Goal: Transaction & Acquisition: Book appointment/travel/reservation

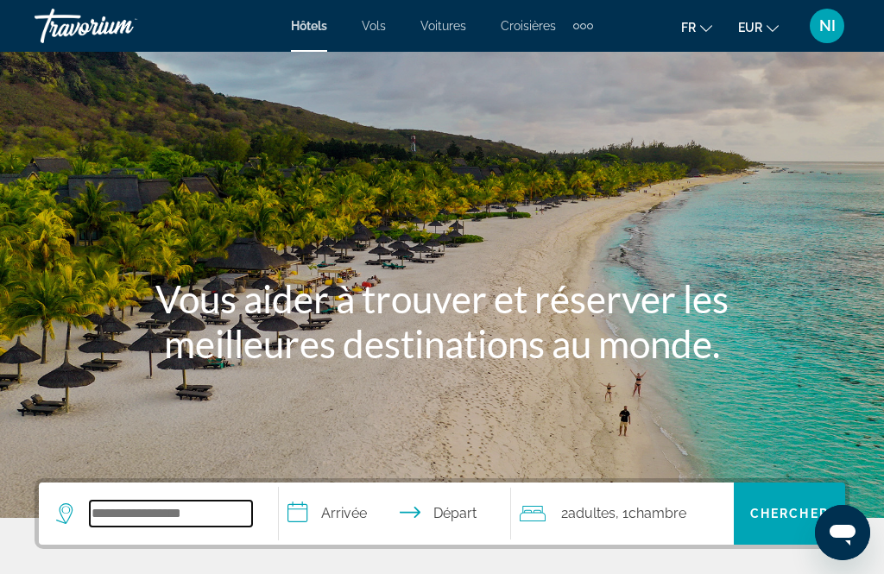
click at [164, 514] on input "Search widget" at bounding box center [171, 514] width 162 height 26
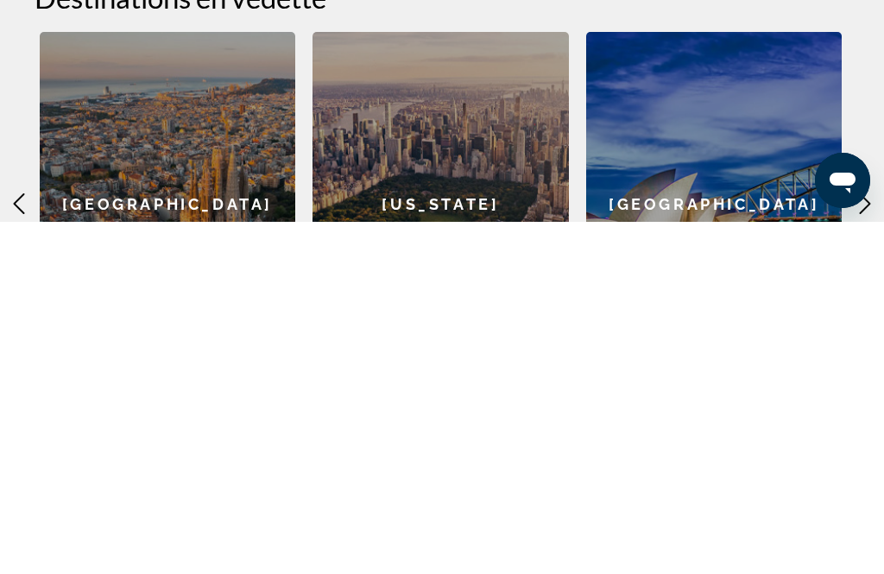
scroll to position [402, 0]
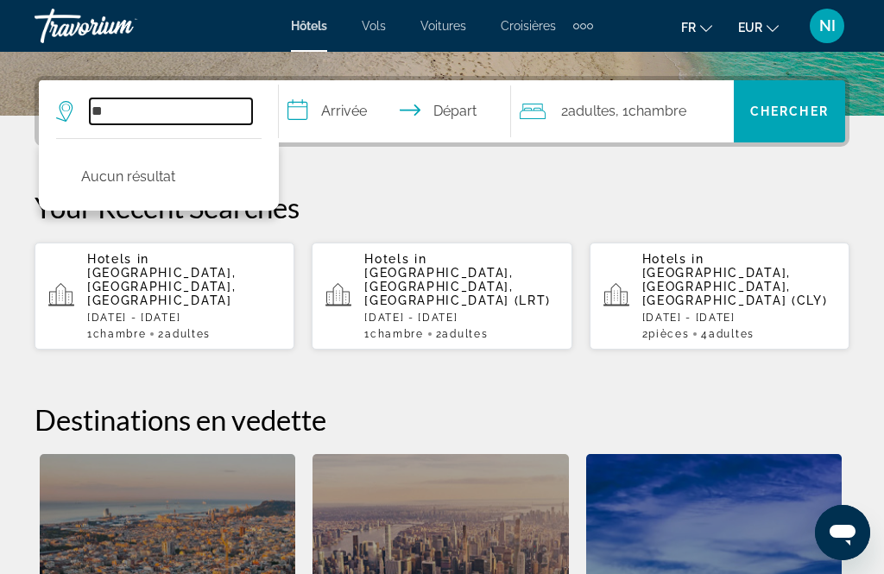
type input "*"
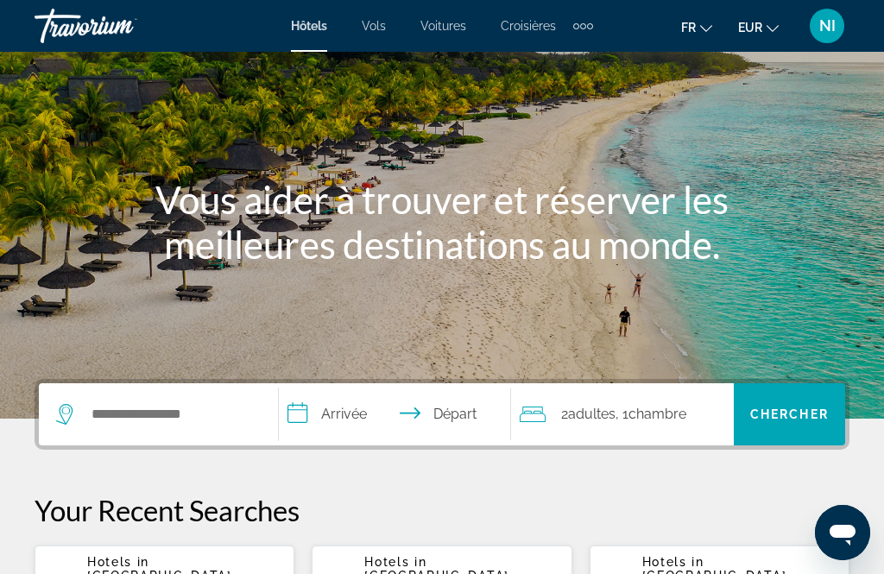
scroll to position [100, 0]
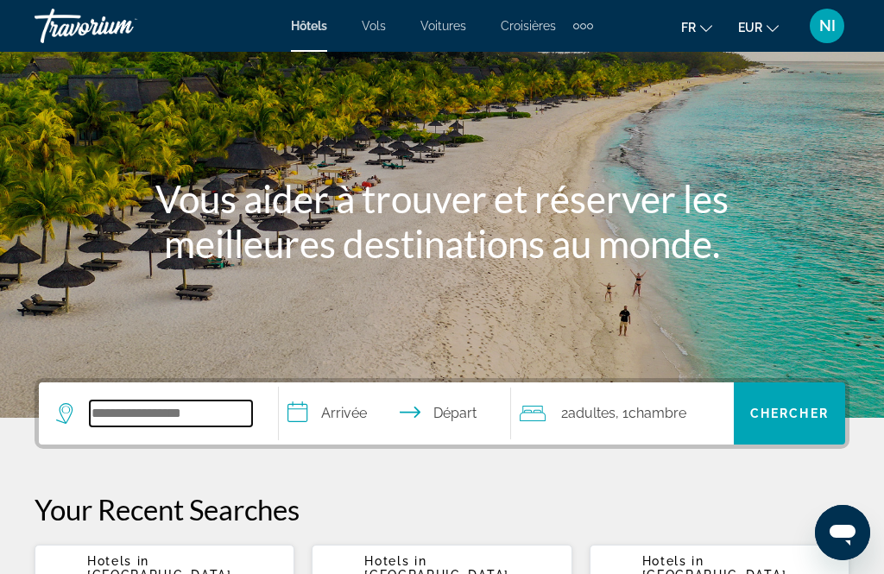
click at [163, 405] on input "Search widget" at bounding box center [171, 414] width 162 height 26
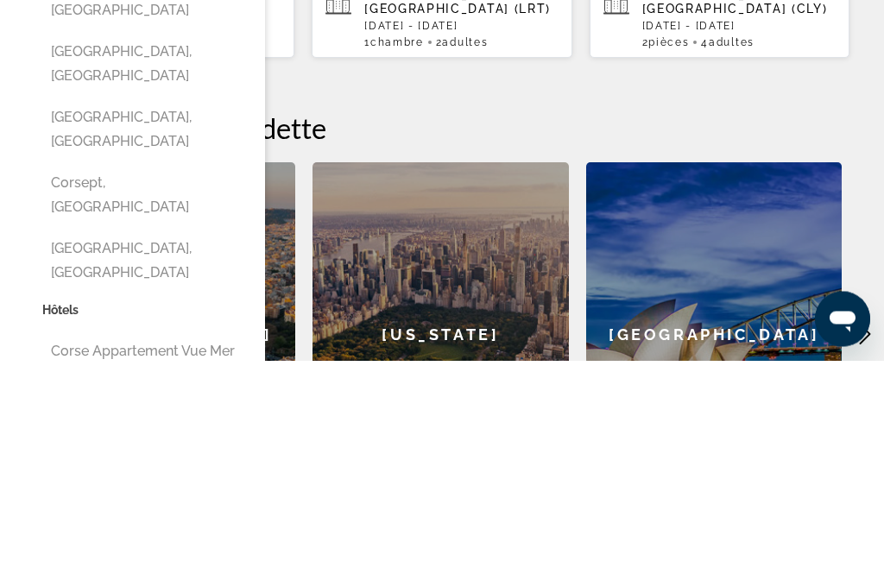
scroll to position [375, 0]
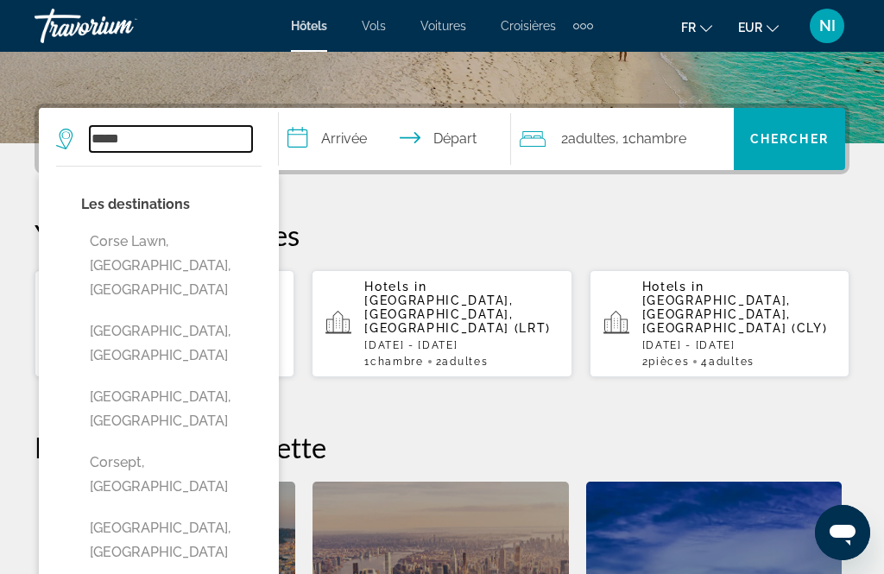
type input "*****"
click at [420, 124] on input "**********" at bounding box center [398, 141] width 238 height 67
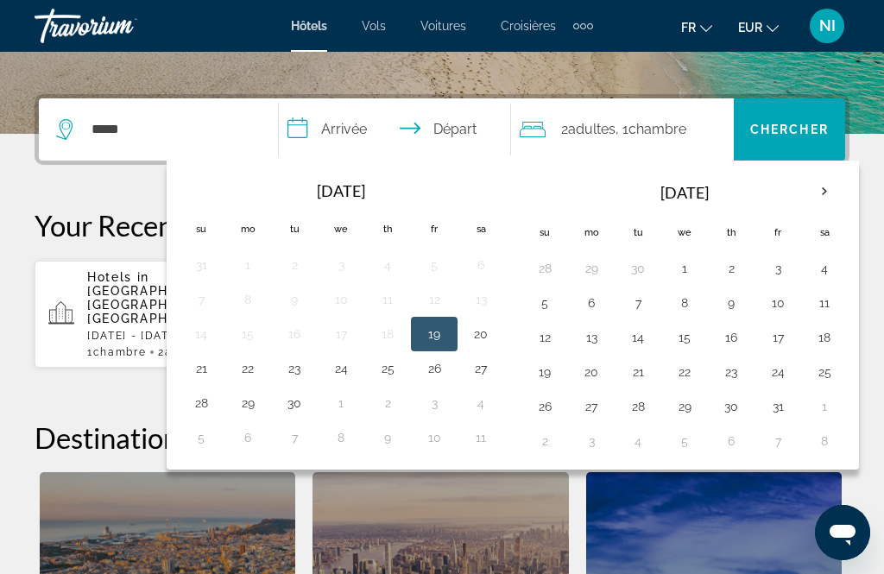
scroll to position [422, 0]
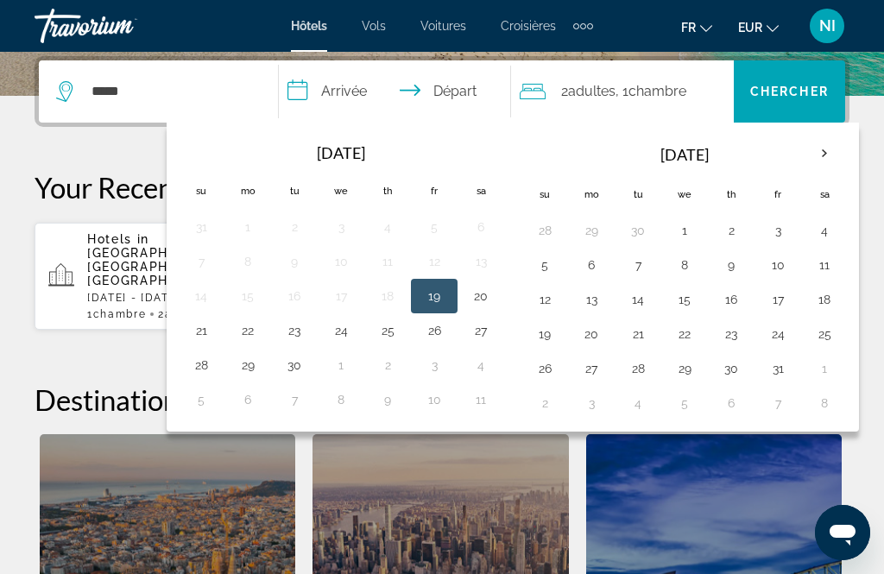
click at [835, 148] on th "Next month" at bounding box center [824, 154] width 47 height 38
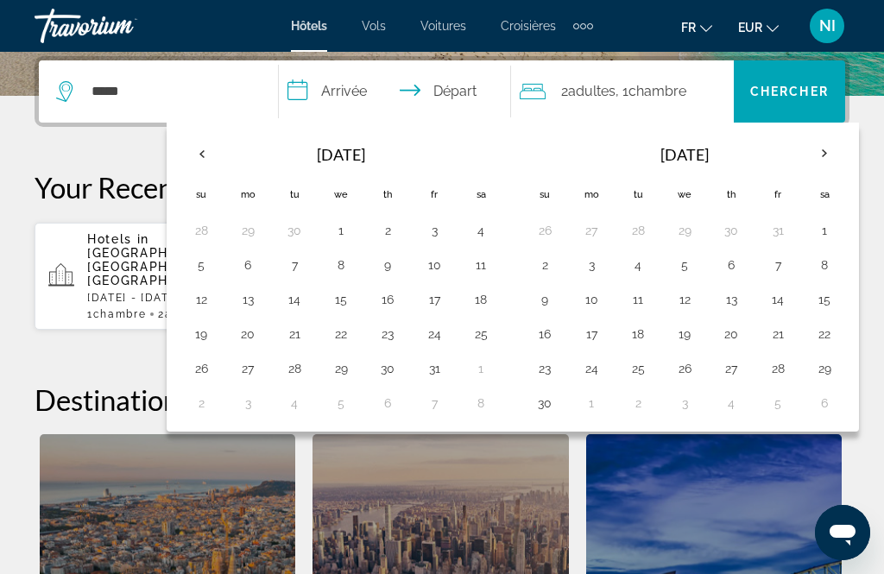
click at [848, 150] on th "Next month" at bounding box center [824, 154] width 47 height 38
click at [845, 153] on th "Next month" at bounding box center [824, 154] width 47 height 38
click at [839, 155] on th "Next month" at bounding box center [824, 154] width 47 height 38
click at [836, 156] on th "Next month" at bounding box center [824, 154] width 47 height 38
click at [840, 153] on th "Next month" at bounding box center [824, 154] width 47 height 38
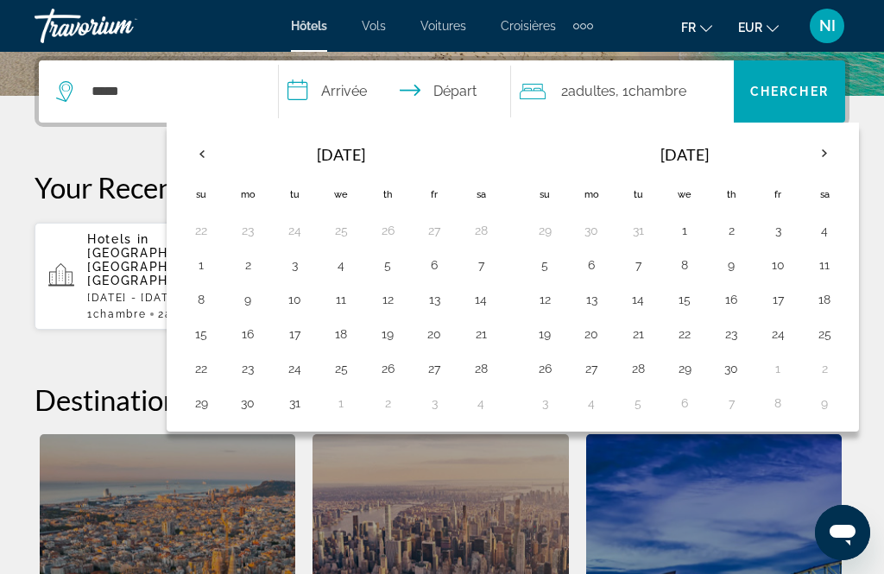
click at [559, 334] on button "19" at bounding box center [545, 334] width 28 height 24
click at [559, 370] on button "26" at bounding box center [545, 369] width 28 height 24
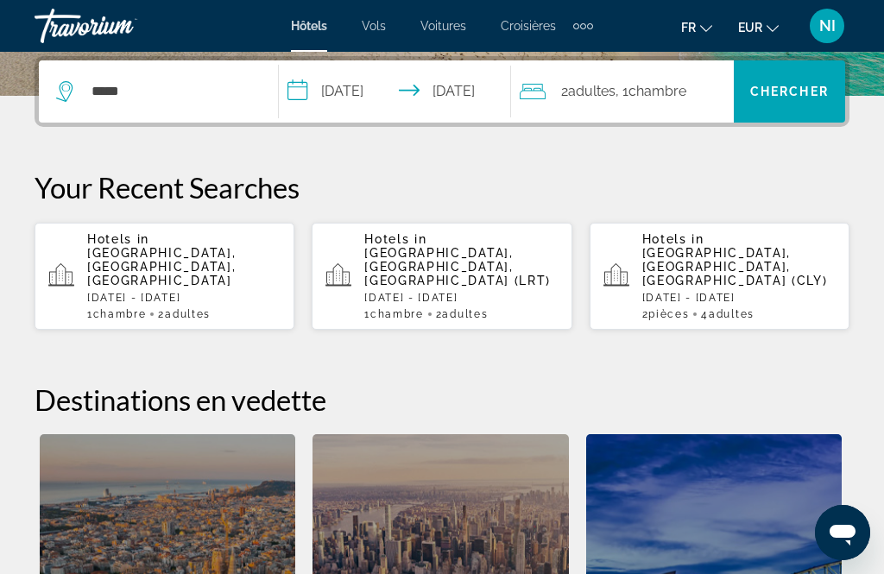
type input "**********"
click at [645, 102] on span ", 1 Chambre pièces" at bounding box center [651, 91] width 71 height 24
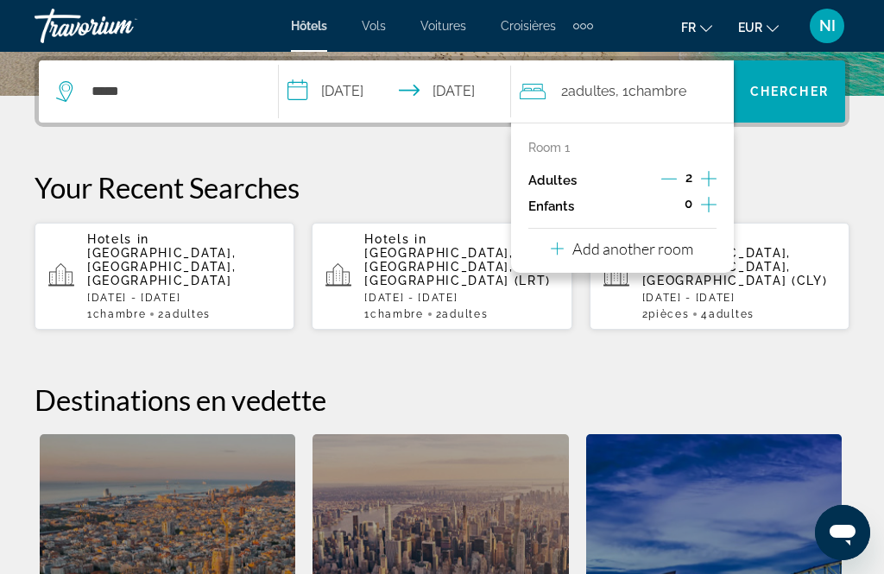
click at [693, 257] on p "Add another room" at bounding box center [632, 248] width 121 height 19
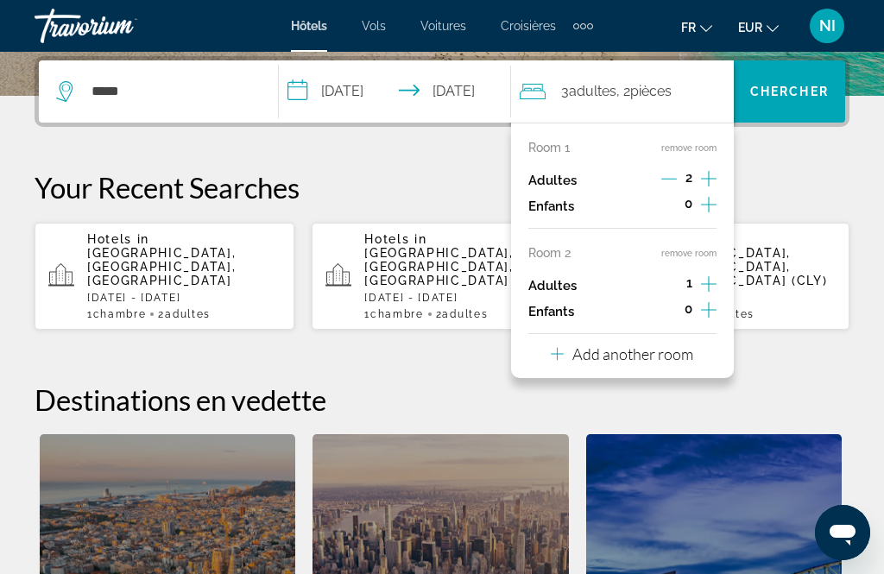
click at [713, 285] on icon "Increment adults" at bounding box center [709, 284] width 16 height 21
click at [793, 102] on span "Search widget" at bounding box center [789, 91] width 111 height 41
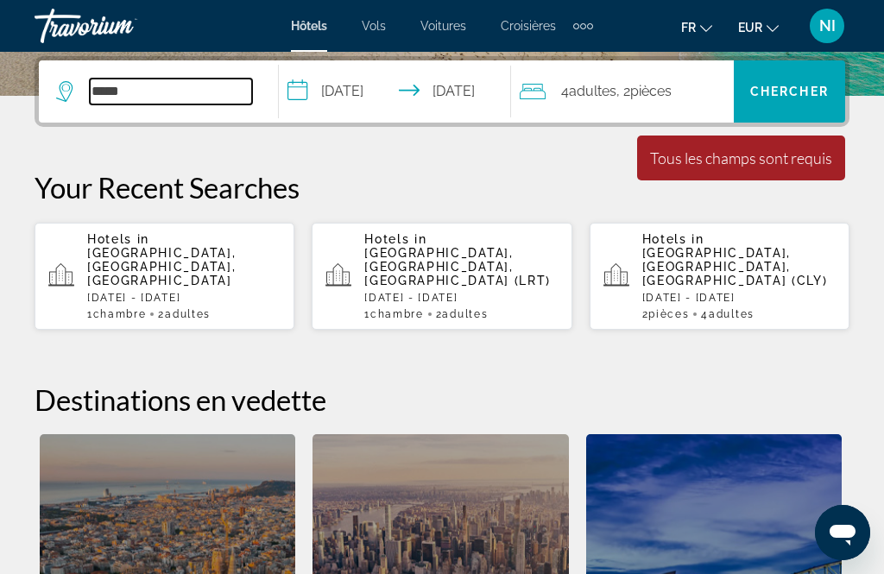
click at [192, 98] on input "*****" at bounding box center [171, 92] width 162 height 26
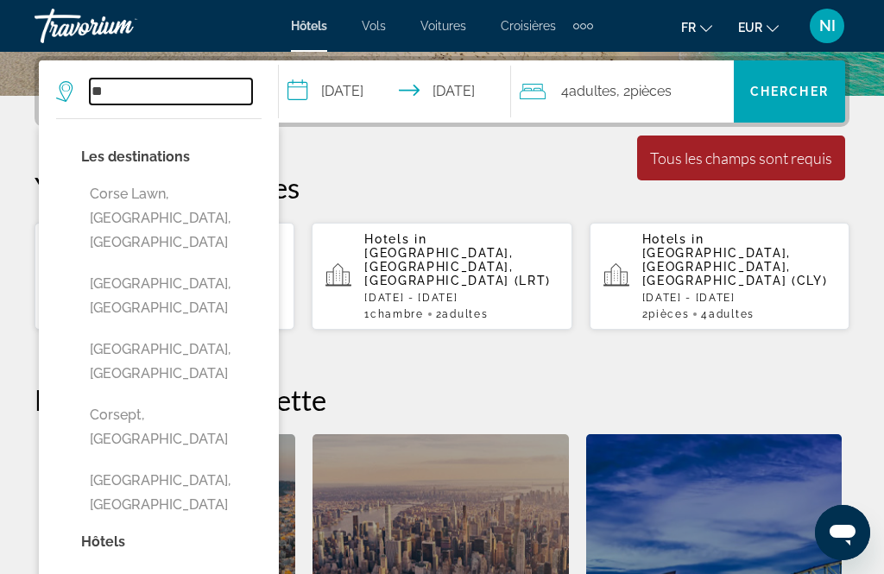
type input "*"
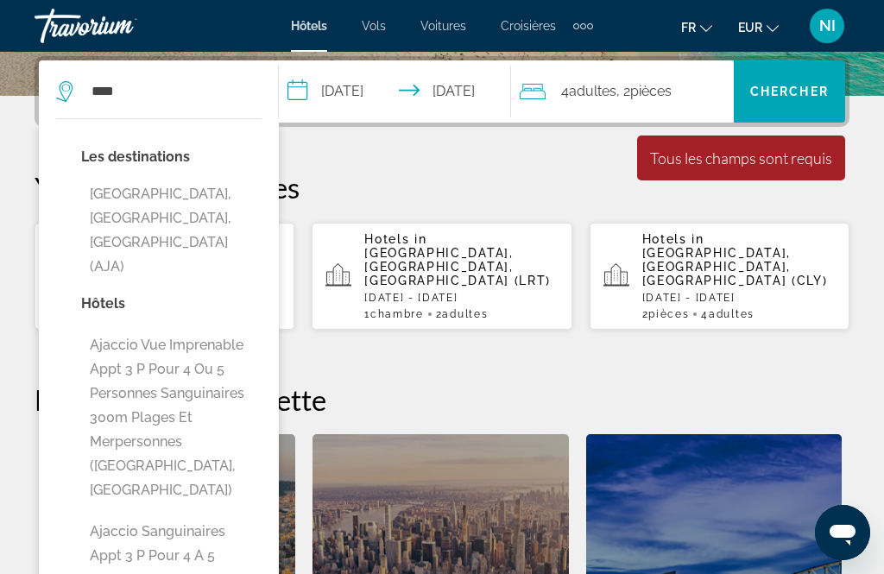
click at [224, 195] on button "[GEOGRAPHIC_DATA], [GEOGRAPHIC_DATA], [GEOGRAPHIC_DATA] (AJA)" at bounding box center [171, 230] width 180 height 105
type input "**********"
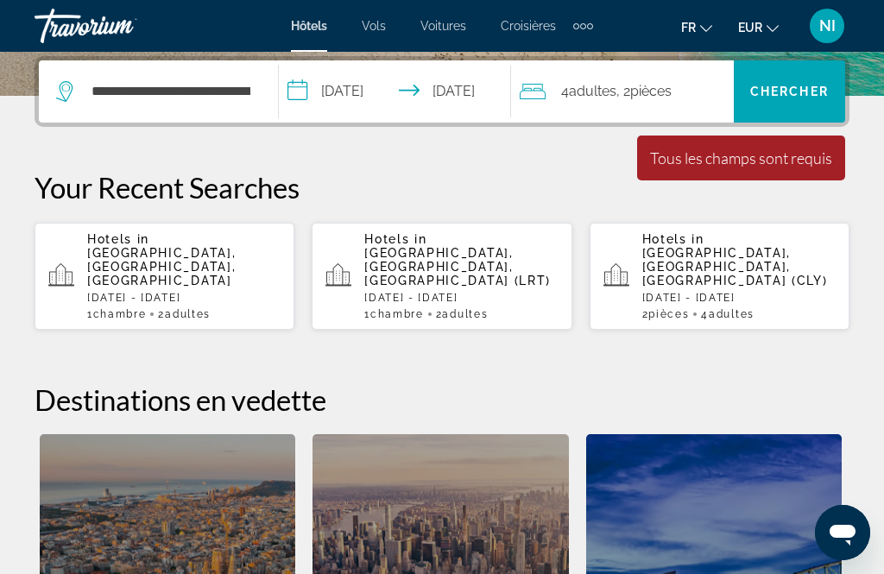
click at [791, 80] on span "Search widget" at bounding box center [789, 91] width 111 height 41
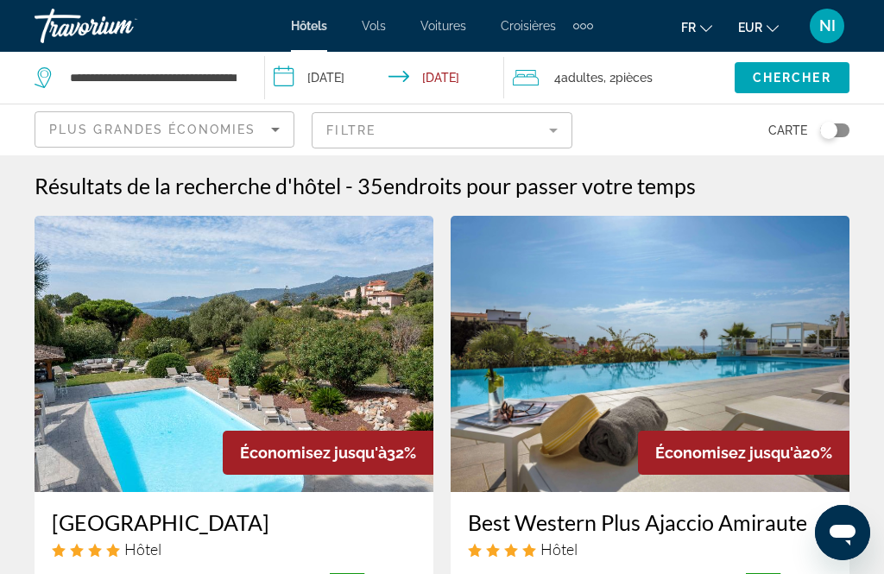
click at [270, 130] on icon "Sort by" at bounding box center [275, 129] width 21 height 21
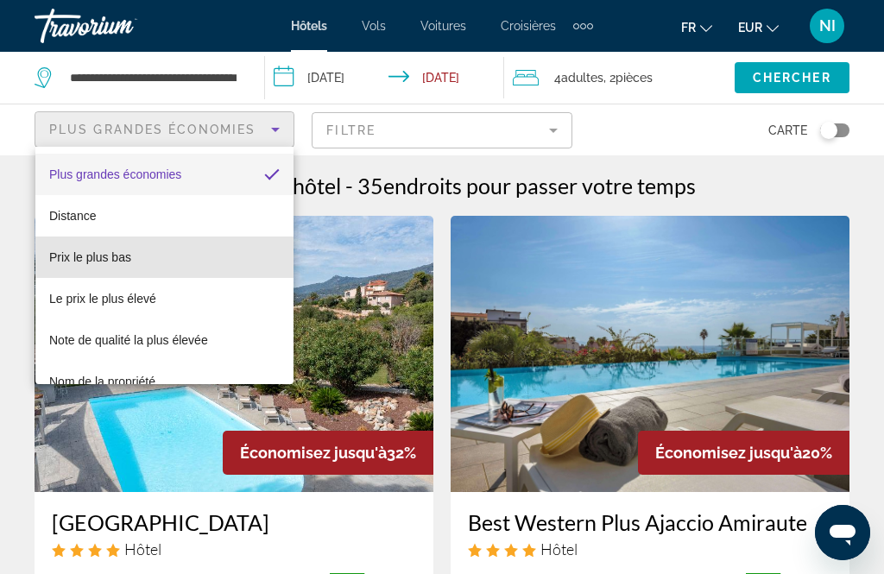
click at [121, 258] on span "Prix le plus bas" at bounding box center [90, 257] width 82 height 14
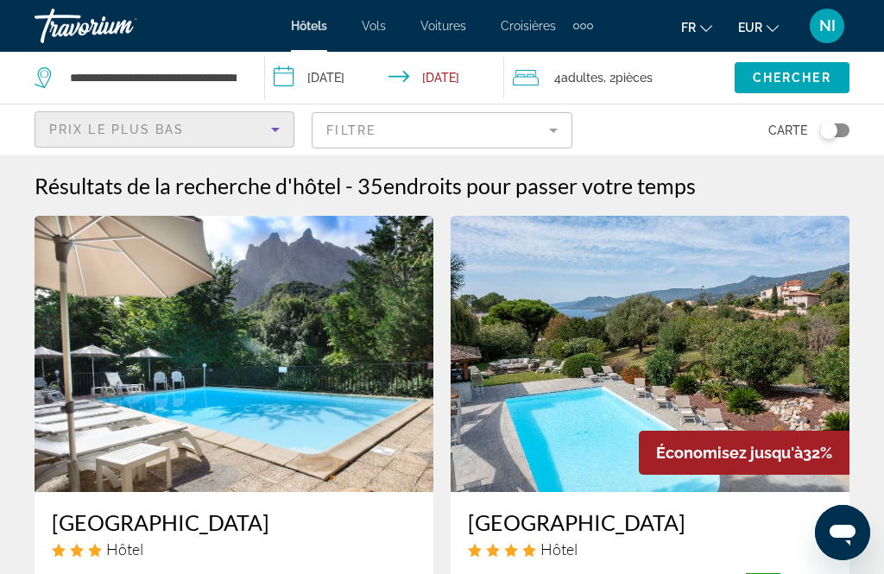
click at [547, 128] on mat-form-field "Filtre" at bounding box center [442, 130] width 260 height 36
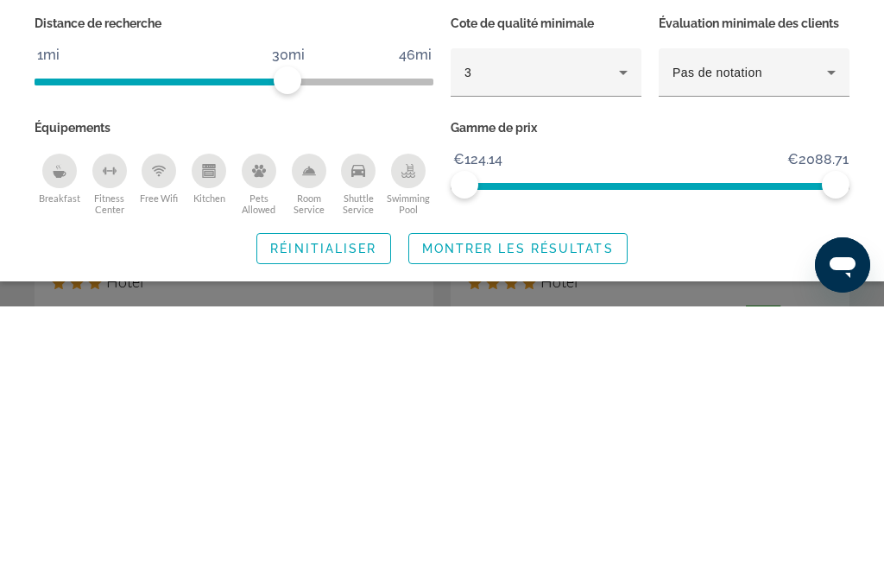
click at [54, 432] on icon "Breakfast" at bounding box center [60, 439] width 14 height 14
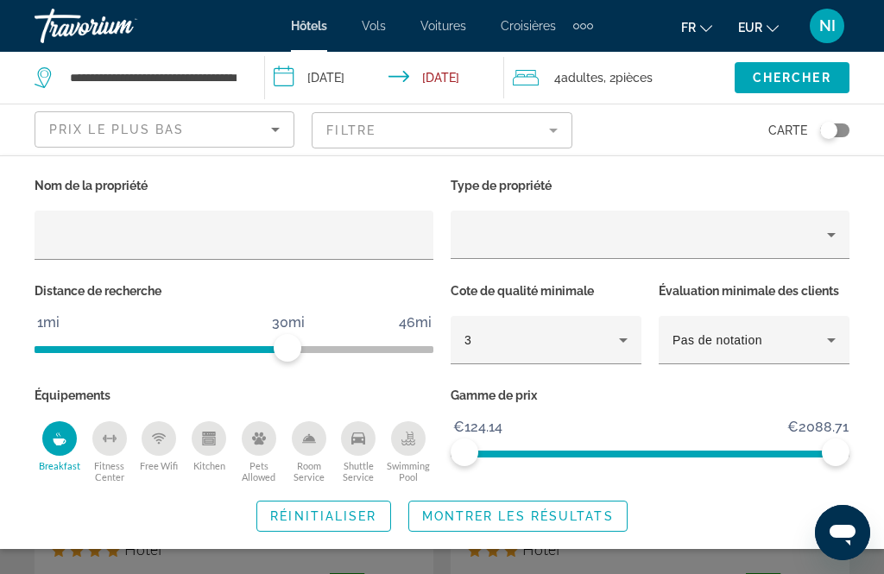
click at [531, 523] on span "Montrer les résultats" at bounding box center [518, 516] width 192 height 14
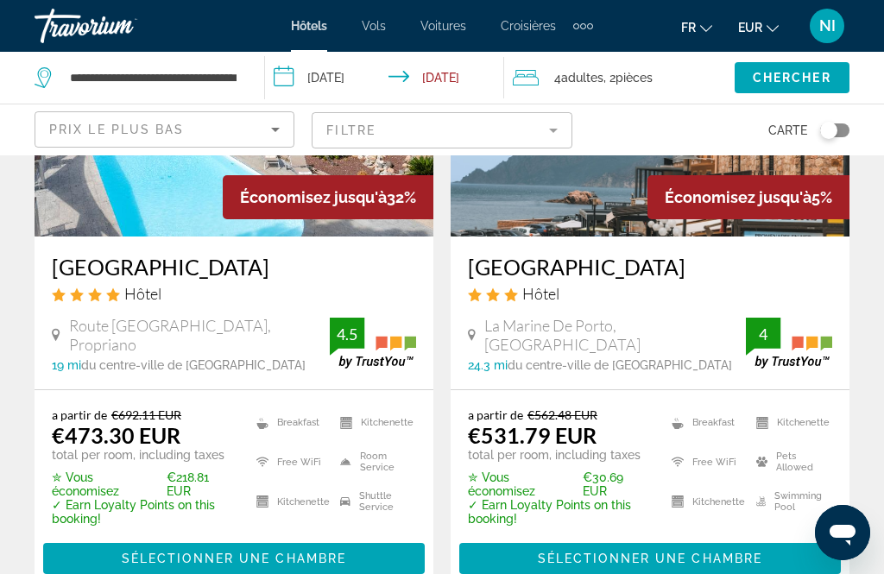
scroll to position [255, 0]
click at [700, 21] on mat-icon "Change language" at bounding box center [706, 26] width 12 height 12
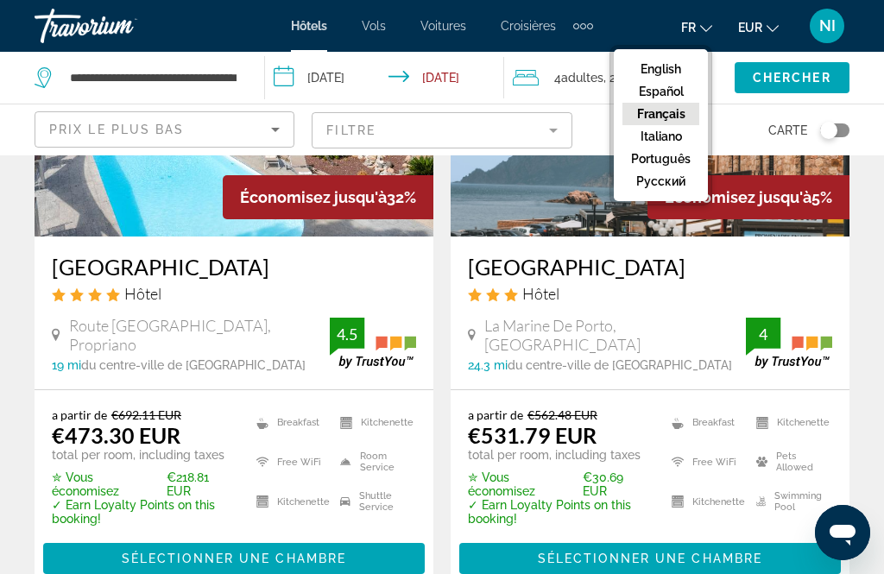
click at [666, 142] on button "Italiano" at bounding box center [661, 136] width 77 height 22
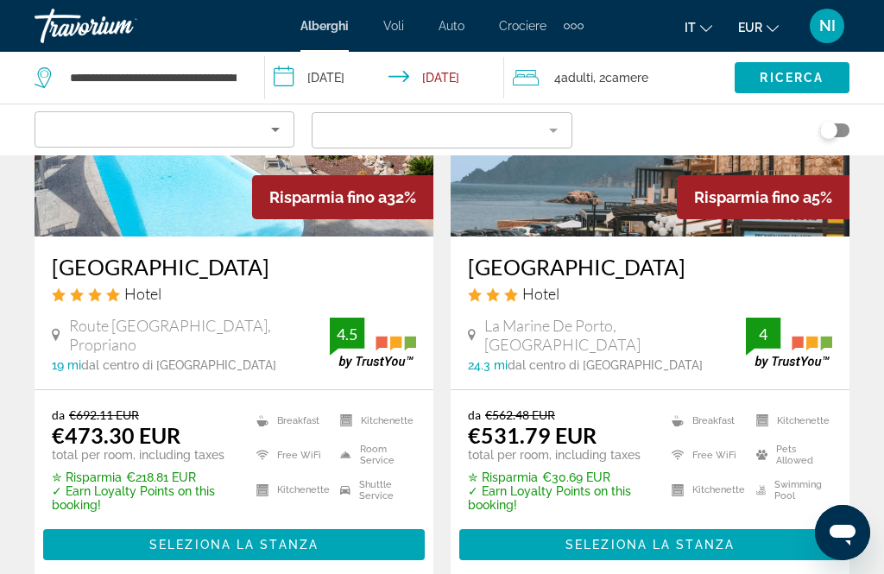
click at [700, 26] on icon "Change language" at bounding box center [706, 28] width 12 height 12
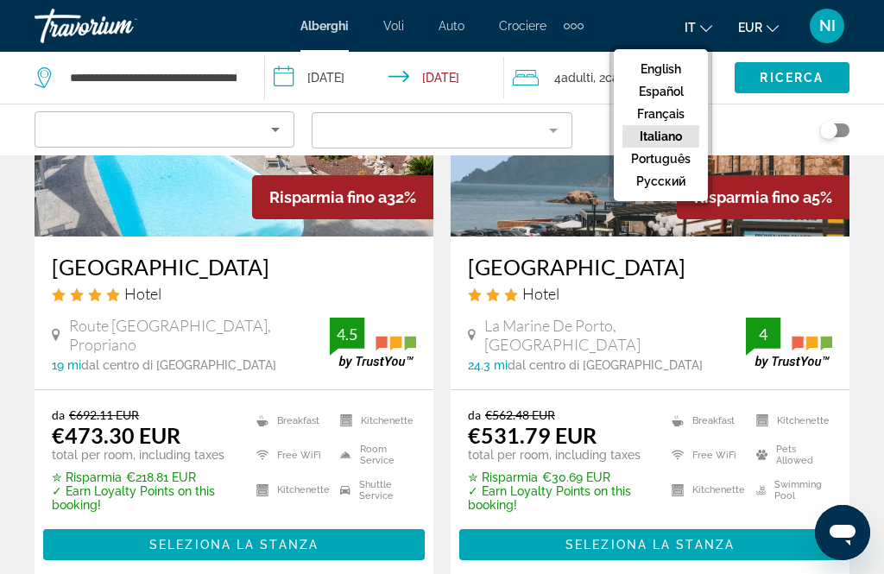
click at [658, 125] on button "Français" at bounding box center [661, 114] width 77 height 22
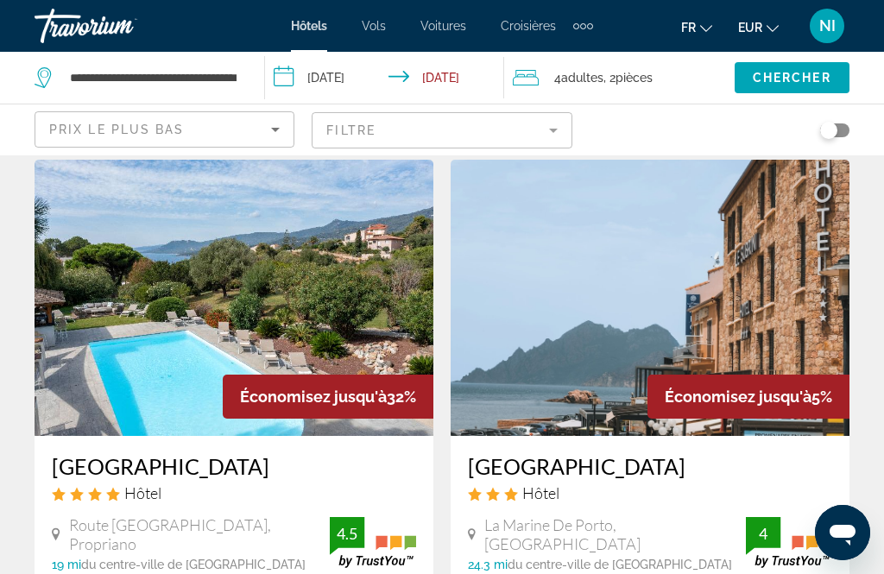
scroll to position [59, 0]
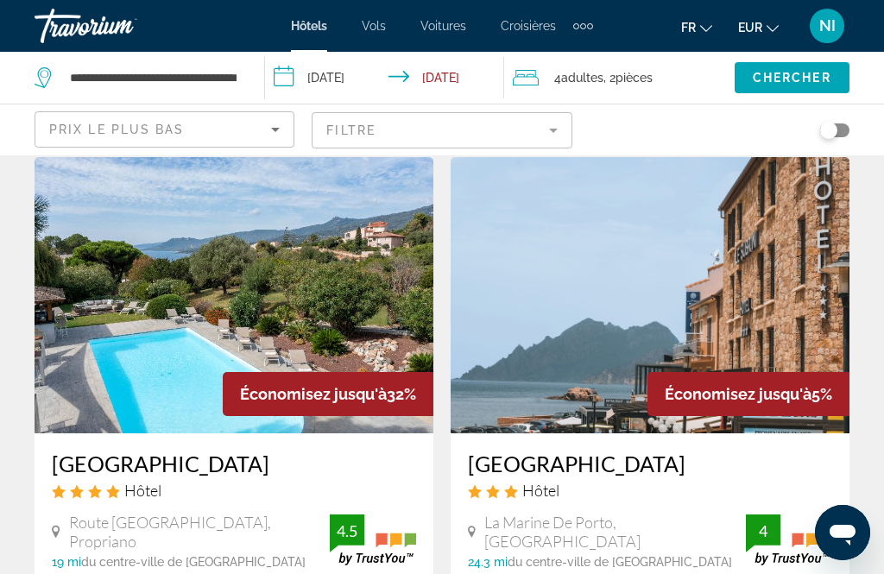
click at [838, 129] on div "Toggle map" at bounding box center [834, 130] width 29 height 14
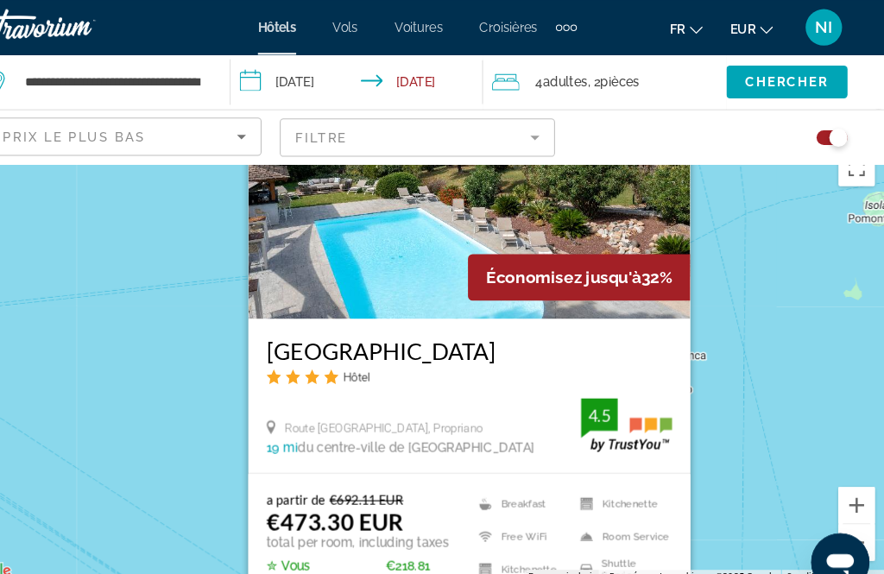
scroll to position [22, 0]
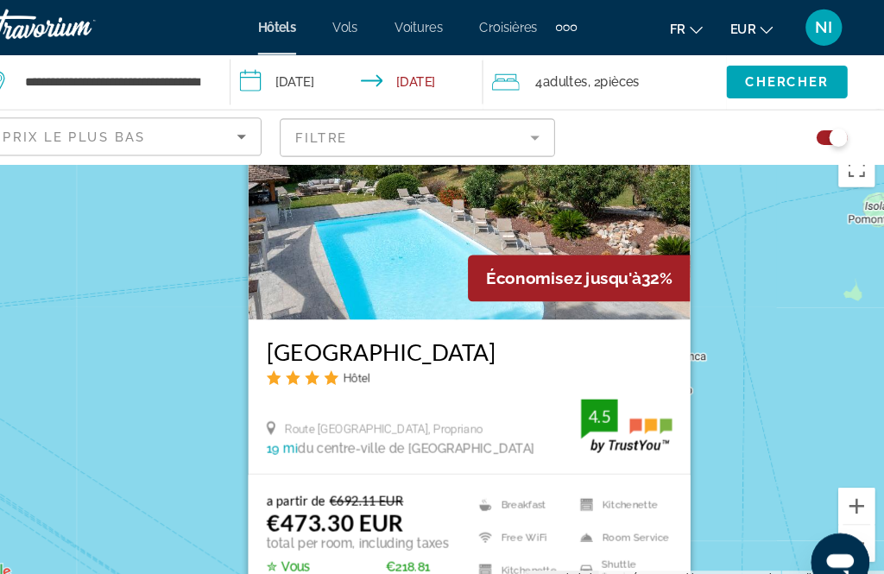
click at [535, 423] on div "Route [GEOGRAPHIC_DATA], Propriano 19 mi du centre-ville de [GEOGRAPHIC_DATA] d…" at bounding box center [492, 404] width 384 height 54
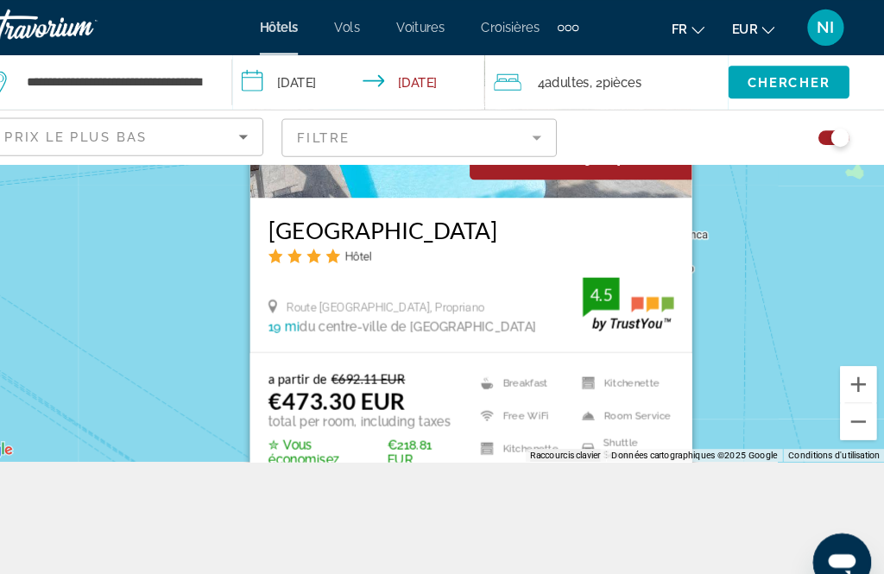
scroll to position [130, 0]
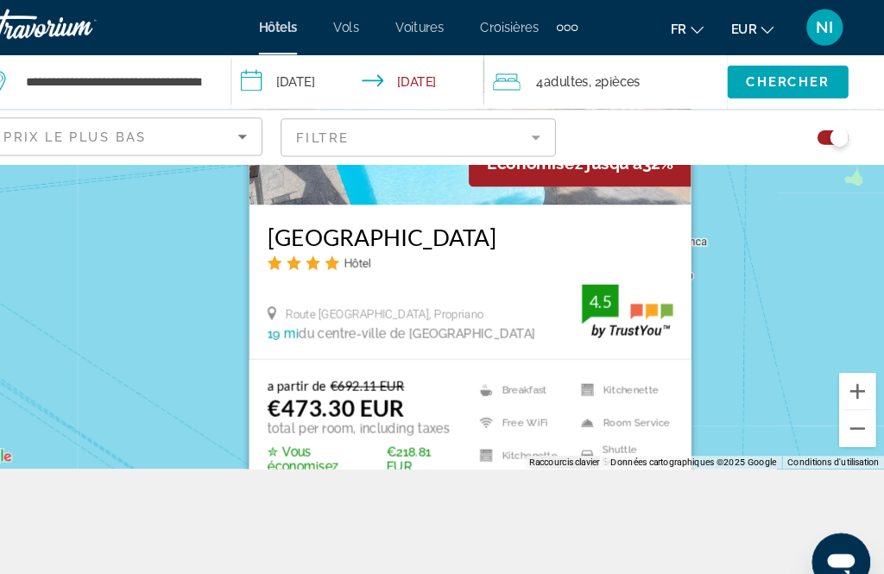
click at [832, 129] on div "Toggle map" at bounding box center [840, 130] width 17 height 17
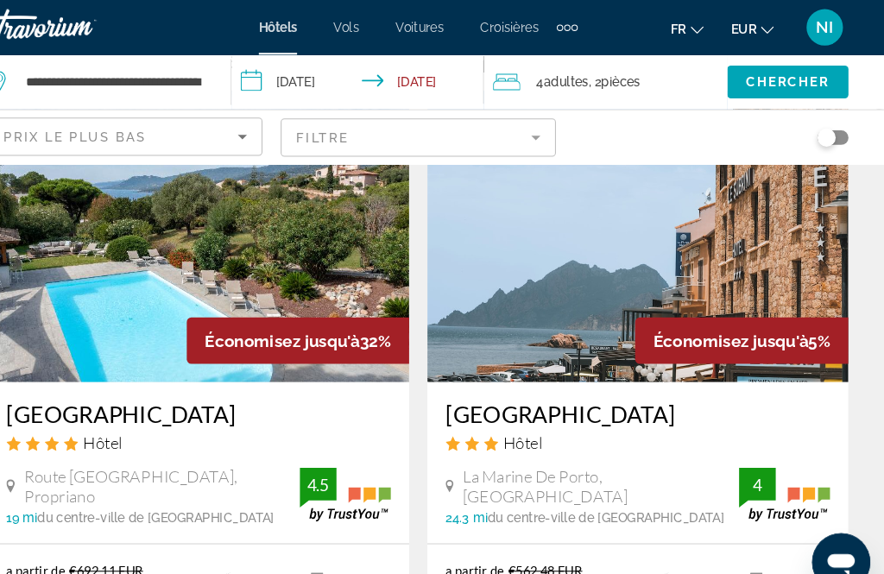
click at [117, 327] on img "Main content" at bounding box center [234, 223] width 399 height 276
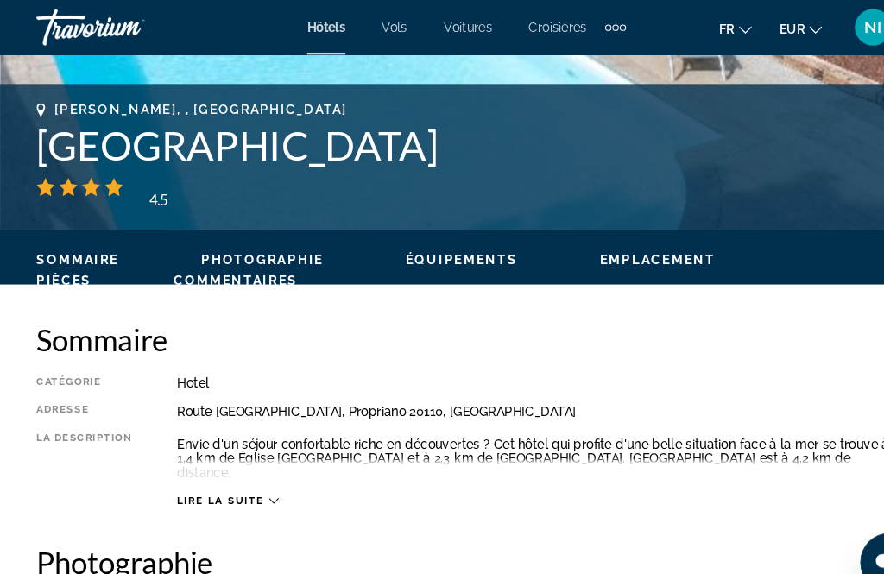
scroll to position [656, 0]
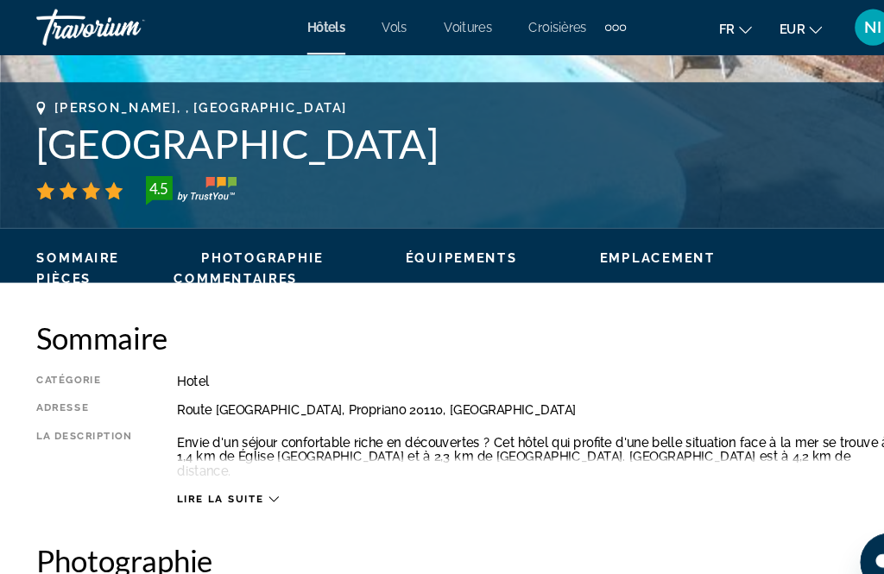
click at [253, 469] on div "Lire la suite" at bounding box center [216, 472] width 96 height 11
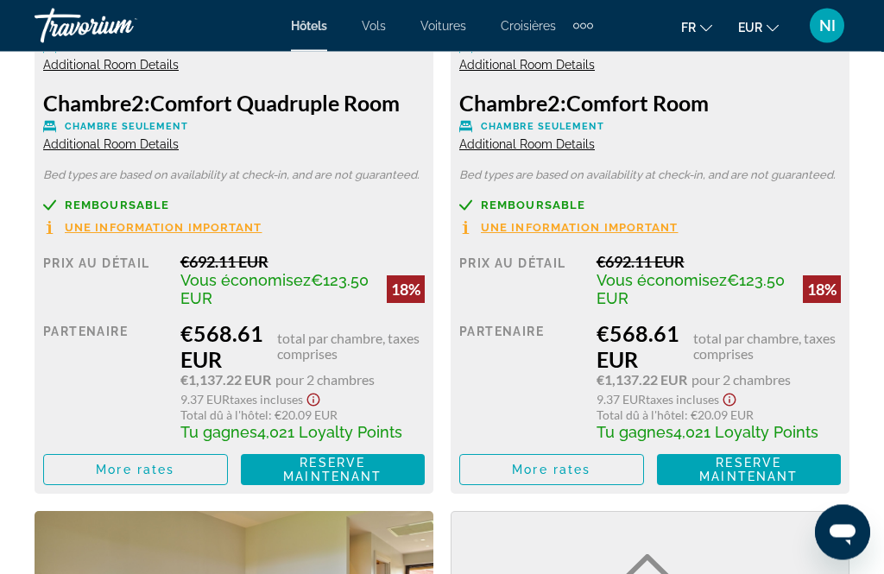
scroll to position [4599, 0]
click at [547, 477] on span "More rates" at bounding box center [551, 470] width 79 height 14
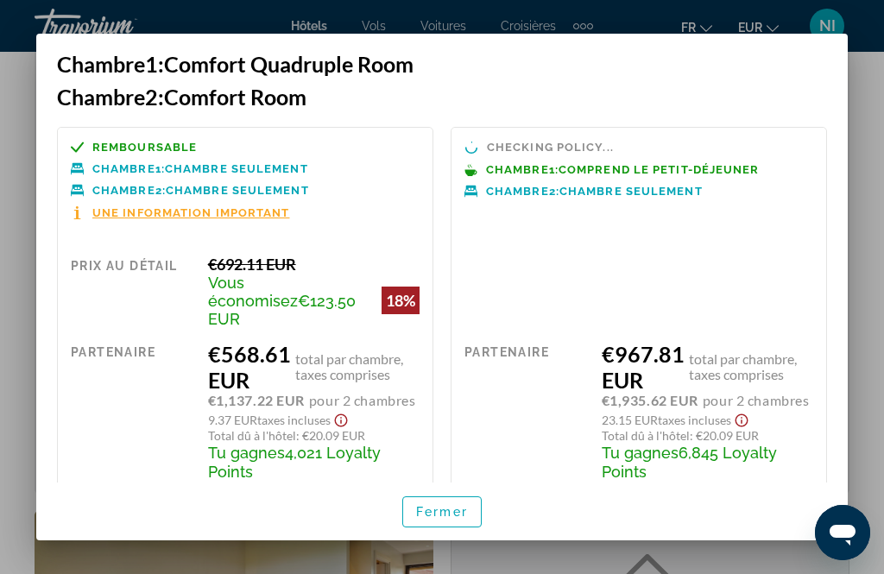
scroll to position [0, 0]
click at [443, 519] on span "Fermer" at bounding box center [442, 512] width 52 height 14
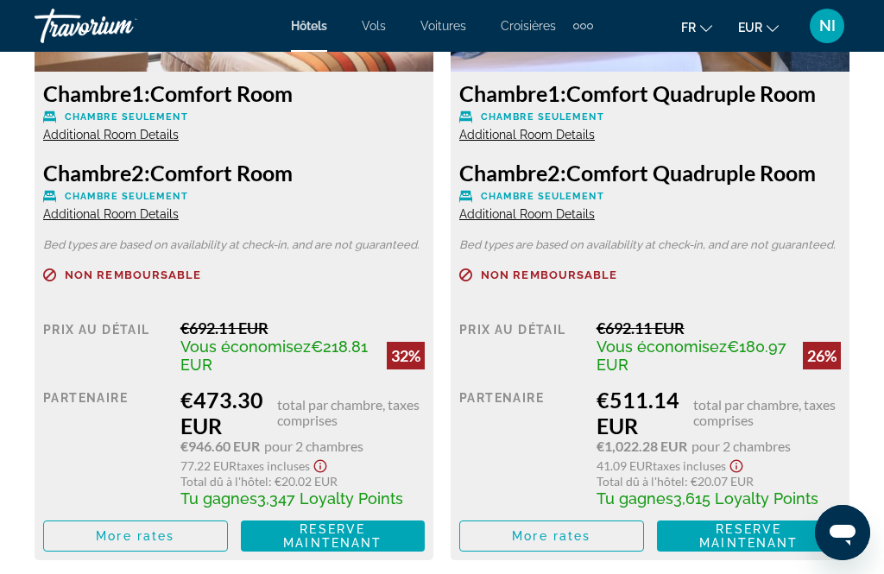
scroll to position [3112, 0]
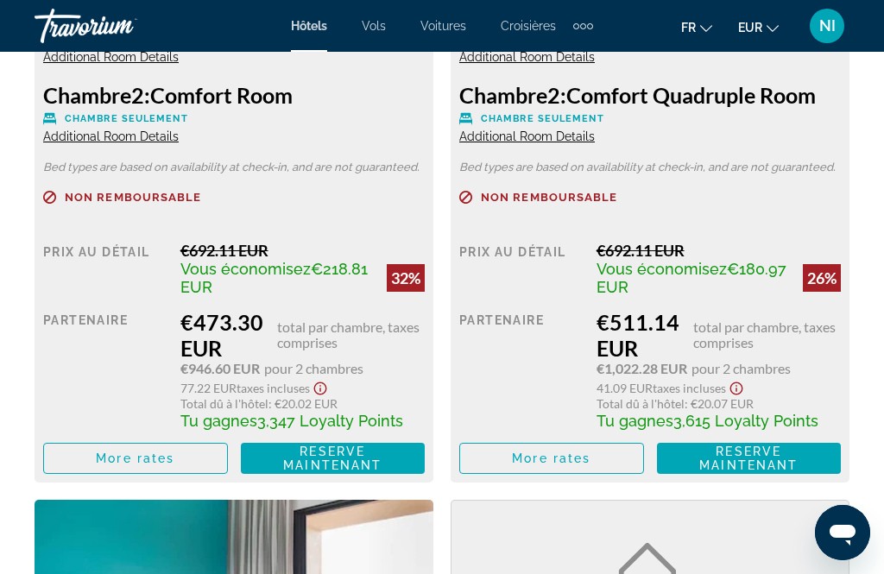
click at [122, 464] on span "More rates" at bounding box center [135, 459] width 79 height 14
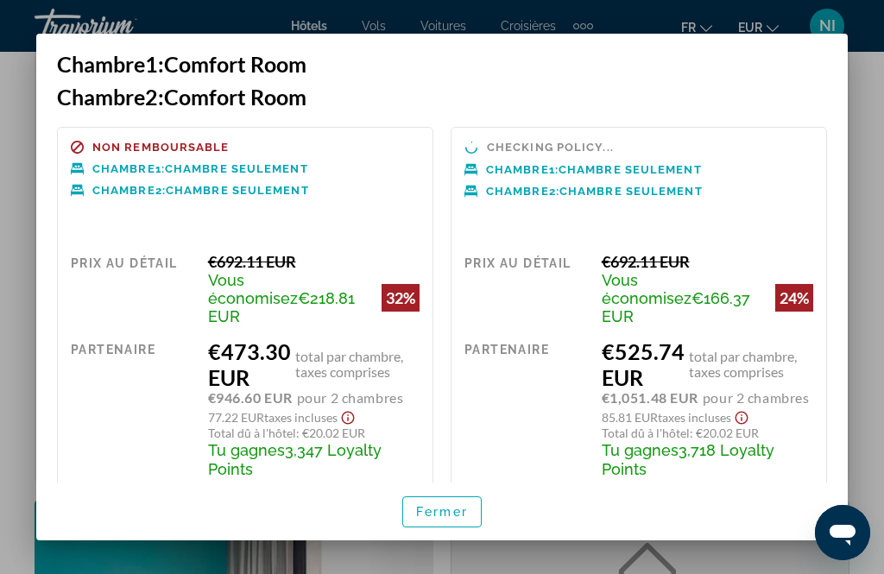
scroll to position [0, 0]
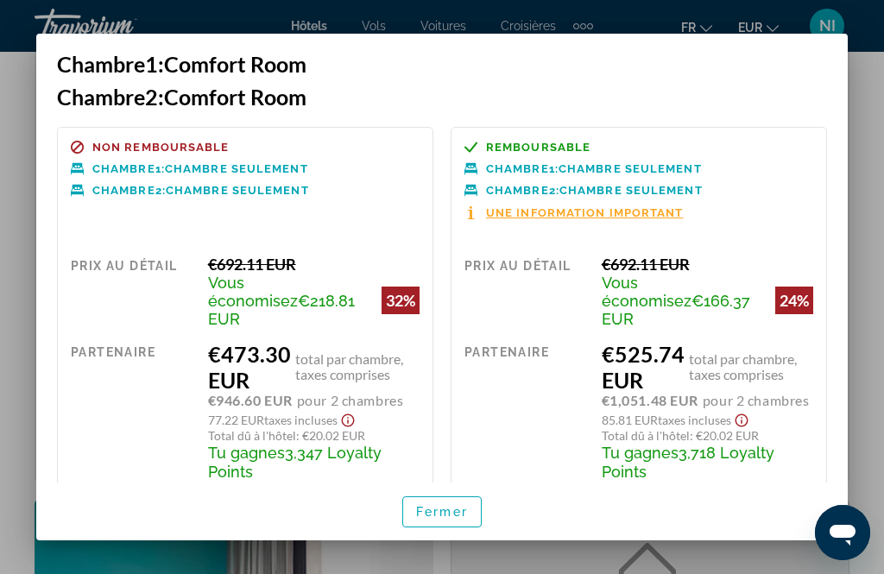
click at [440, 519] on span "Fermer" at bounding box center [442, 512] width 52 height 14
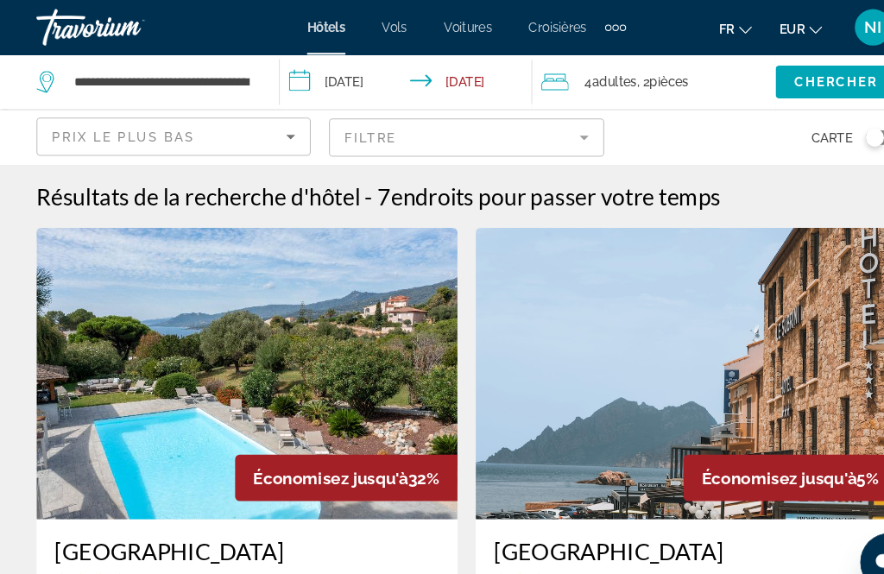
click at [827, 123] on div "Toggle map" at bounding box center [828, 130] width 17 height 17
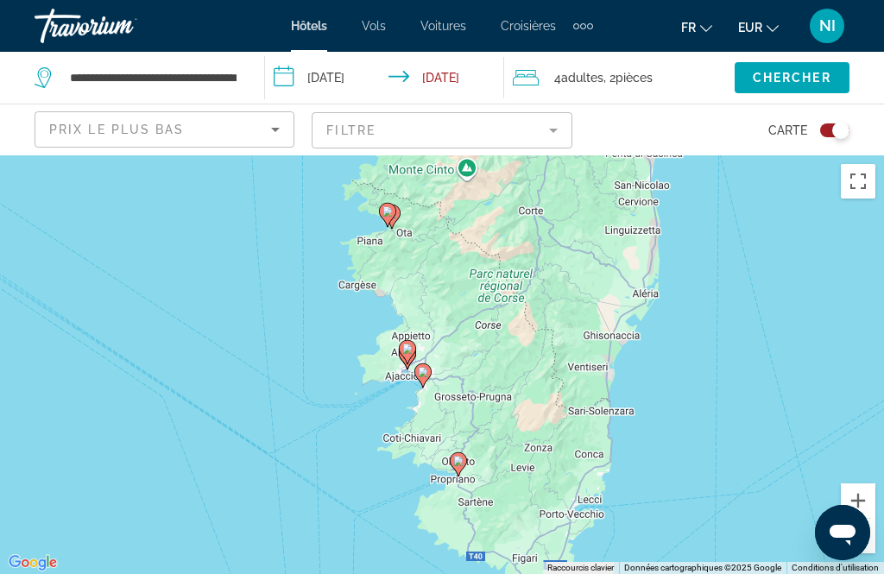
click at [745, 255] on div "Pour activer le glissement avec le clavier, appuyez sur Alt+Entrée. Une fois ce…" at bounding box center [442, 364] width 884 height 419
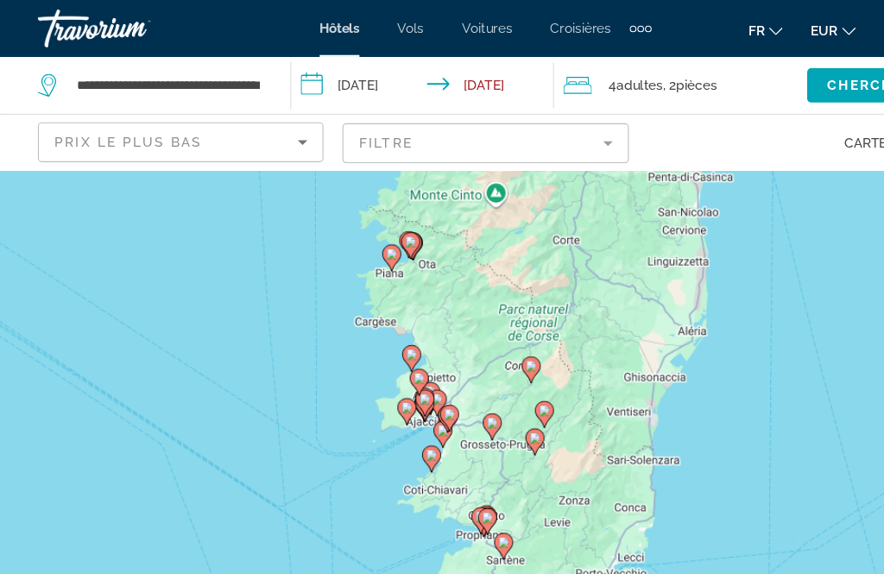
click at [648, 197] on div "Pour activer le glissement avec le clavier, appuyez sur Alt+Entrée. Une fois ce…" at bounding box center [442, 364] width 884 height 419
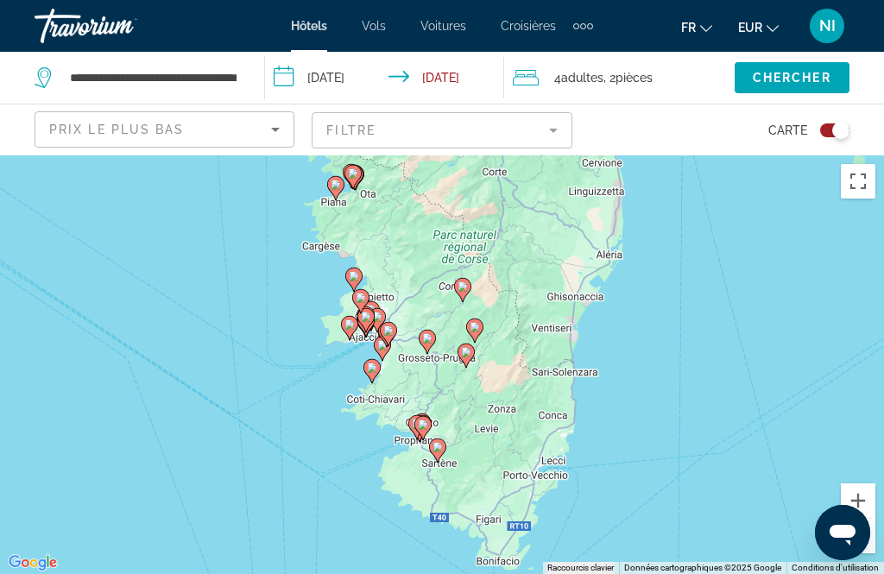
click at [838, 130] on div "Toggle map" at bounding box center [840, 130] width 17 height 17
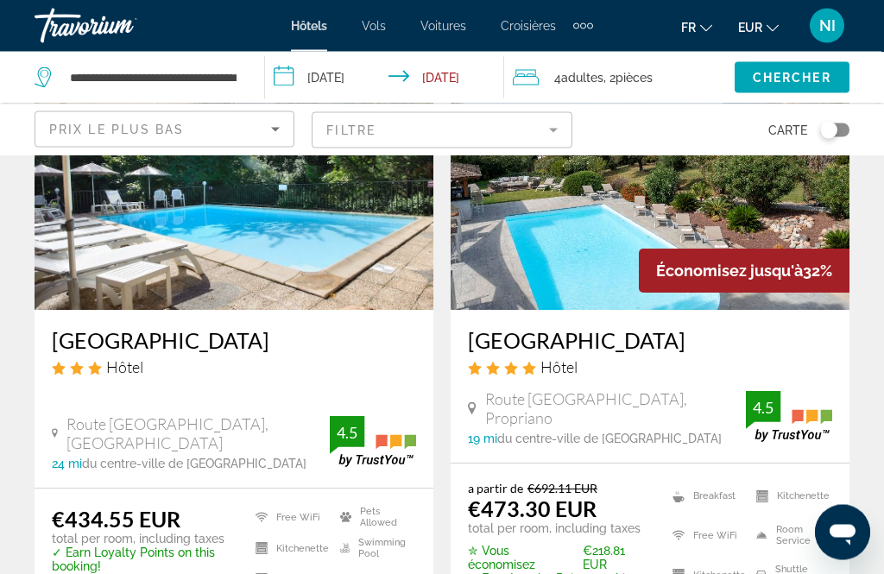
scroll to position [182, 0]
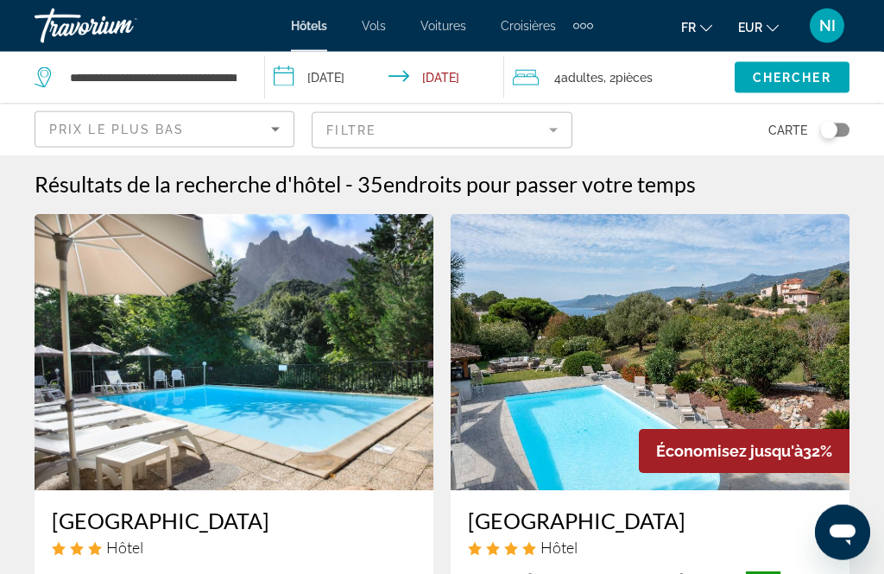
scroll to position [36, 0]
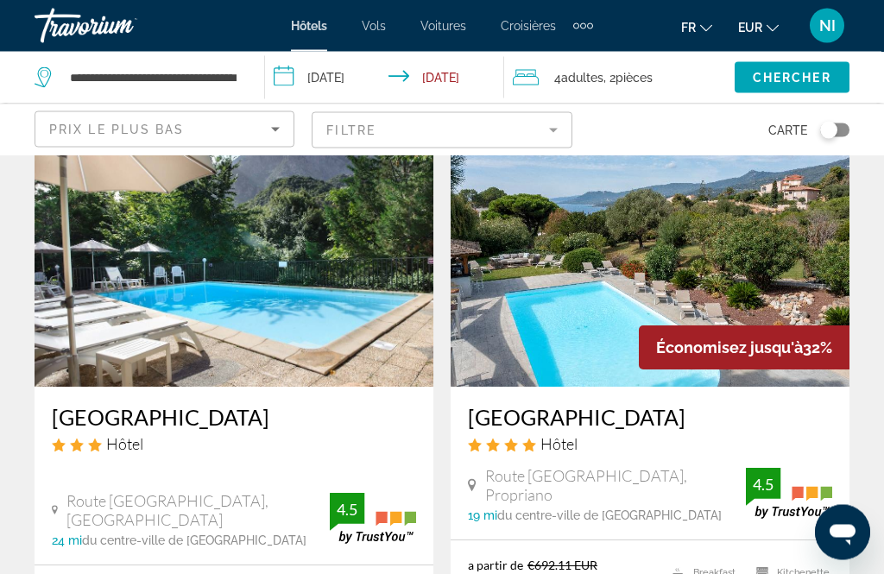
click at [275, 386] on img "Main content" at bounding box center [234, 249] width 399 height 276
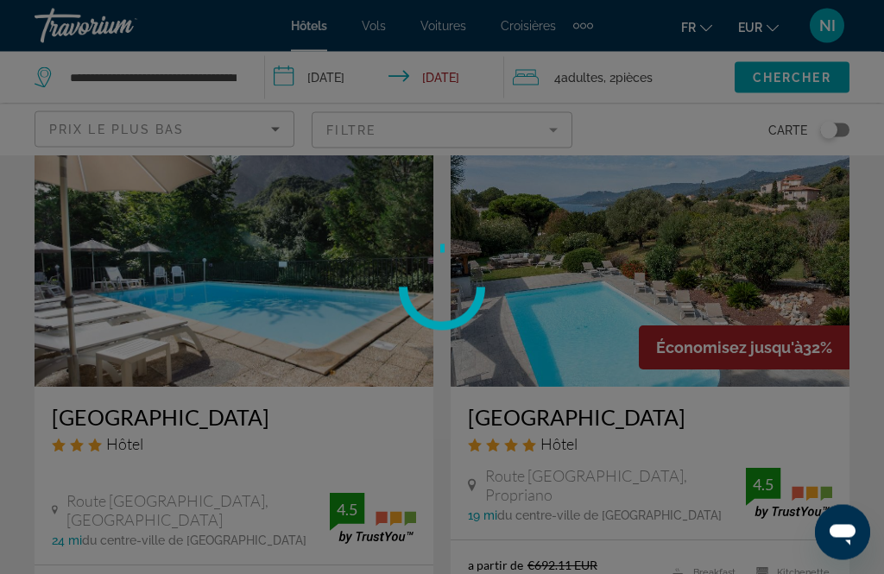
scroll to position [105, 0]
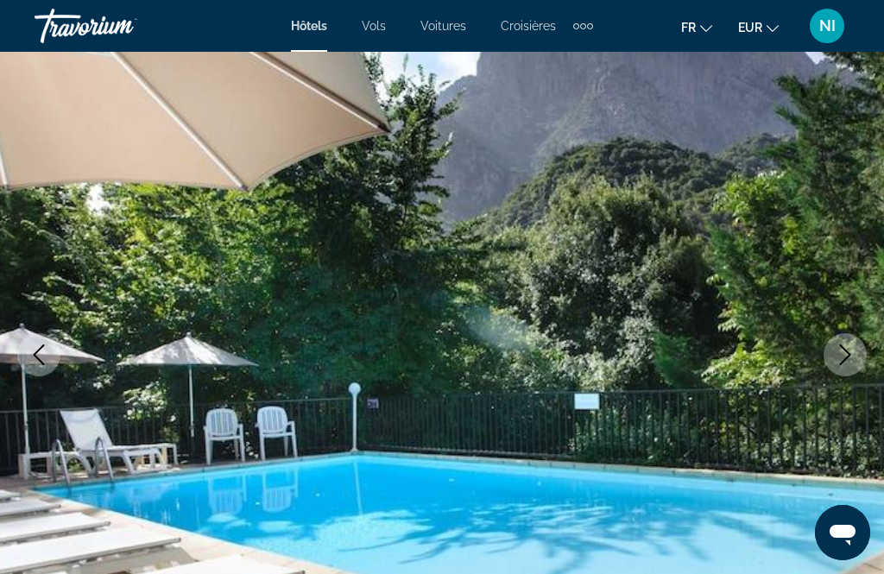
scroll to position [105, 0]
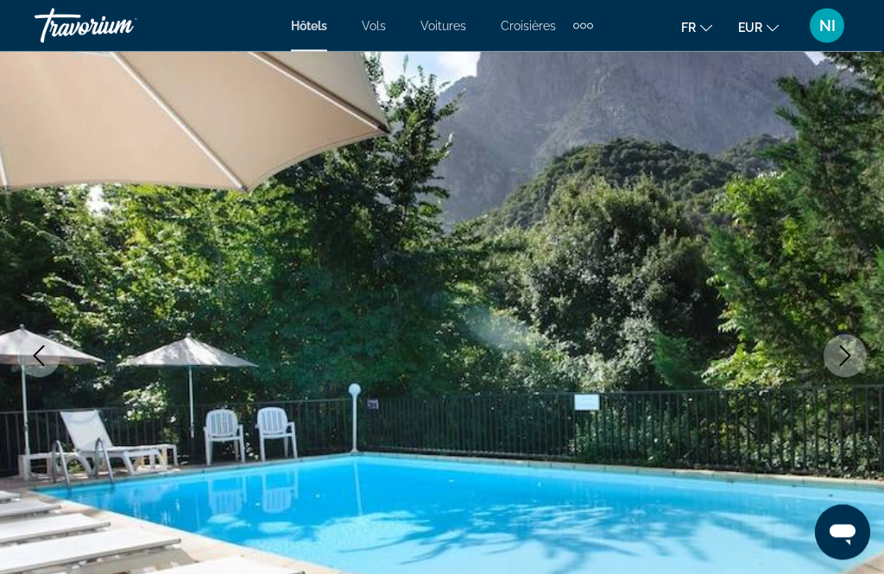
click at [848, 341] on button "Next image" at bounding box center [845, 356] width 43 height 43
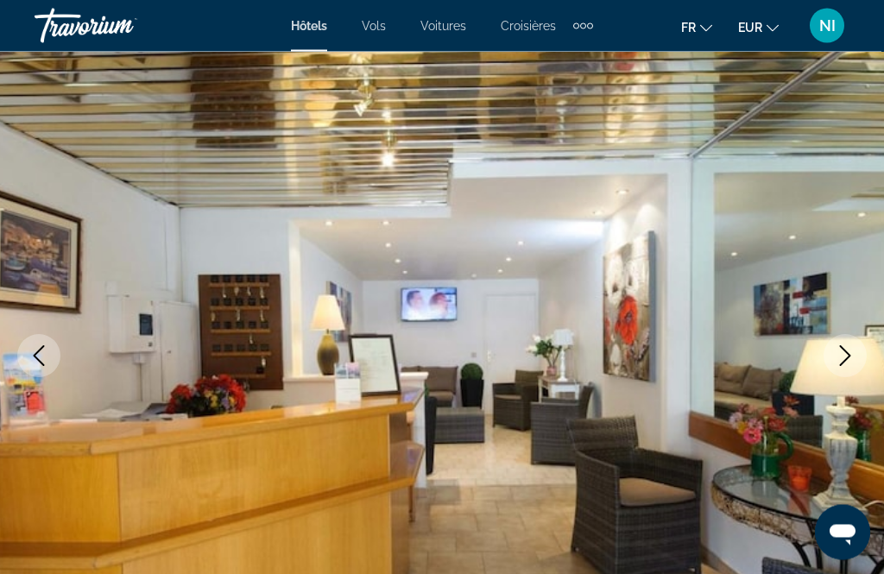
click at [844, 351] on icon "Next image" at bounding box center [845, 356] width 21 height 21
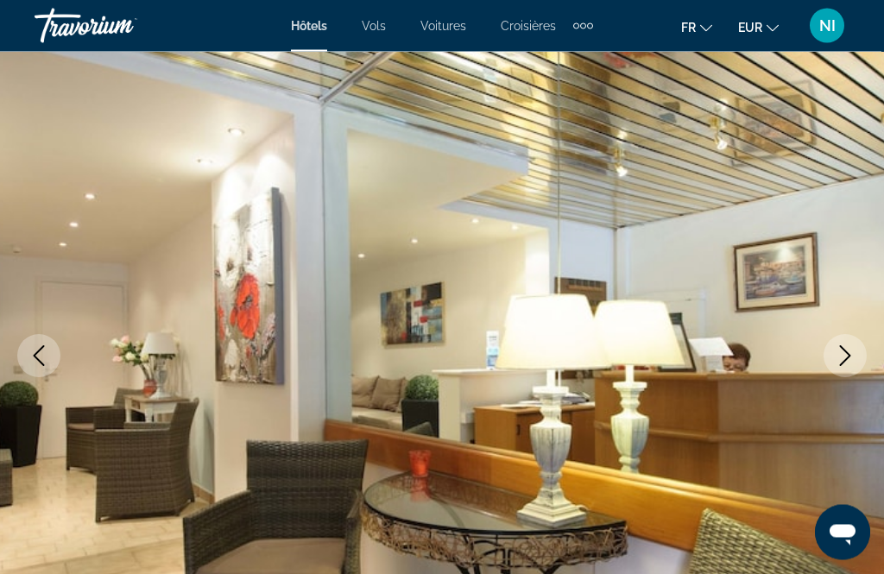
click at [838, 345] on button "Next image" at bounding box center [845, 356] width 43 height 43
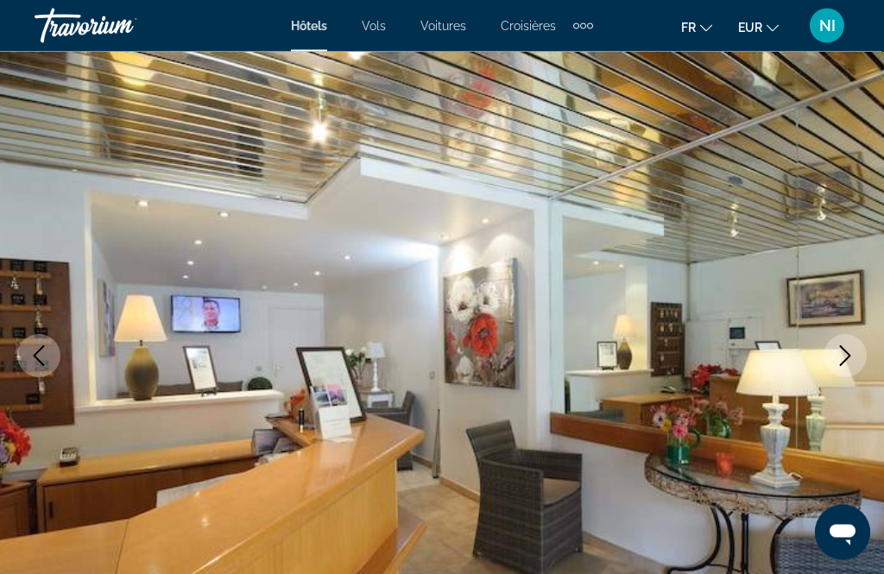
click at [839, 346] on icon "Next image" at bounding box center [845, 356] width 21 height 21
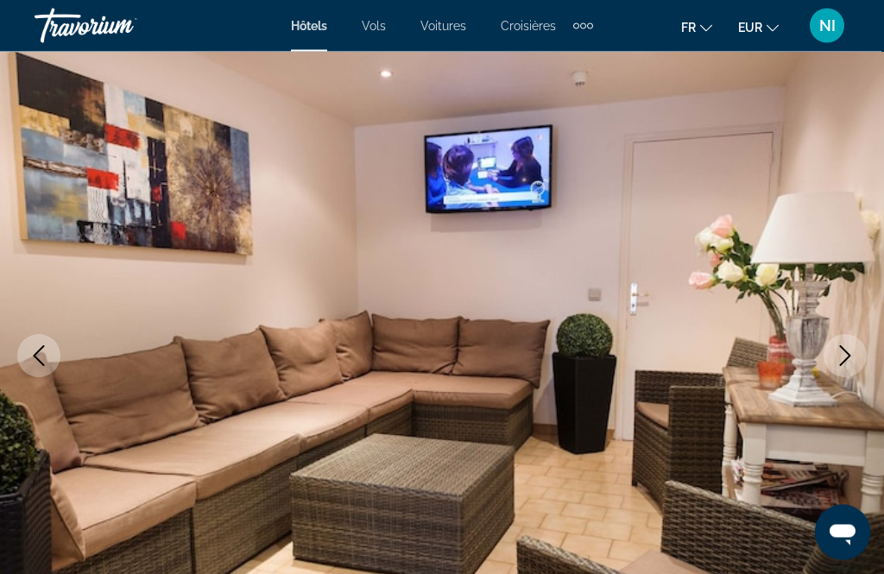
click at [834, 348] on button "Next image" at bounding box center [845, 356] width 43 height 43
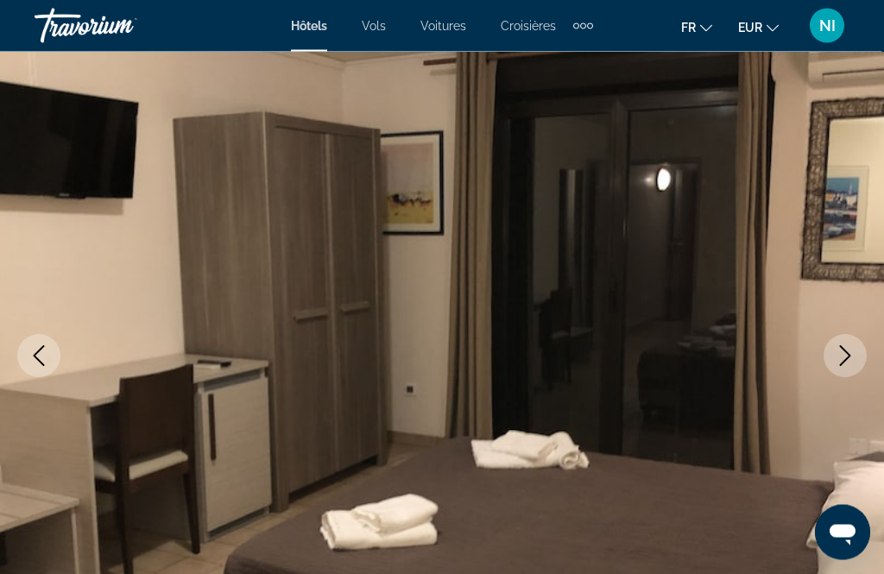
click at [842, 349] on icon "Next image" at bounding box center [845, 356] width 21 height 21
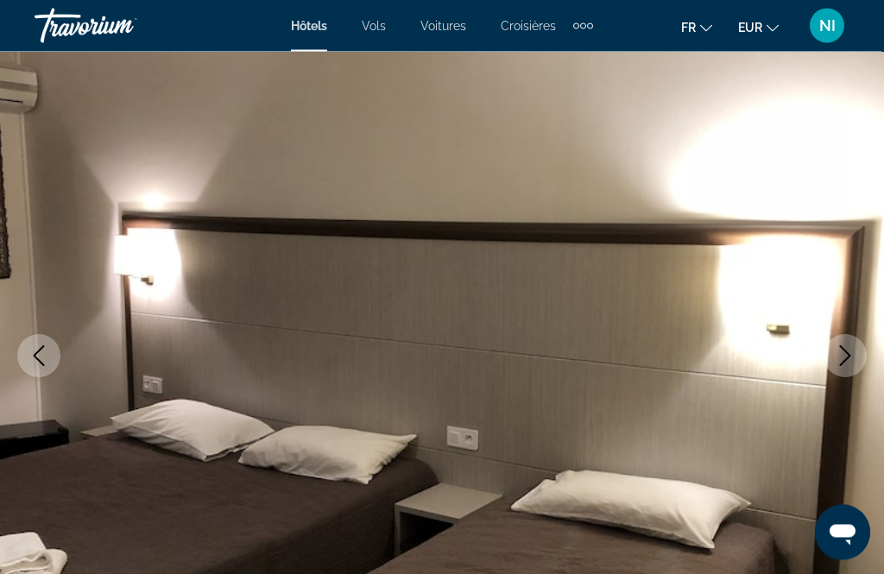
click at [840, 348] on icon "Next image" at bounding box center [845, 356] width 21 height 21
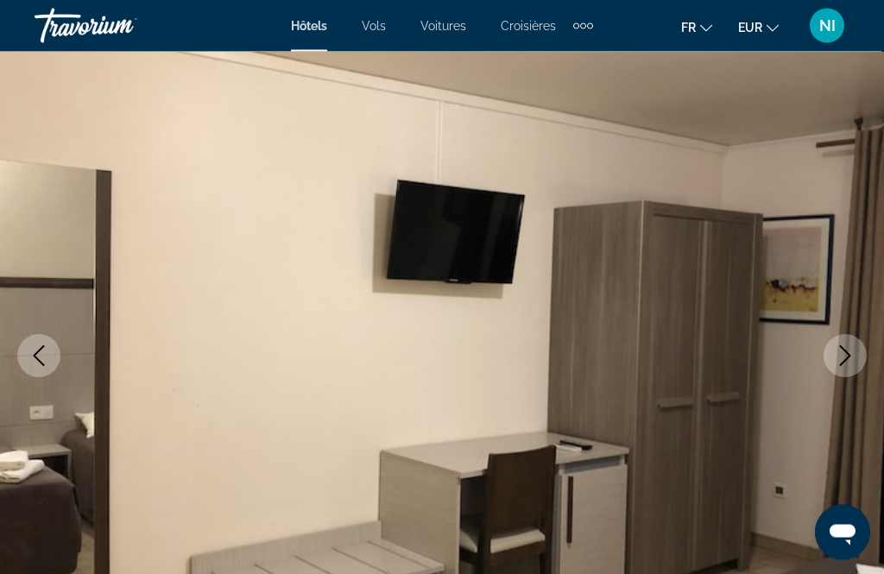
click at [847, 353] on icon "Next image" at bounding box center [845, 356] width 11 height 21
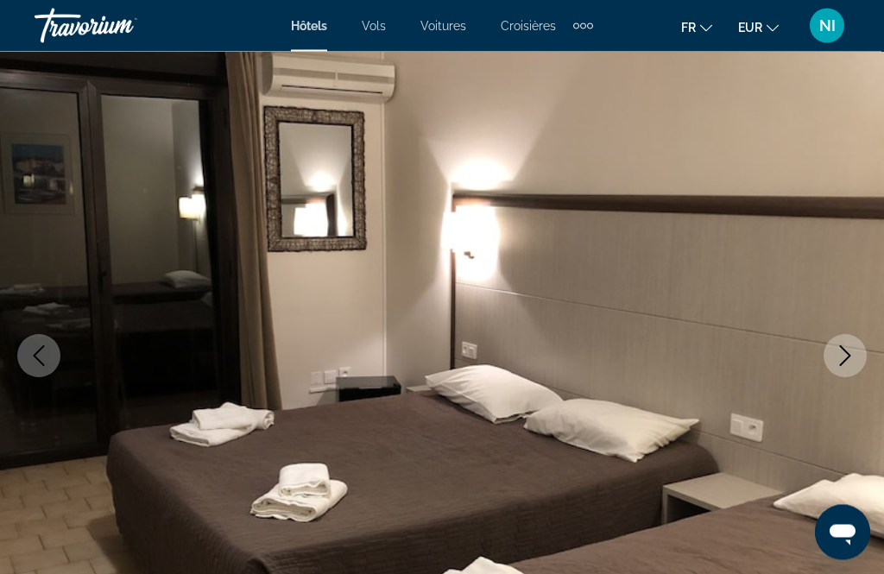
click at [848, 361] on icon "Next image" at bounding box center [845, 356] width 21 height 21
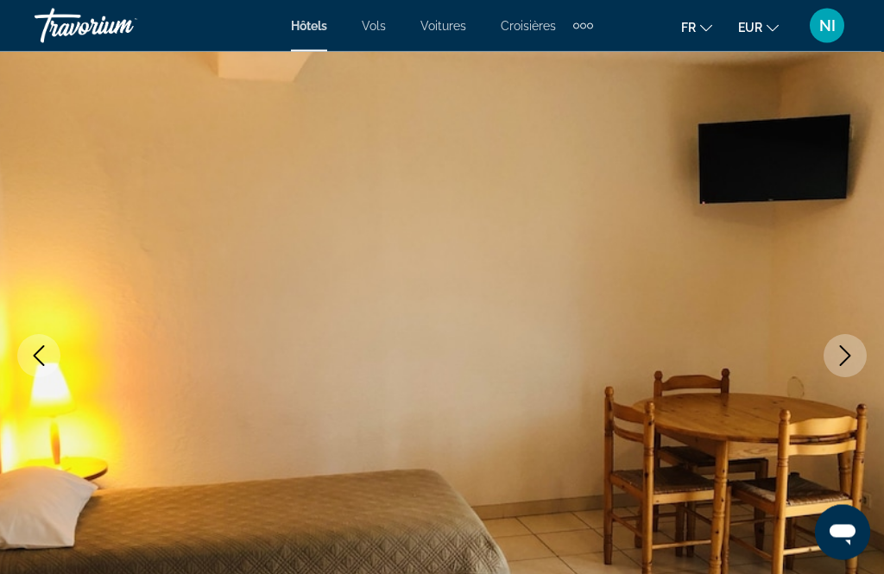
click at [847, 353] on icon "Next image" at bounding box center [845, 356] width 11 height 21
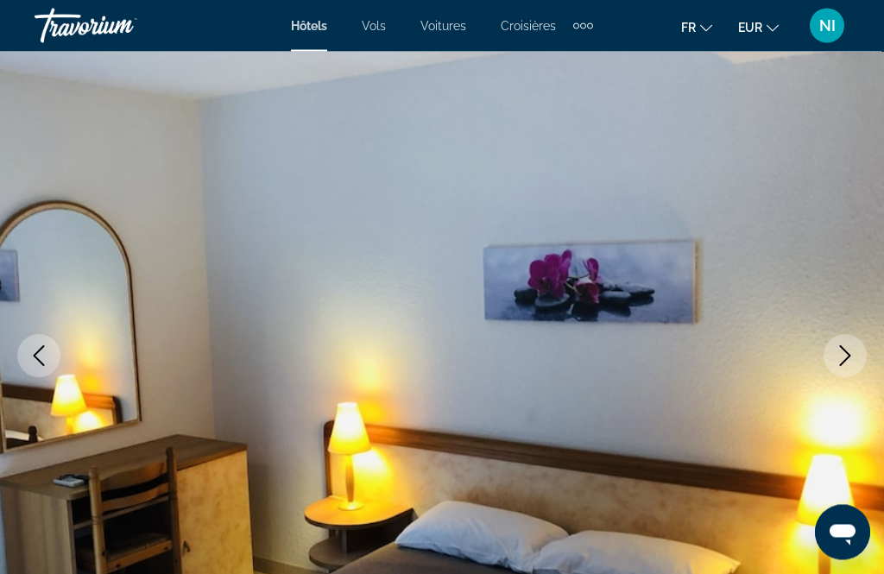
click at [844, 354] on icon "Next image" at bounding box center [845, 356] width 21 height 21
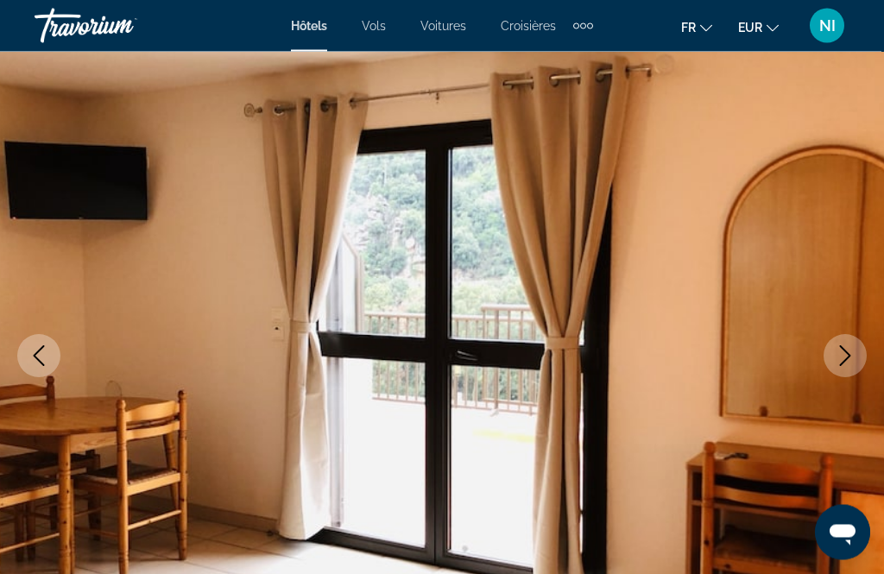
click at [847, 355] on icon "Next image" at bounding box center [845, 356] width 21 height 21
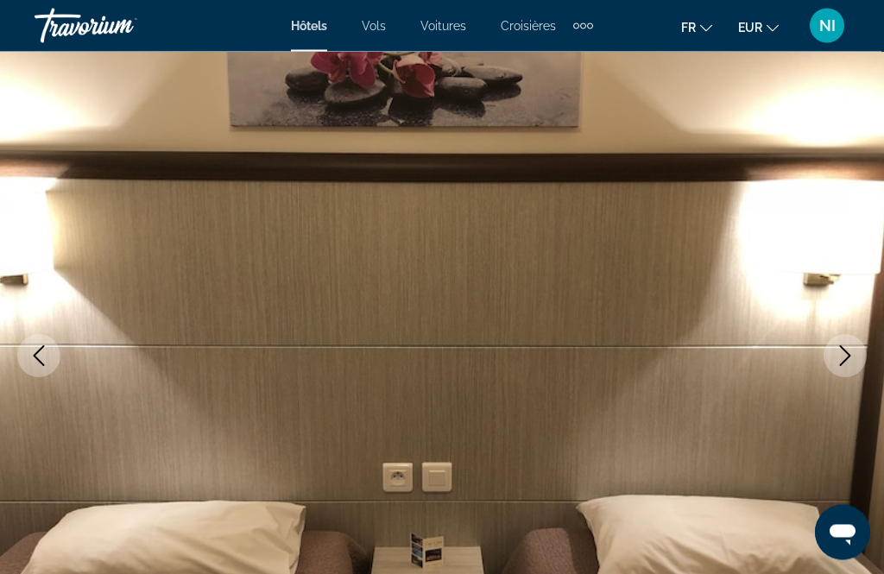
click at [848, 351] on icon "Next image" at bounding box center [845, 356] width 21 height 21
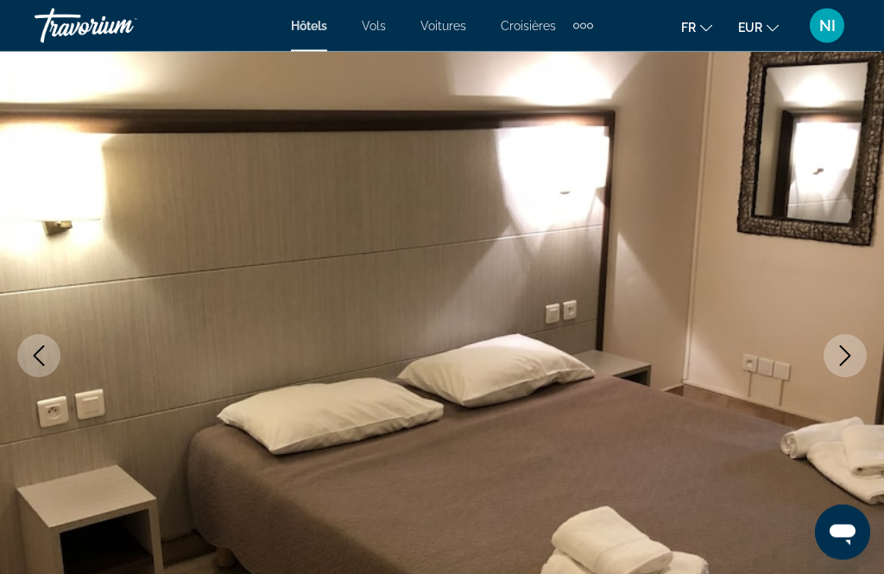
click at [846, 348] on icon "Next image" at bounding box center [845, 356] width 21 height 21
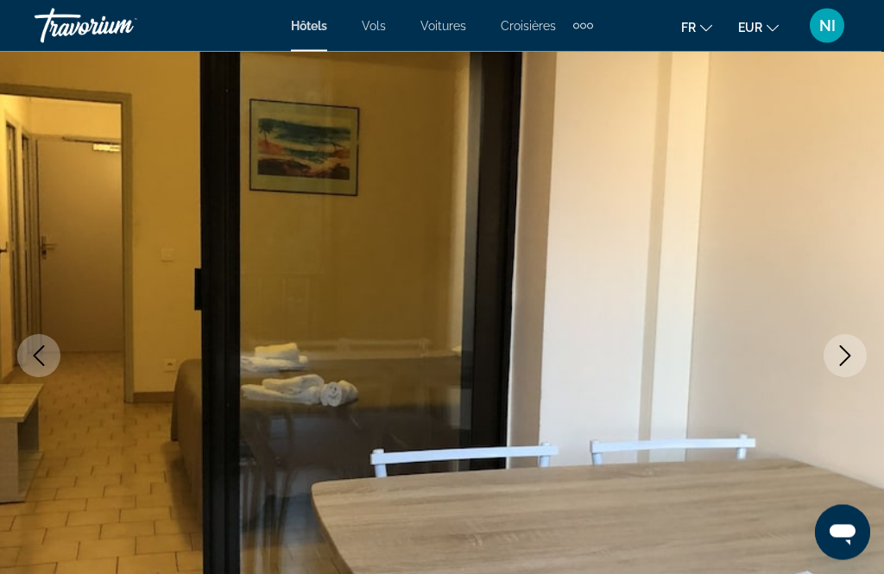
click at [850, 351] on icon "Next image" at bounding box center [845, 356] width 21 height 21
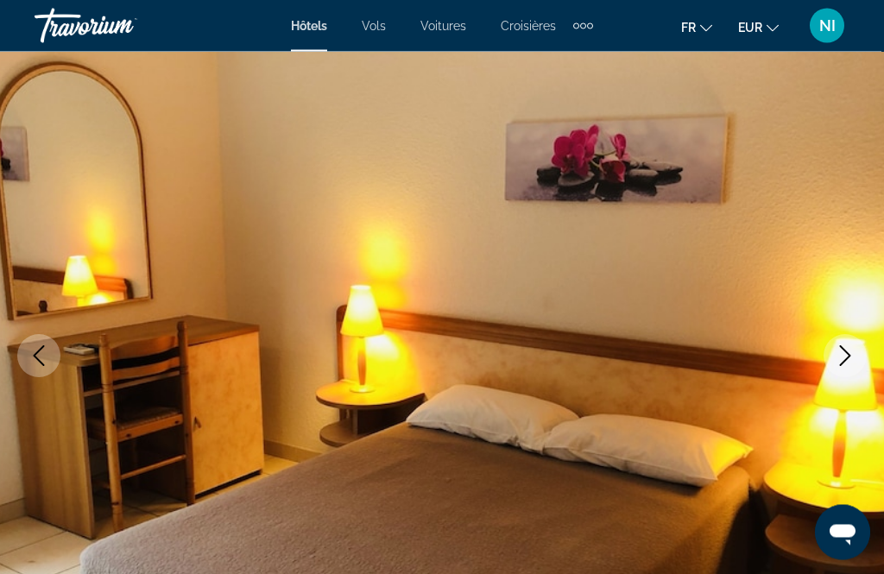
click at [836, 360] on icon "Next image" at bounding box center [845, 356] width 21 height 21
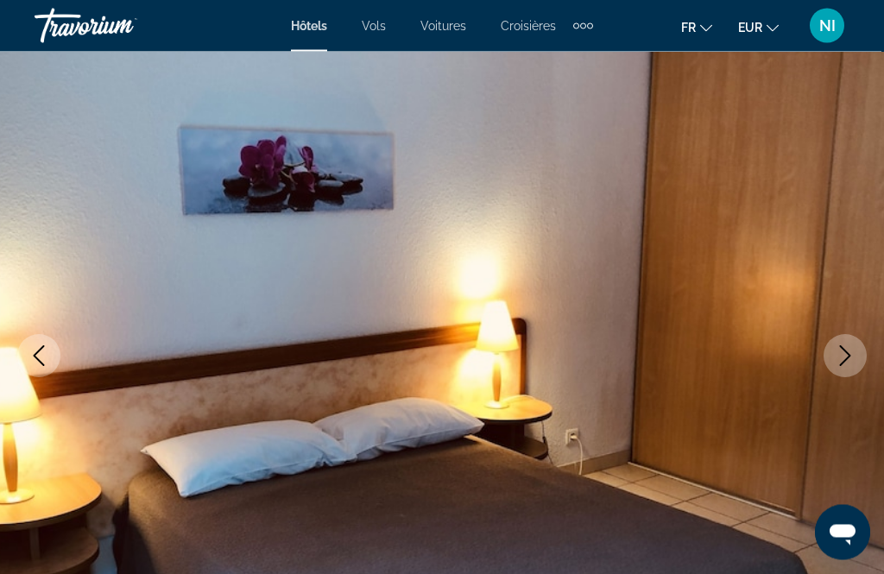
click at [842, 357] on icon "Next image" at bounding box center [845, 356] width 21 height 21
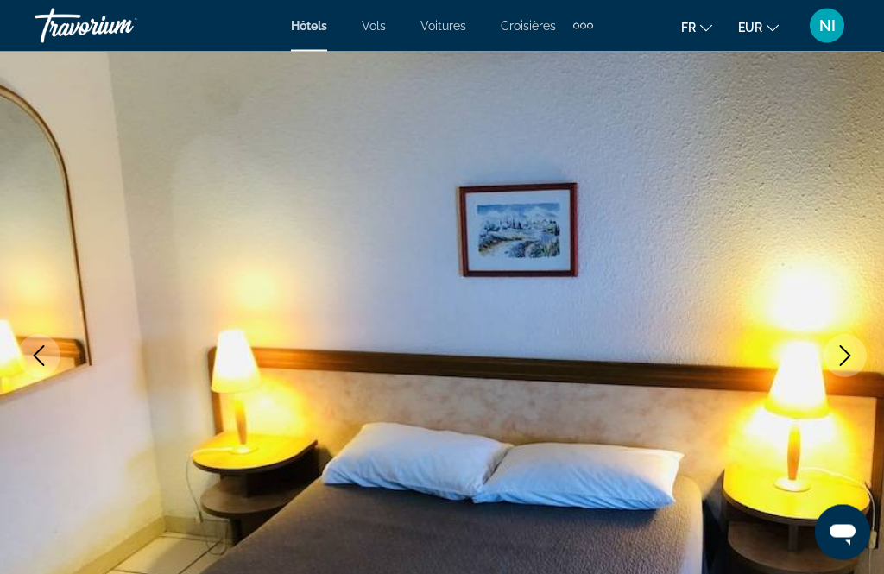
click at [845, 363] on icon "Next image" at bounding box center [845, 356] width 21 height 21
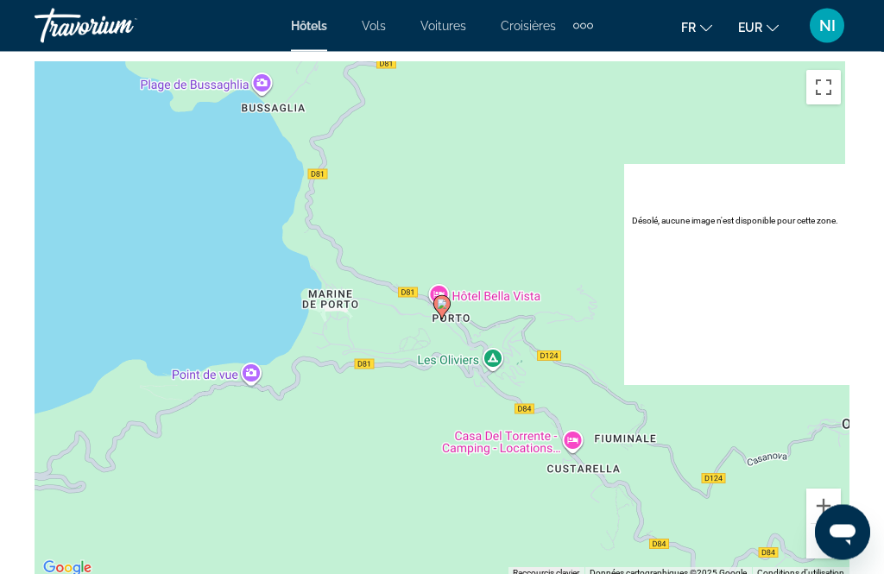
scroll to position [2201, 0]
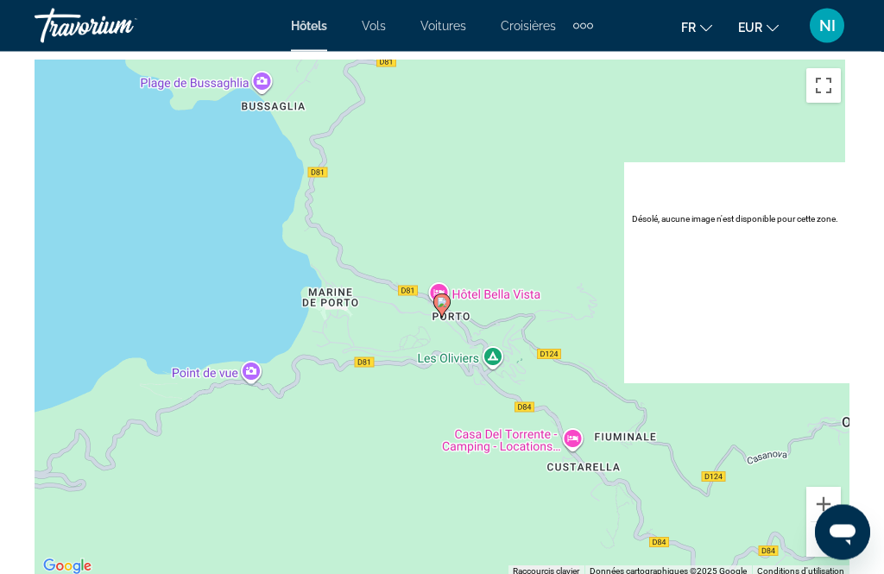
click at [673, 456] on div "Pour activer le glissement avec le clavier, appuyez sur Alt+Entrée. Une fois ce…" at bounding box center [442, 319] width 815 height 518
click at [825, 503] on button "Zoom avant" at bounding box center [823, 505] width 35 height 35
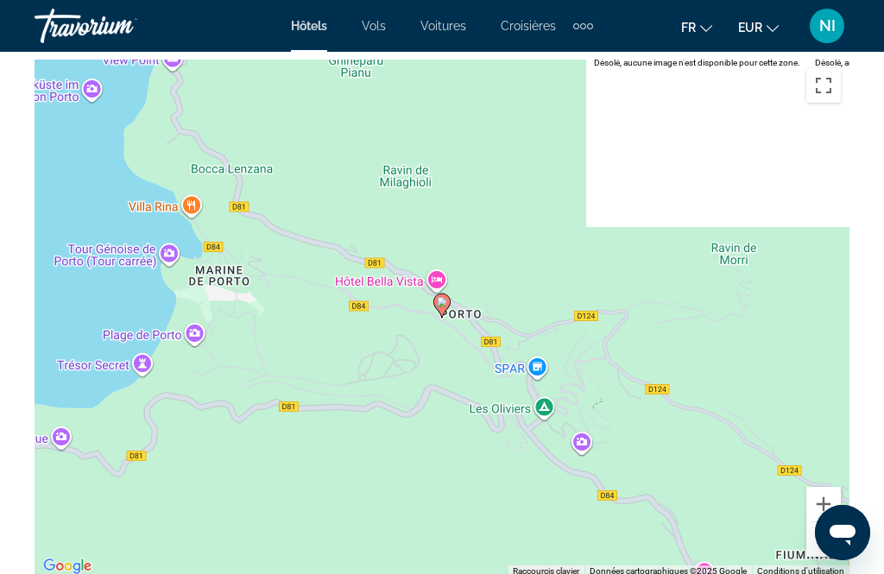
click at [813, 535] on button "Zoom arrière" at bounding box center [823, 539] width 35 height 35
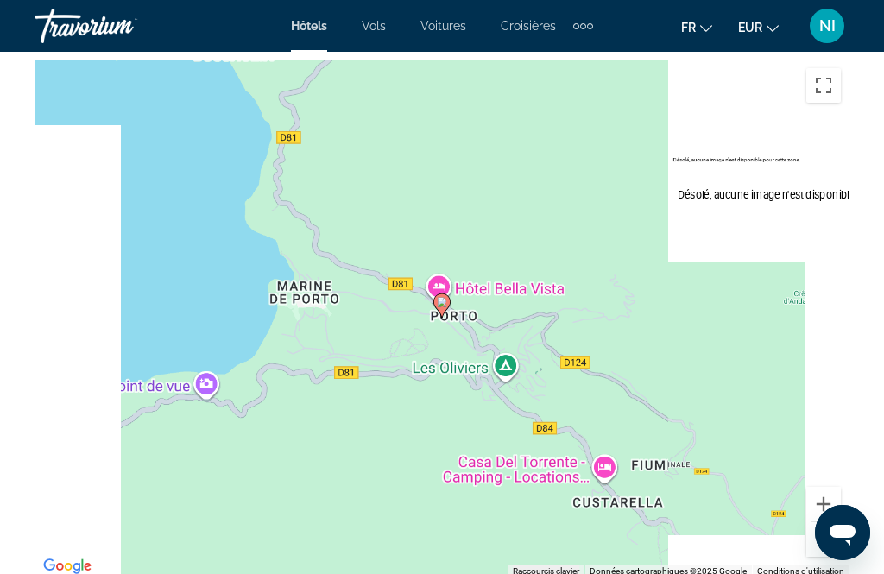
click at [806, 528] on div "Pour activer le glissement avec le clavier, appuyez sur Alt+Entrée. Une fois ce…" at bounding box center [442, 319] width 815 height 518
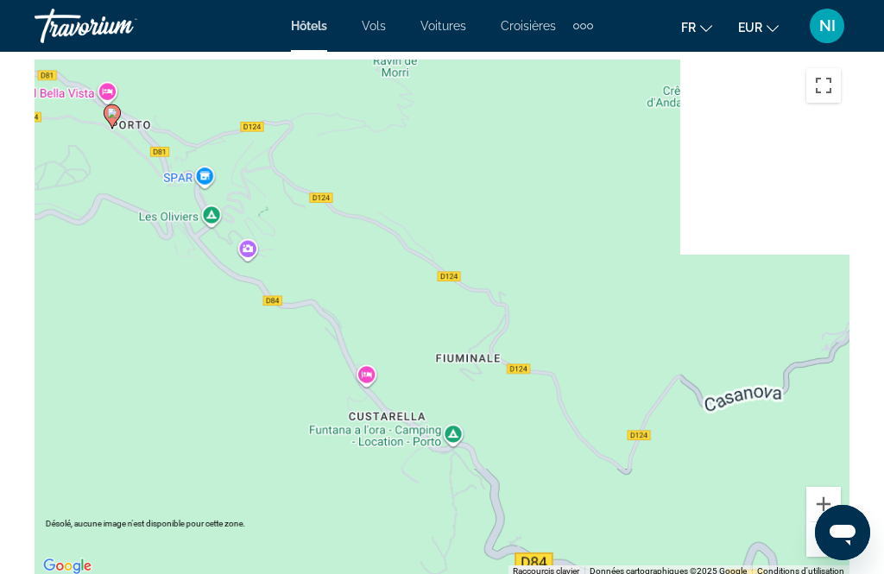
click at [819, 539] on button "Zoom arrière" at bounding box center [823, 539] width 35 height 35
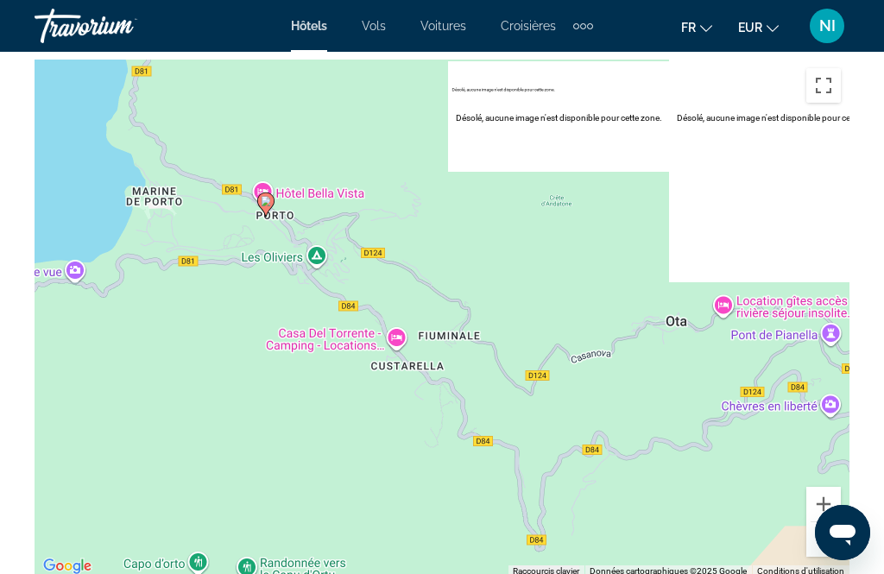
click at [823, 538] on button "Zoom arrière" at bounding box center [823, 539] width 35 height 35
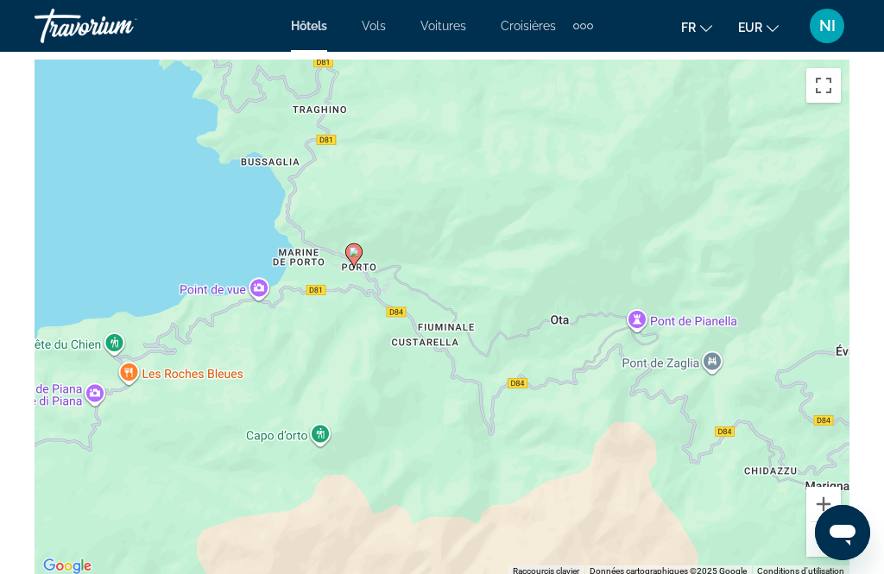
click at [825, 548] on button "Zoom arrière" at bounding box center [823, 539] width 35 height 35
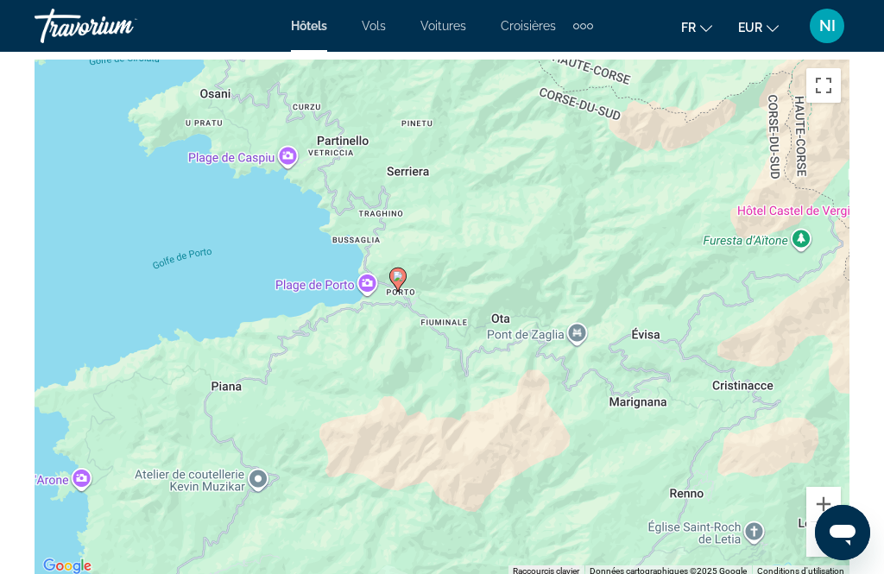
click at [827, 540] on button "Zoom arrière" at bounding box center [823, 539] width 35 height 35
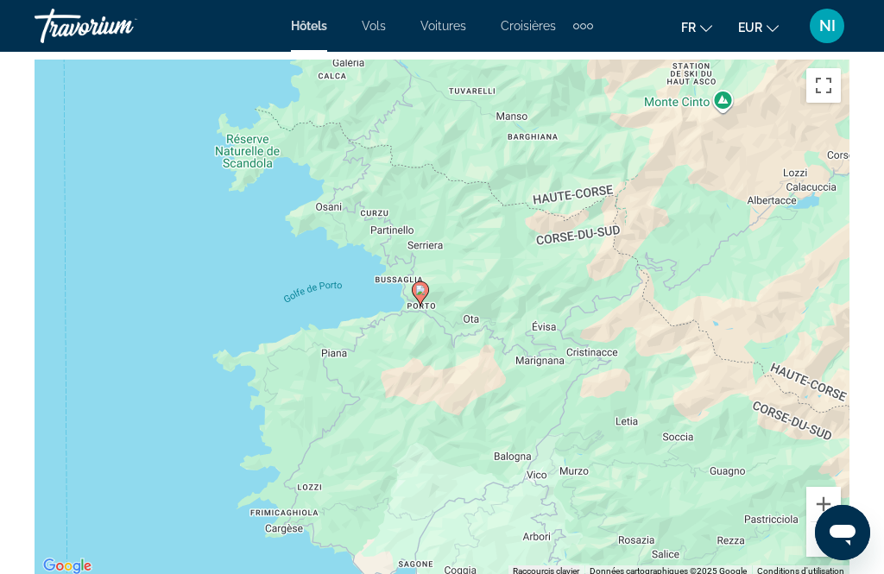
click at [826, 547] on button "Zoom arrière" at bounding box center [823, 539] width 35 height 35
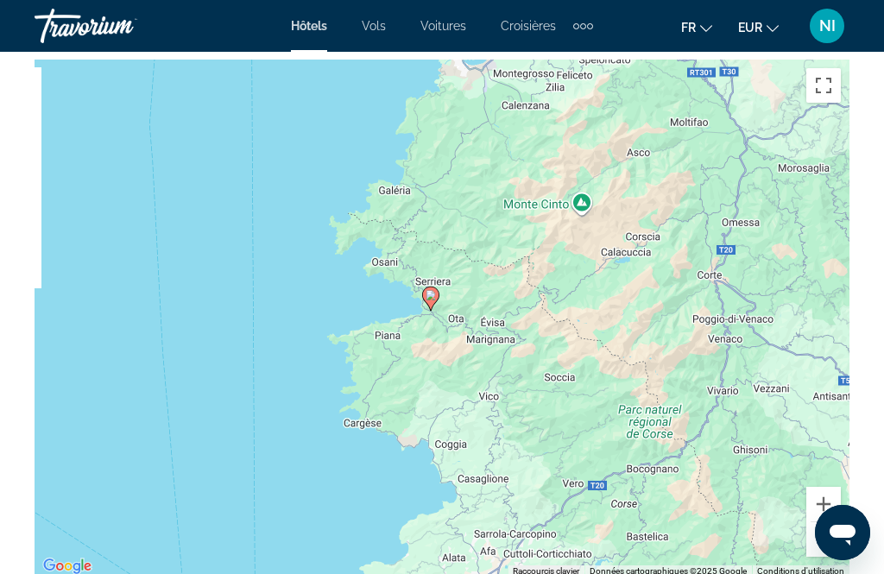
click at [822, 540] on button "Zoom arrière" at bounding box center [823, 539] width 35 height 35
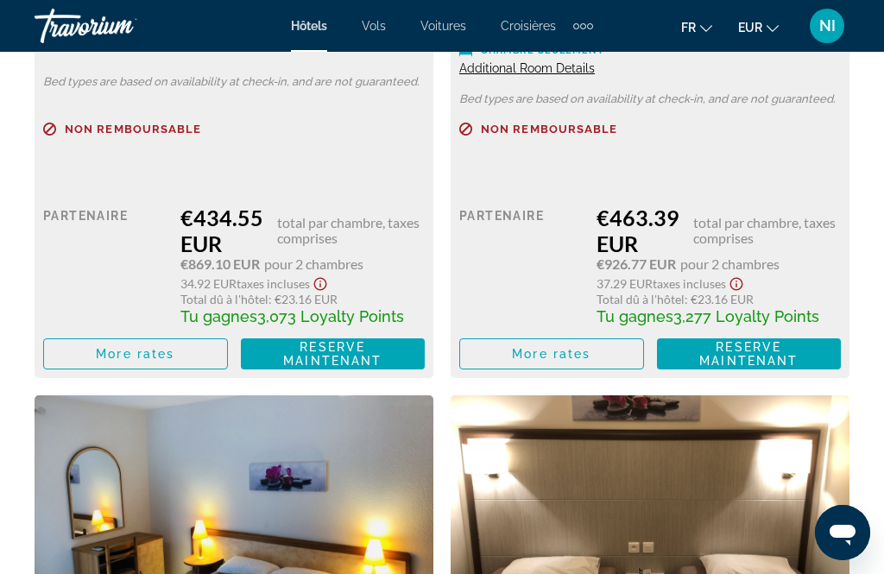
scroll to position [3231, 0]
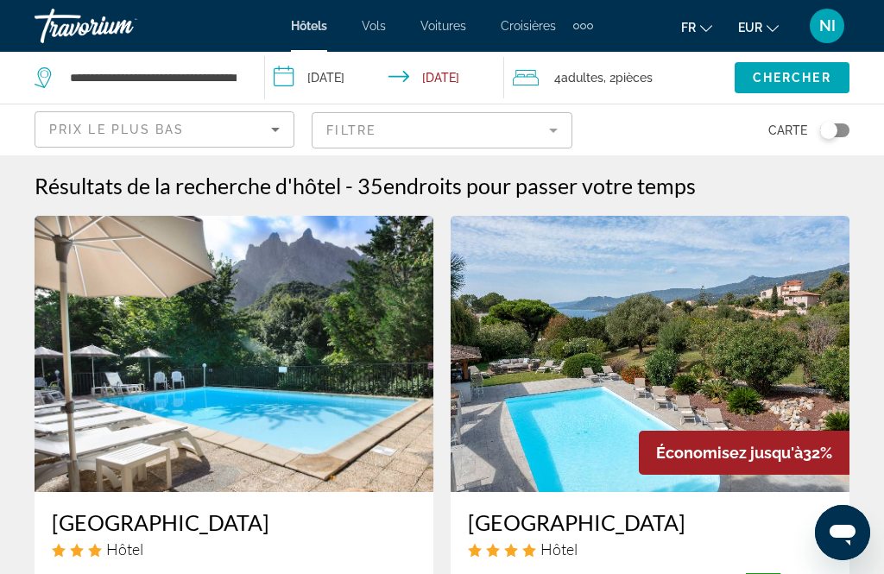
click at [661, 76] on div "4 Adulte Adultes , 2 Chambre pièces" at bounding box center [624, 78] width 222 height 24
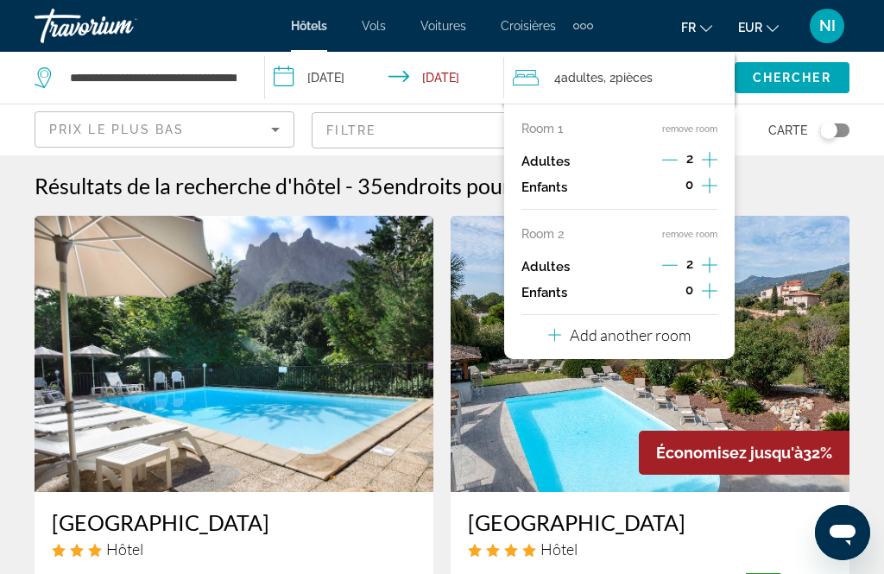
click at [699, 237] on button "remove room" at bounding box center [689, 234] width 55 height 11
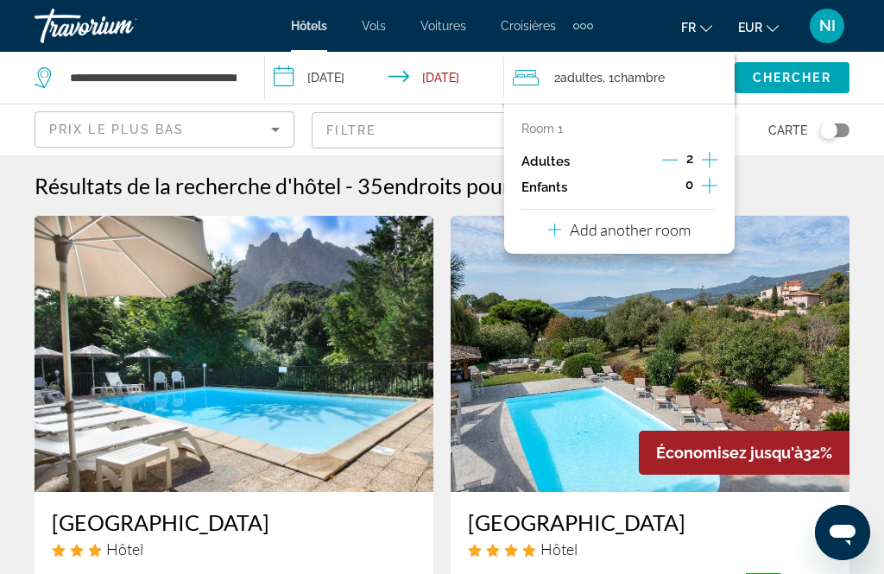
click at [708, 162] on icon "Increment adults" at bounding box center [710, 159] width 16 height 21
click at [707, 153] on icon "Increment adults" at bounding box center [710, 159] width 16 height 21
click at [774, 95] on span "Search widget" at bounding box center [792, 77] width 115 height 41
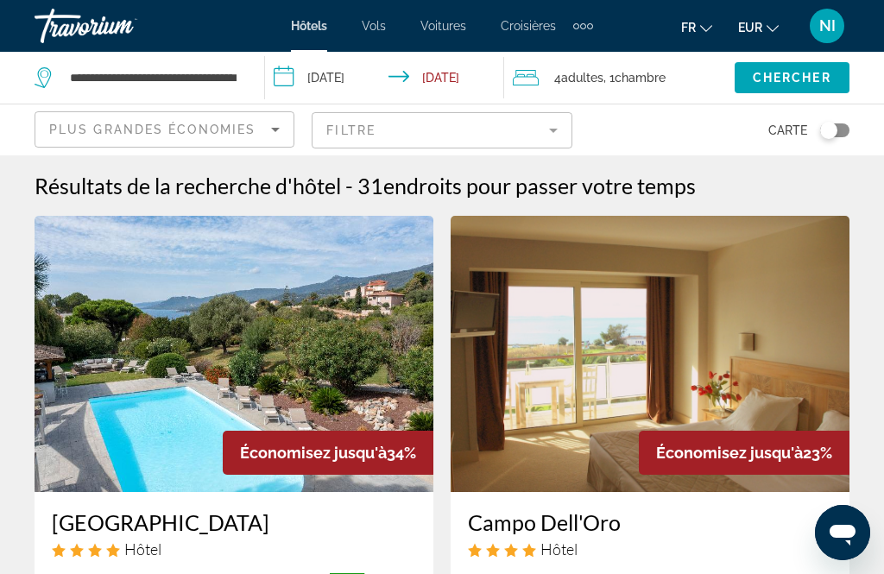
click at [274, 131] on icon "Sort by" at bounding box center [275, 129] width 21 height 21
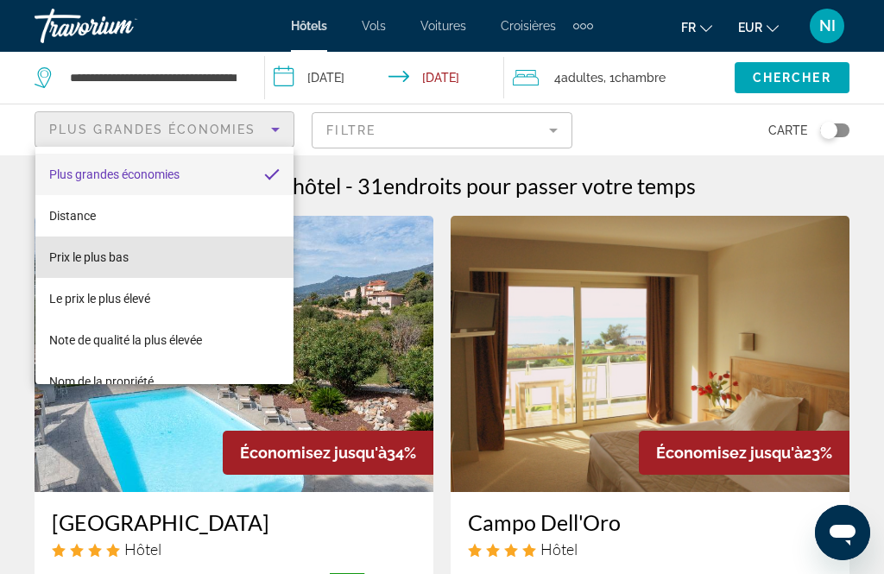
click at [90, 262] on span "Prix le plus bas" at bounding box center [88, 257] width 79 height 14
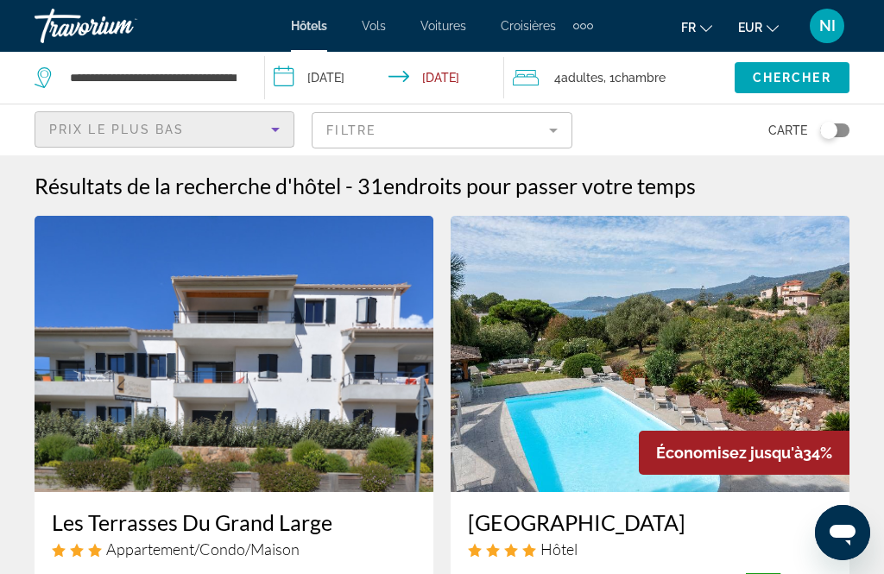
click at [549, 137] on mat-form-field "Filtre" at bounding box center [442, 130] width 260 height 36
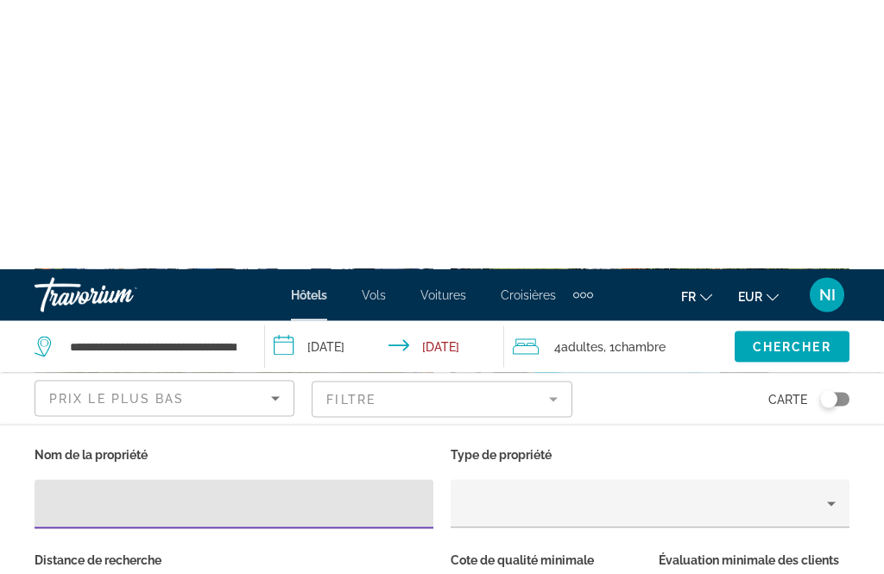
scroll to position [399, 0]
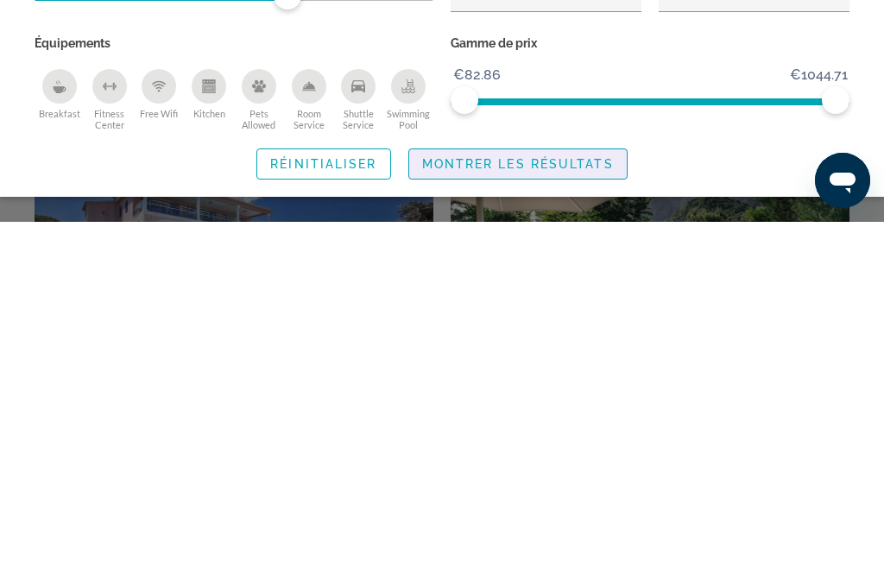
click at [540, 496] on span "Search widget" at bounding box center [518, 516] width 218 height 41
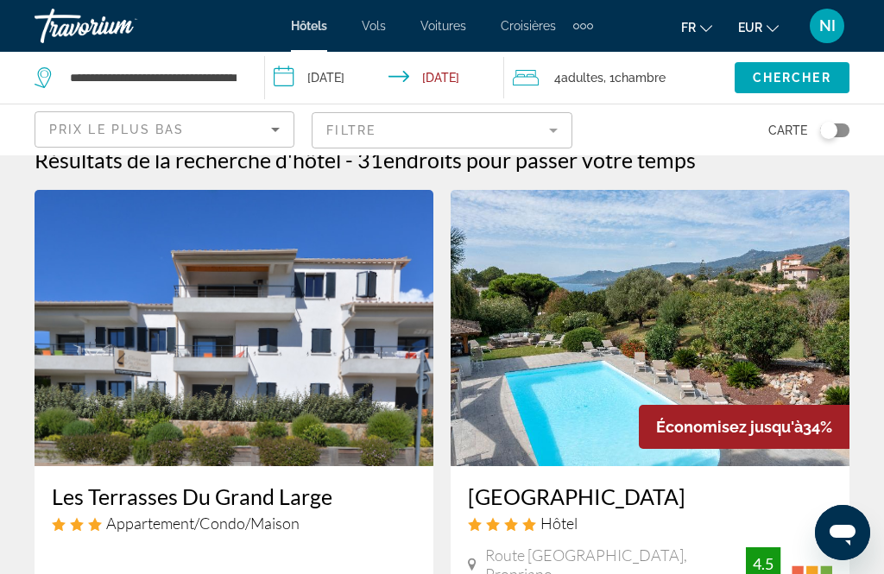
scroll to position [0, 0]
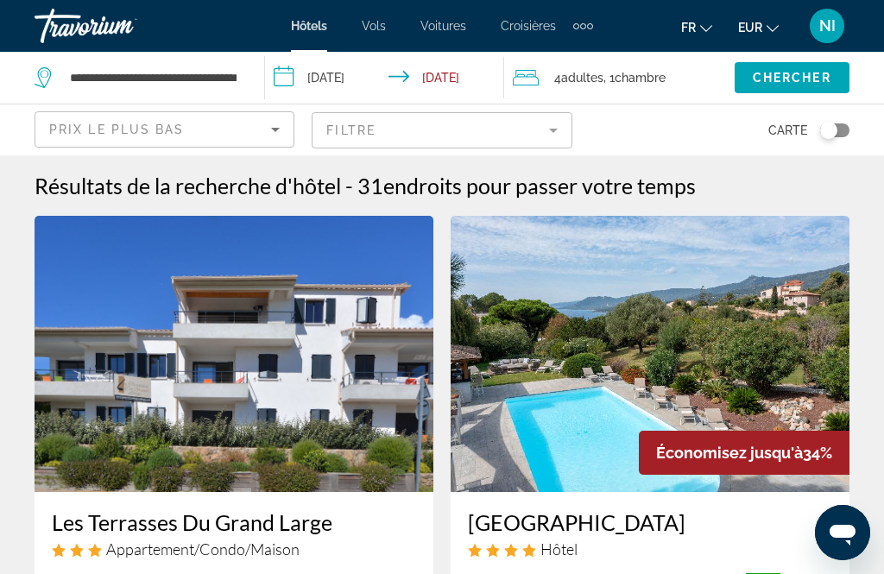
click at [553, 134] on mat-form-field "Filtre" at bounding box center [442, 130] width 260 height 36
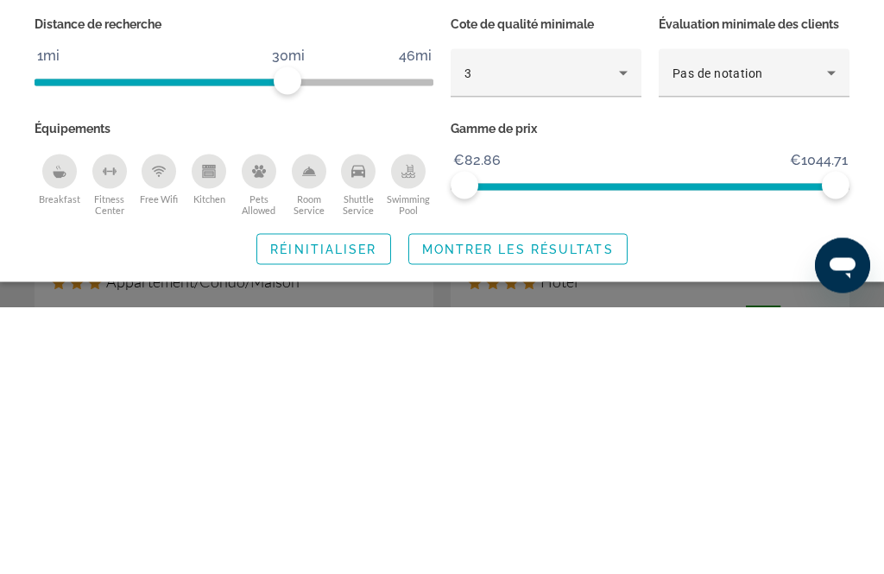
click at [408, 432] on icon "Swimming Pool" at bounding box center [409, 436] width 7 height 9
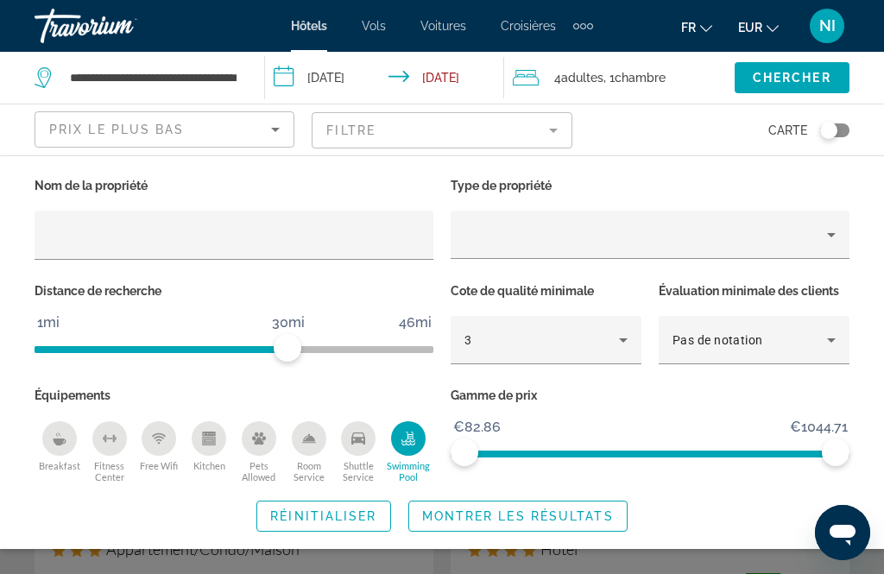
click at [529, 523] on span "Montrer les résultats" at bounding box center [518, 516] width 192 height 14
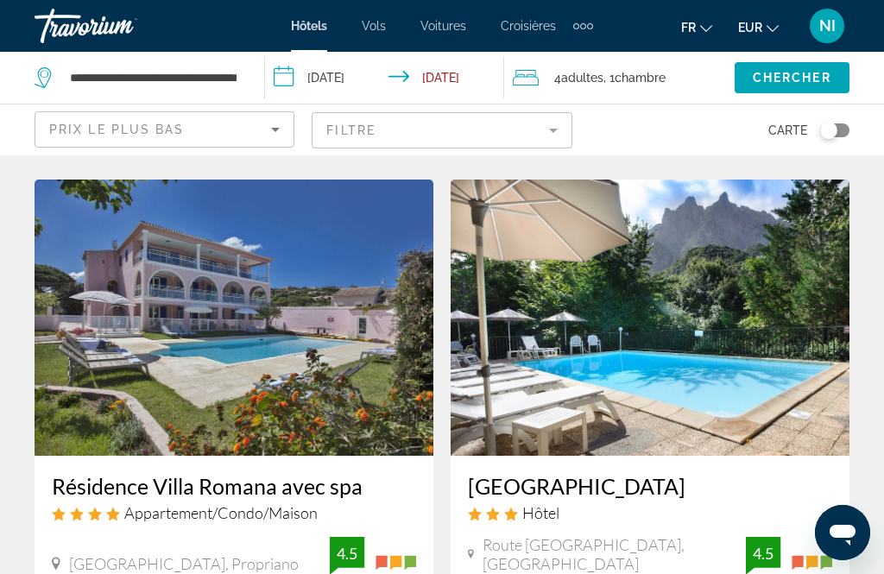
scroll to position [700, 0]
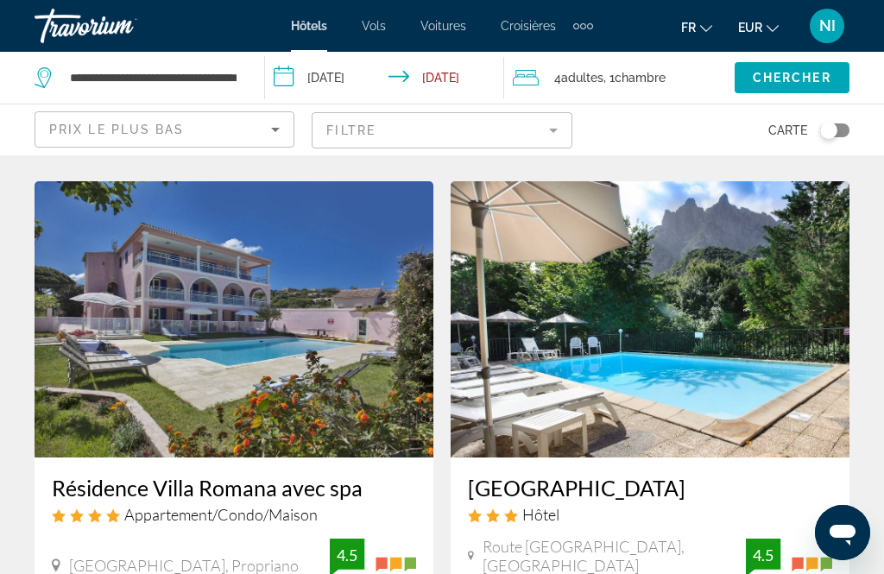
click at [233, 379] on img "Main content" at bounding box center [234, 319] width 399 height 276
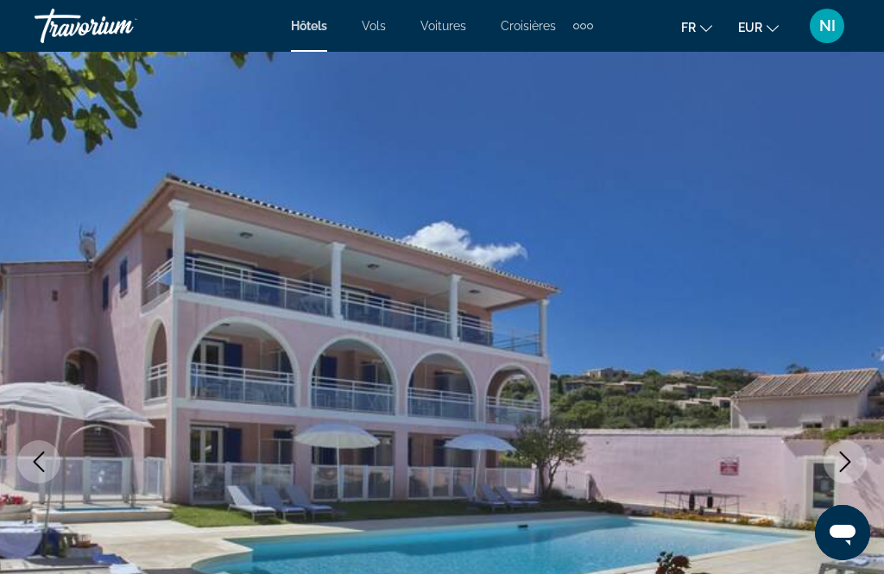
click at [846, 460] on icon "Next image" at bounding box center [845, 462] width 21 height 21
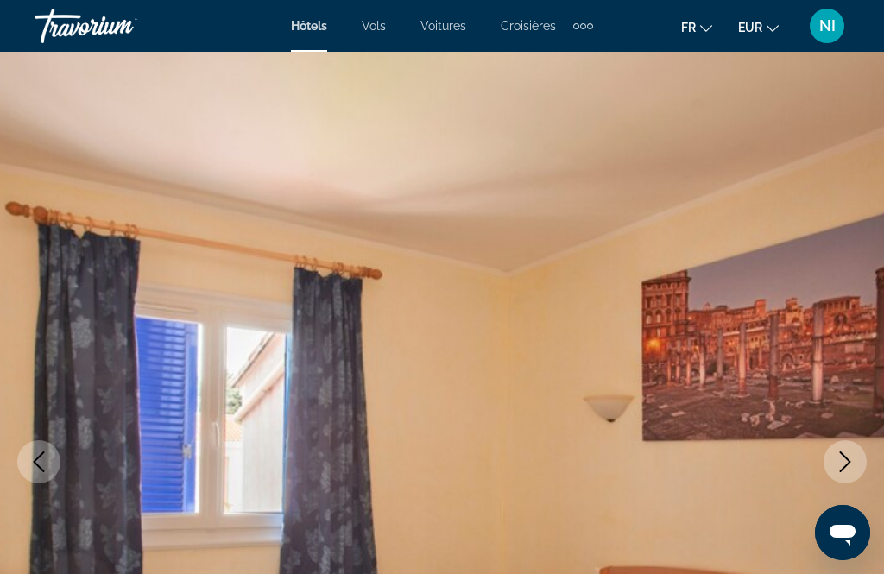
click at [838, 461] on icon "Next image" at bounding box center [845, 462] width 21 height 21
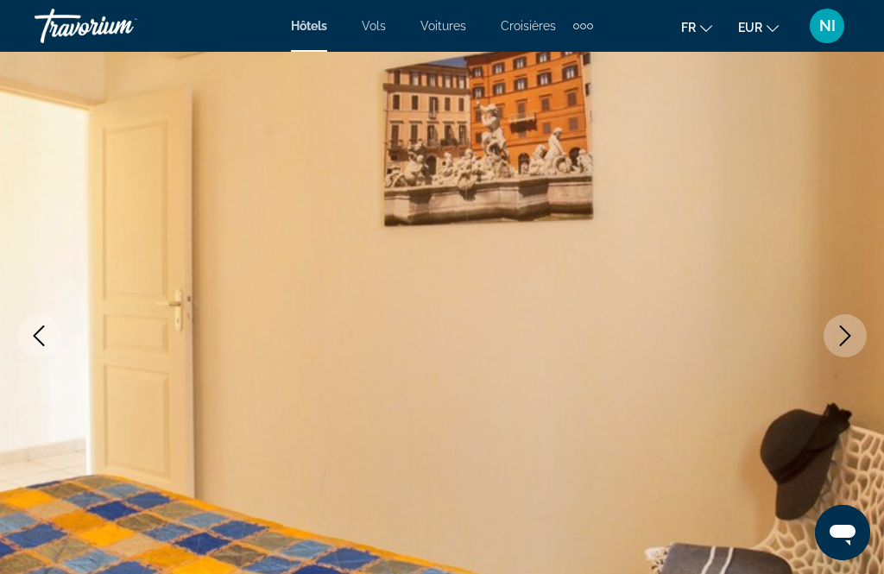
scroll to position [125, 0]
click at [846, 336] on icon "Next image" at bounding box center [845, 336] width 21 height 21
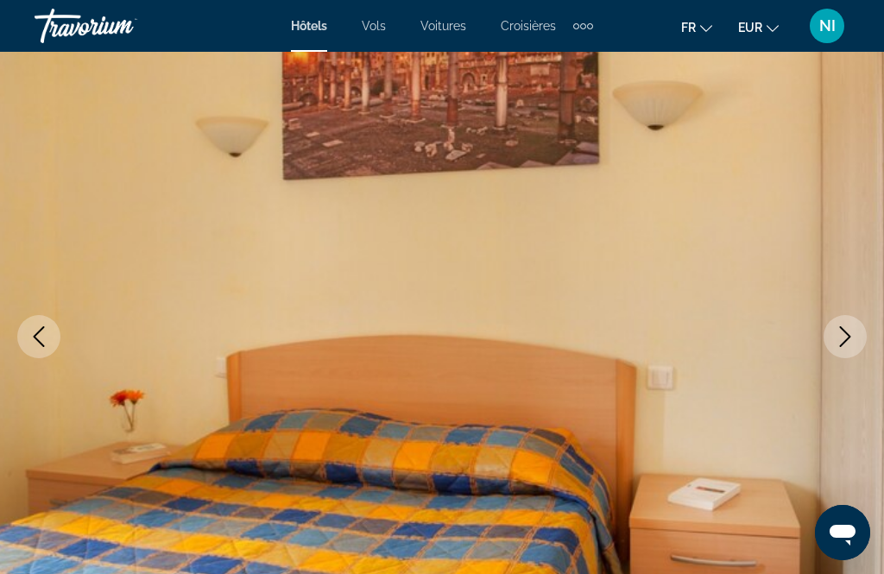
click at [844, 330] on icon "Next image" at bounding box center [845, 336] width 21 height 21
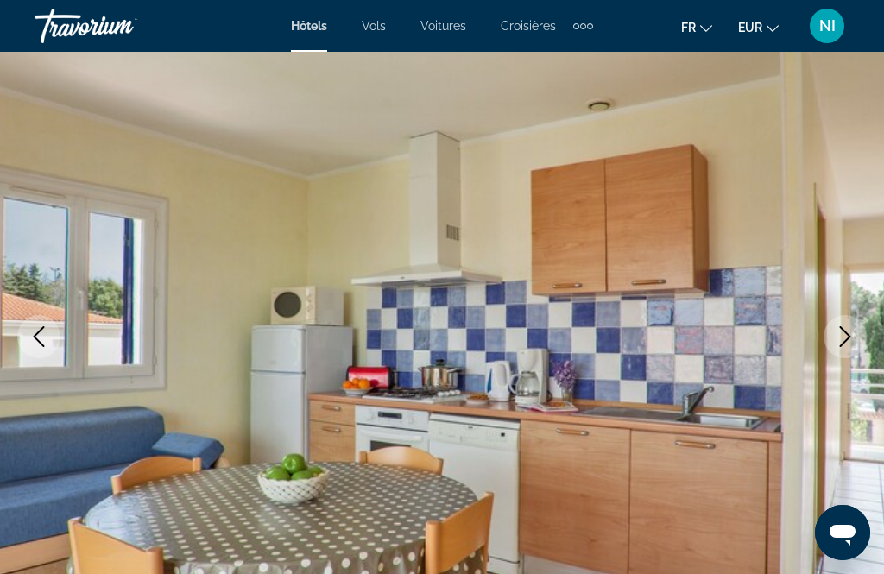
click at [838, 333] on icon "Next image" at bounding box center [845, 336] width 21 height 21
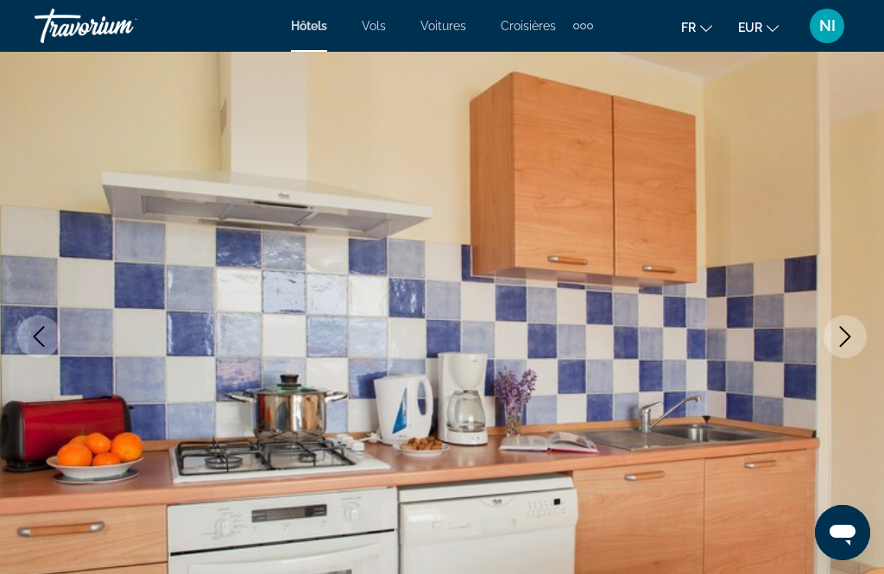
click at [837, 338] on icon "Next image" at bounding box center [845, 336] width 21 height 21
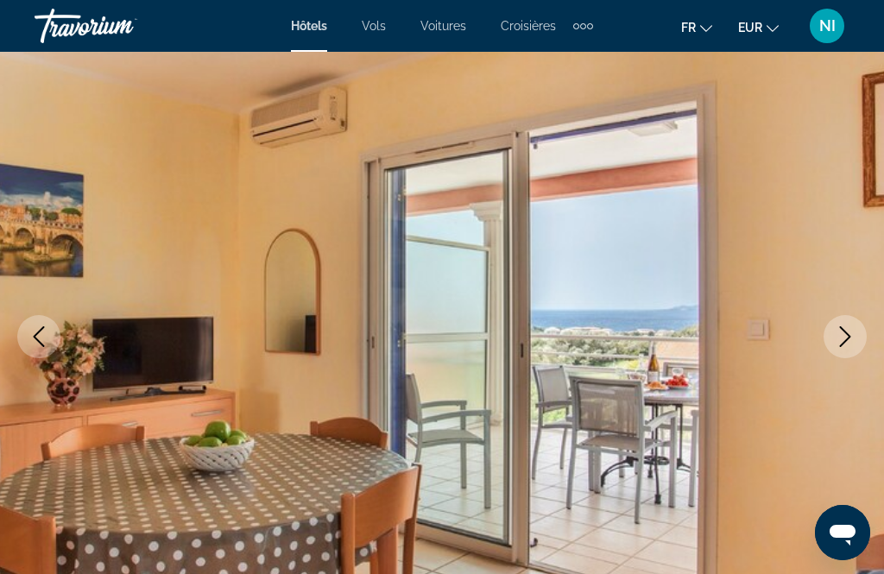
click at [839, 336] on icon "Next image" at bounding box center [845, 336] width 21 height 21
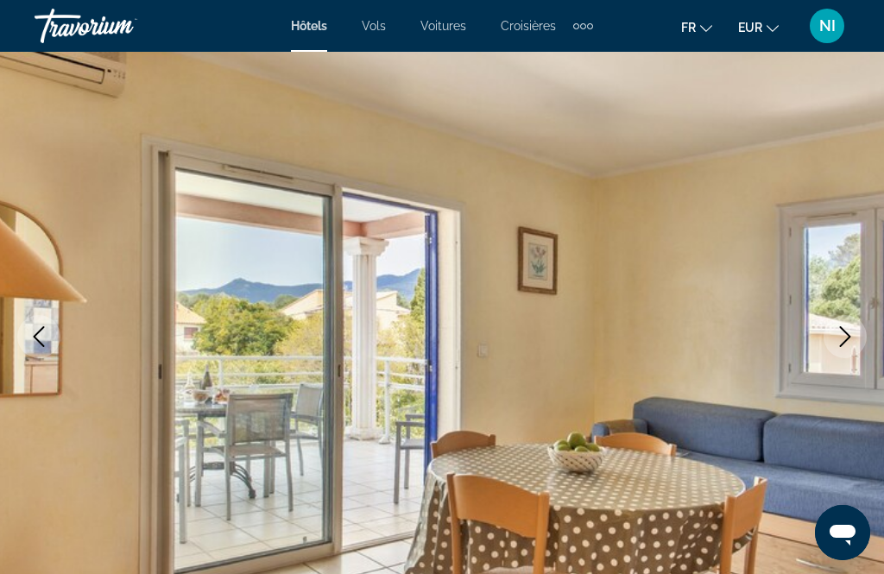
click at [836, 337] on icon "Next image" at bounding box center [845, 336] width 21 height 21
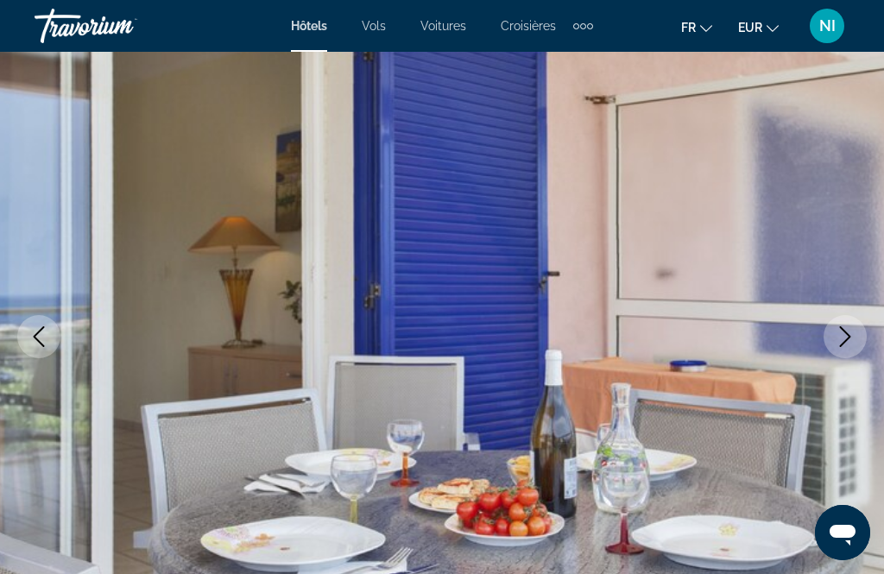
click at [839, 341] on icon "Next image" at bounding box center [845, 336] width 21 height 21
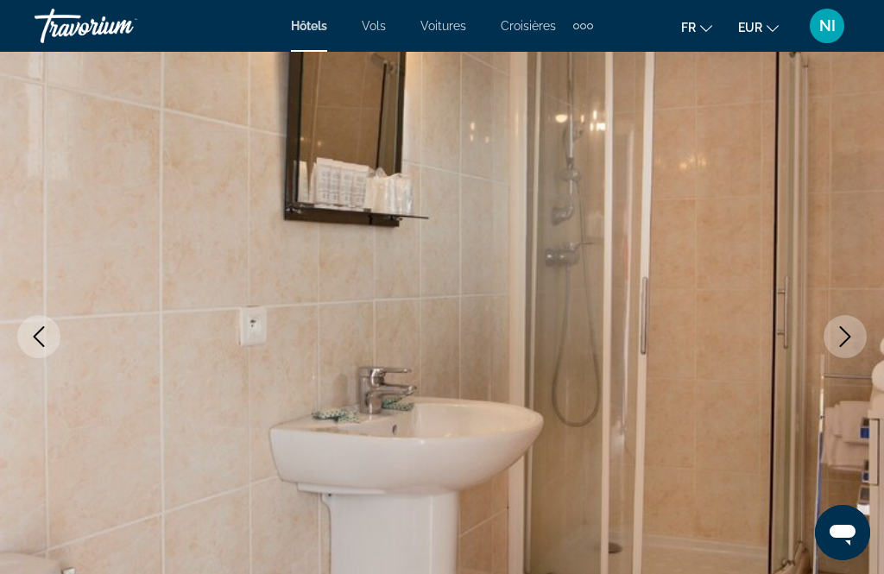
click at [840, 332] on icon "Next image" at bounding box center [845, 336] width 21 height 21
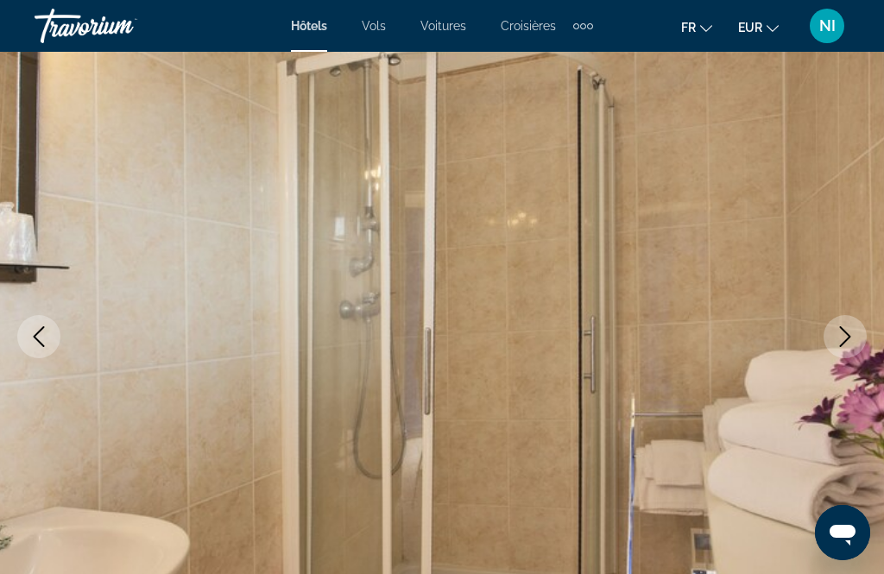
click at [844, 331] on icon "Next image" at bounding box center [845, 336] width 11 height 21
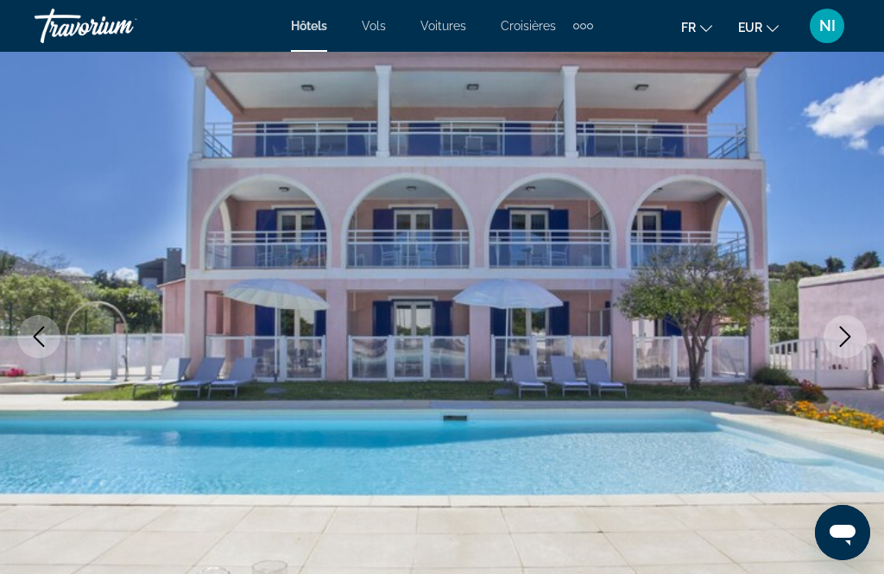
click at [846, 337] on icon "Next image" at bounding box center [845, 336] width 21 height 21
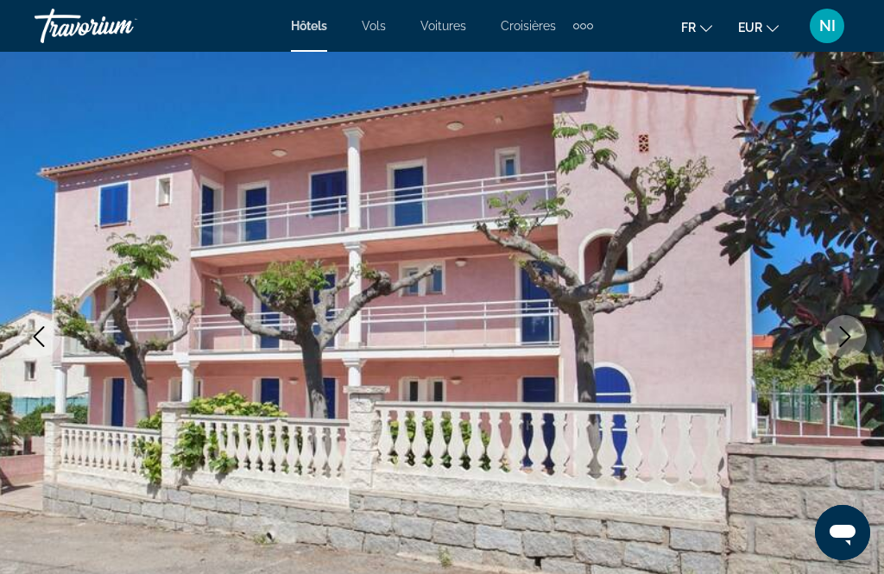
click at [848, 344] on icon "Next image" at bounding box center [845, 336] width 21 height 21
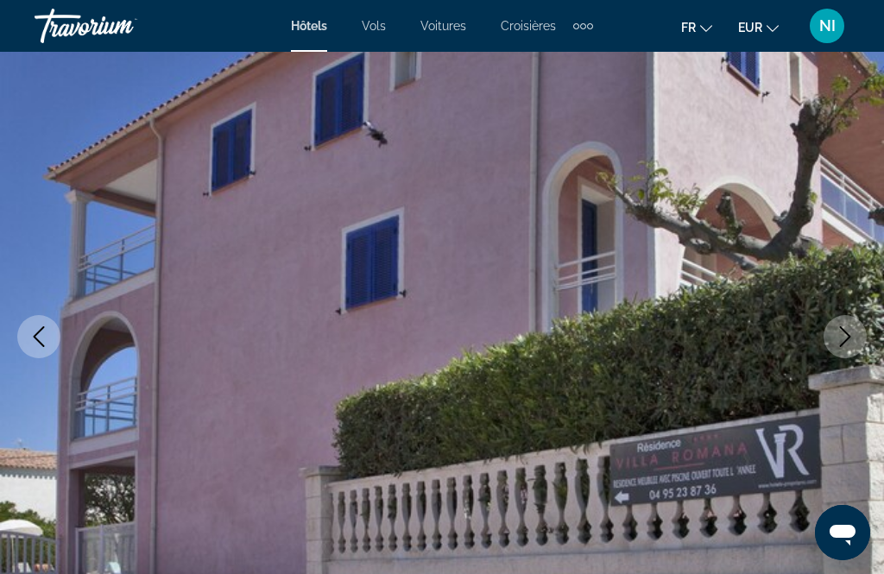
click at [837, 339] on icon "Next image" at bounding box center [845, 336] width 21 height 21
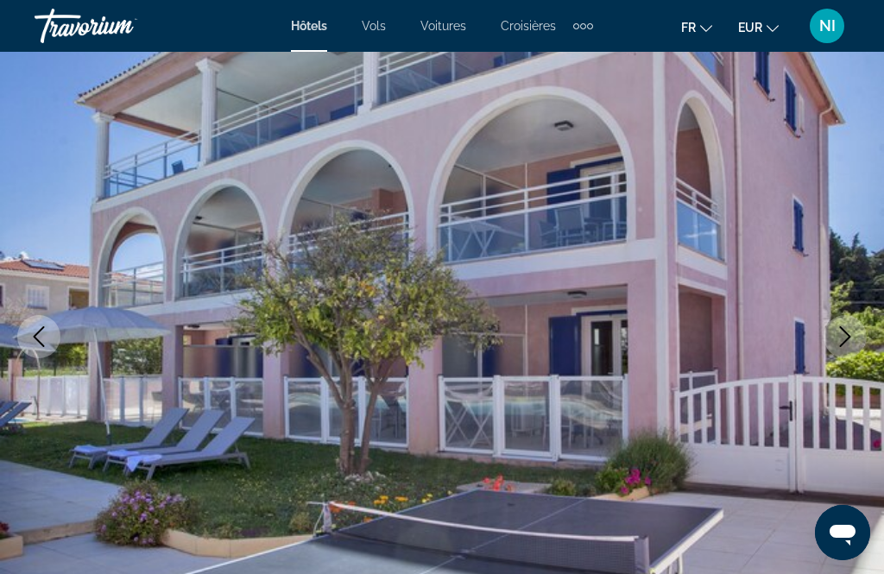
click at [839, 338] on icon "Next image" at bounding box center [845, 336] width 21 height 21
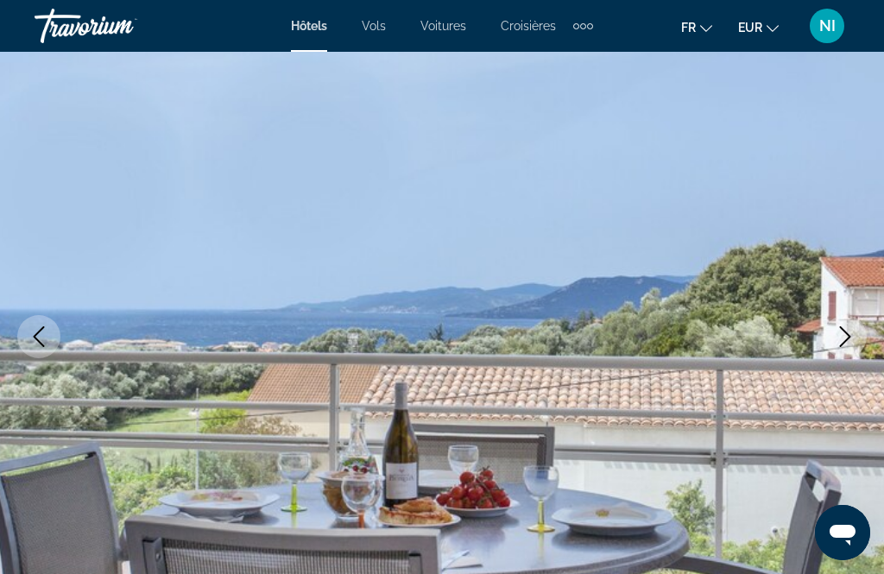
click at [840, 334] on icon "Next image" at bounding box center [845, 336] width 21 height 21
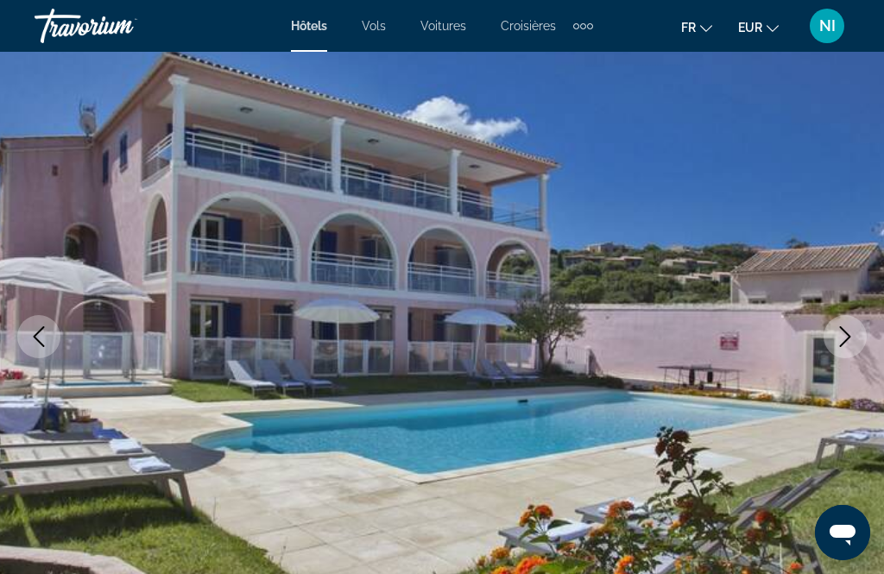
click at [844, 338] on icon "Next image" at bounding box center [845, 336] width 21 height 21
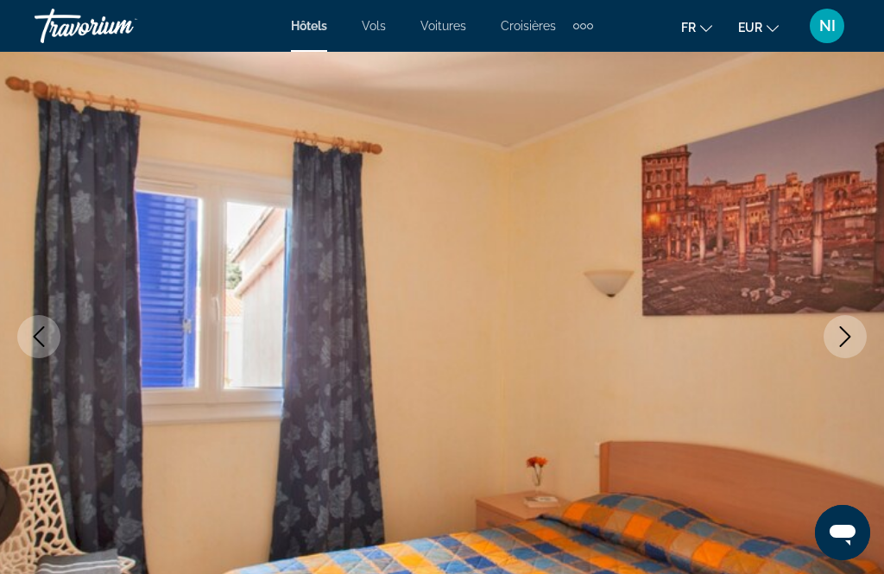
click at [842, 333] on icon "Next image" at bounding box center [845, 336] width 21 height 21
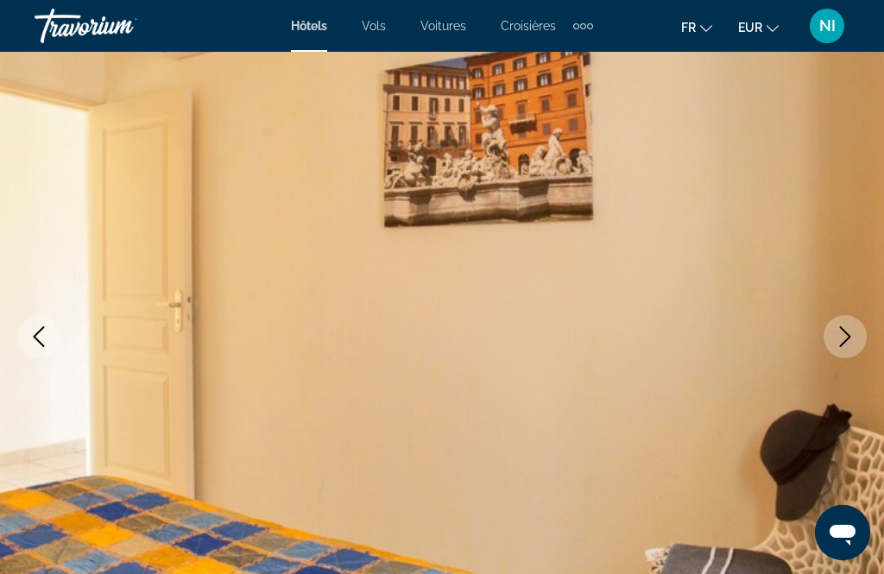
click at [839, 341] on icon "Next image" at bounding box center [845, 336] width 21 height 21
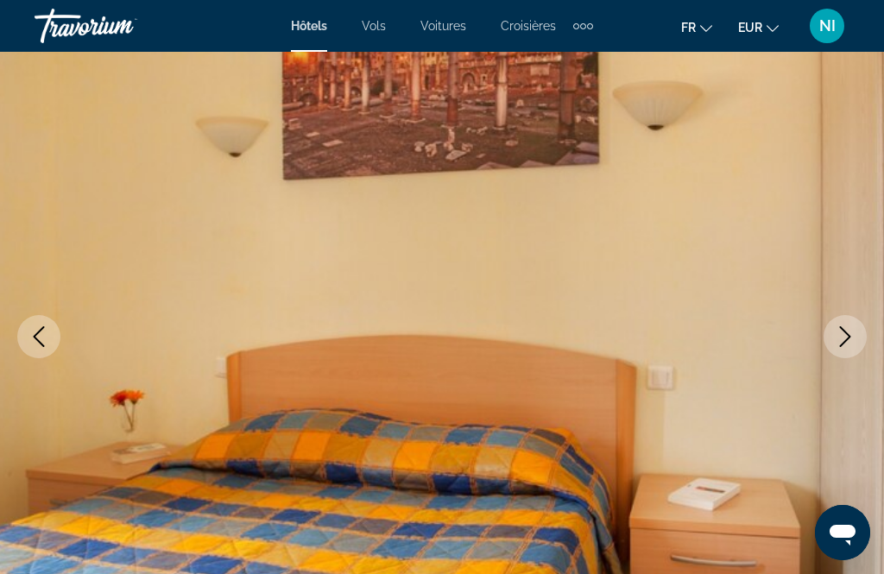
click at [840, 344] on icon "Next image" at bounding box center [845, 336] width 21 height 21
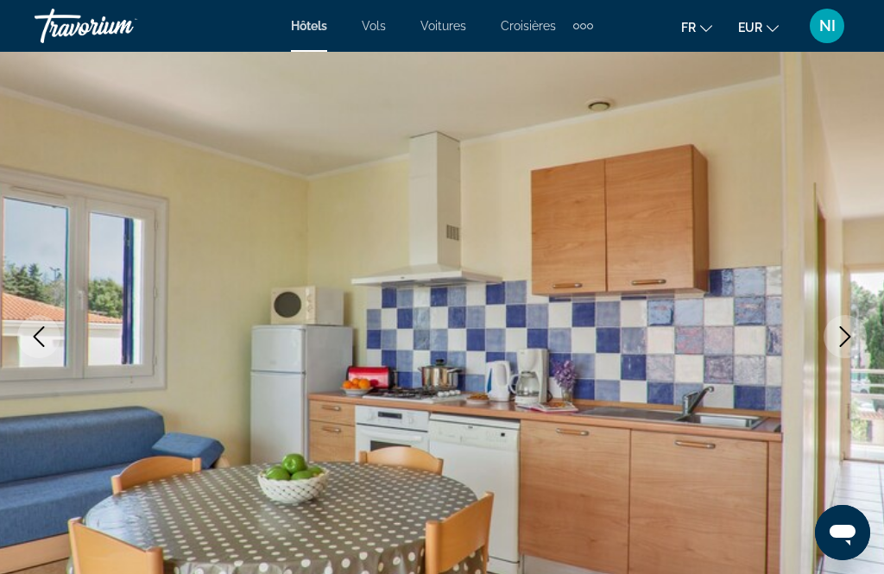
click at [847, 343] on icon "Next image" at bounding box center [845, 336] width 21 height 21
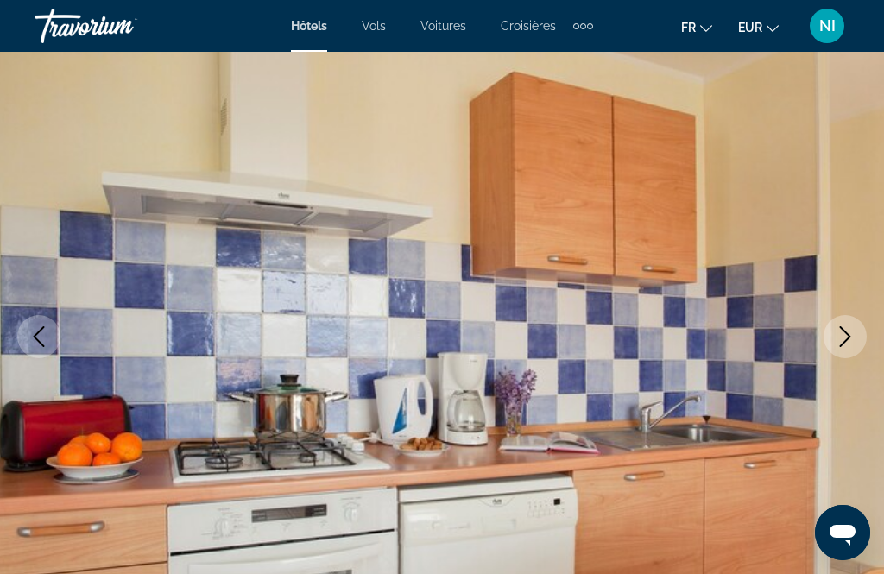
click at [850, 343] on icon "Next image" at bounding box center [845, 336] width 21 height 21
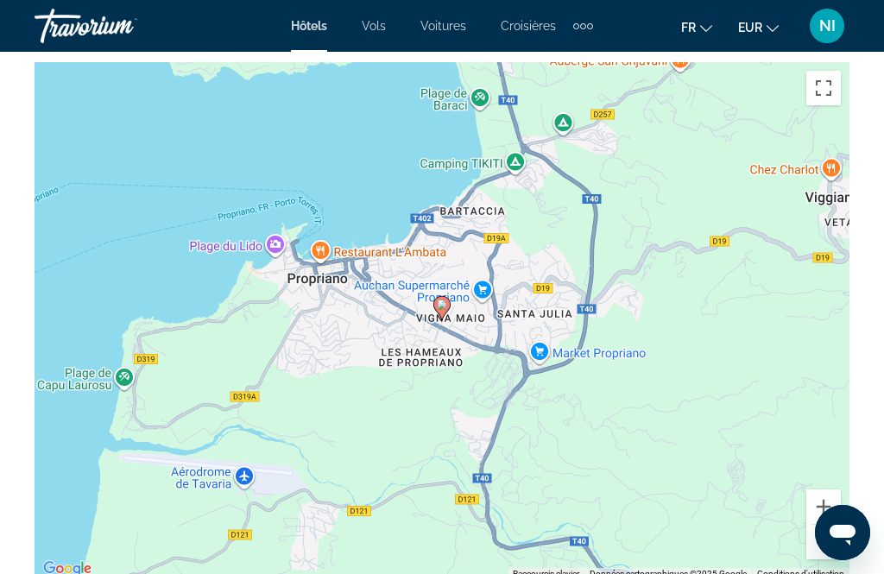
scroll to position [2195, 0]
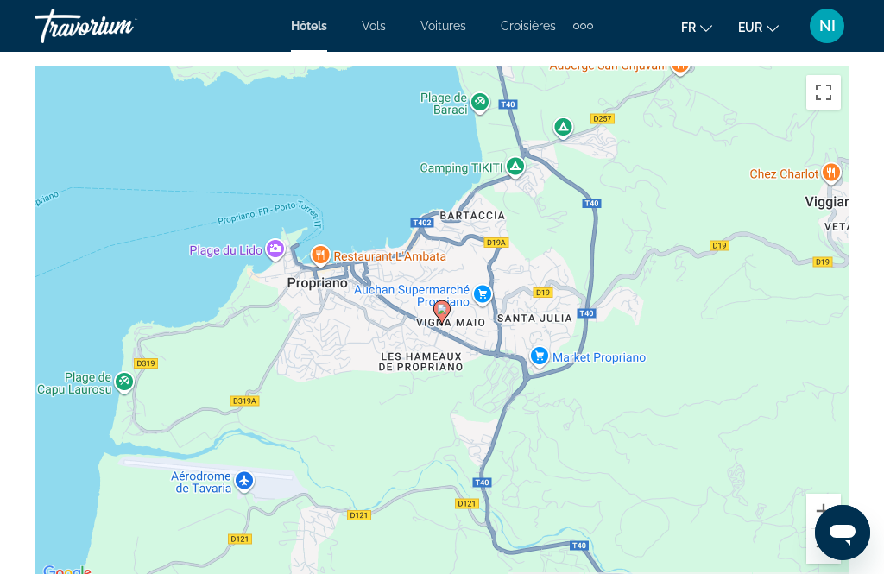
click at [832, 552] on button "Zoom arrière" at bounding box center [823, 546] width 35 height 35
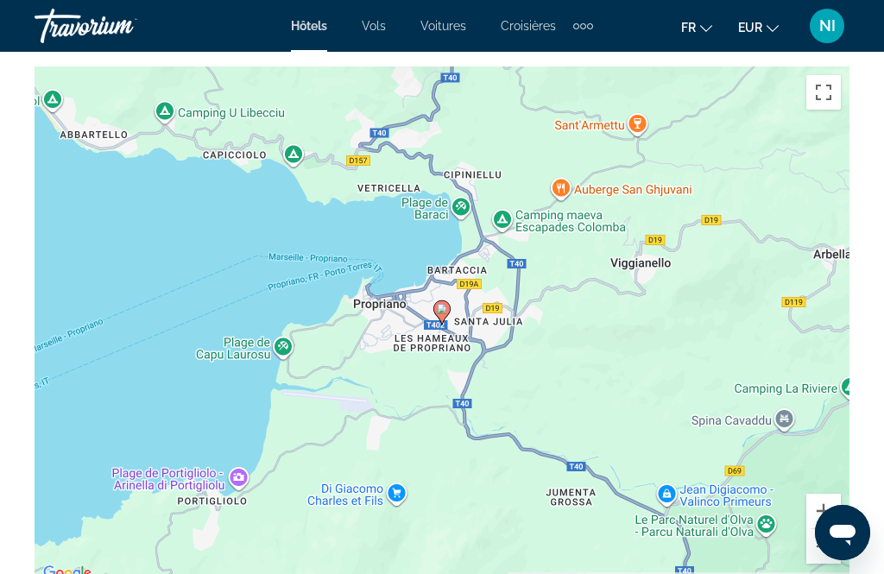
click at [822, 553] on button "Zoom arrière" at bounding box center [823, 546] width 35 height 35
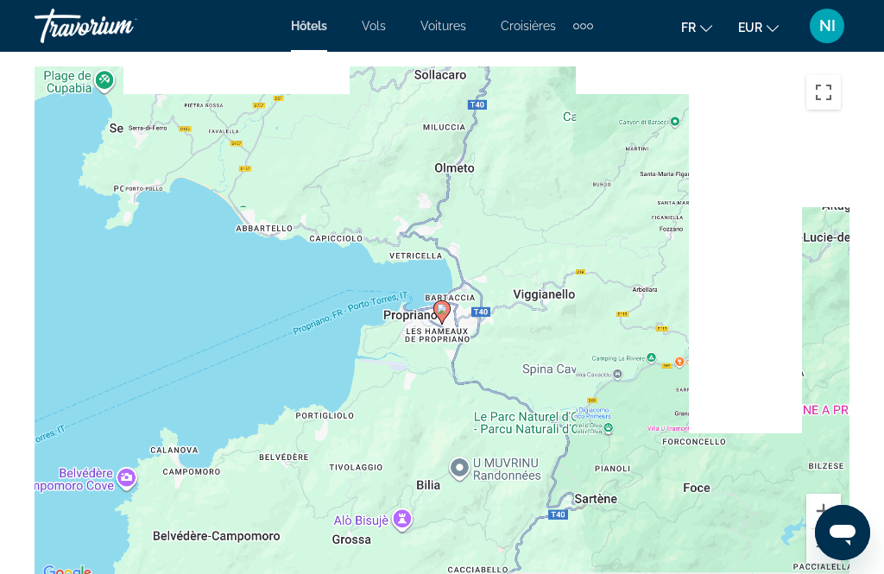
click at [822, 558] on button "Zoom arrière" at bounding box center [823, 546] width 35 height 35
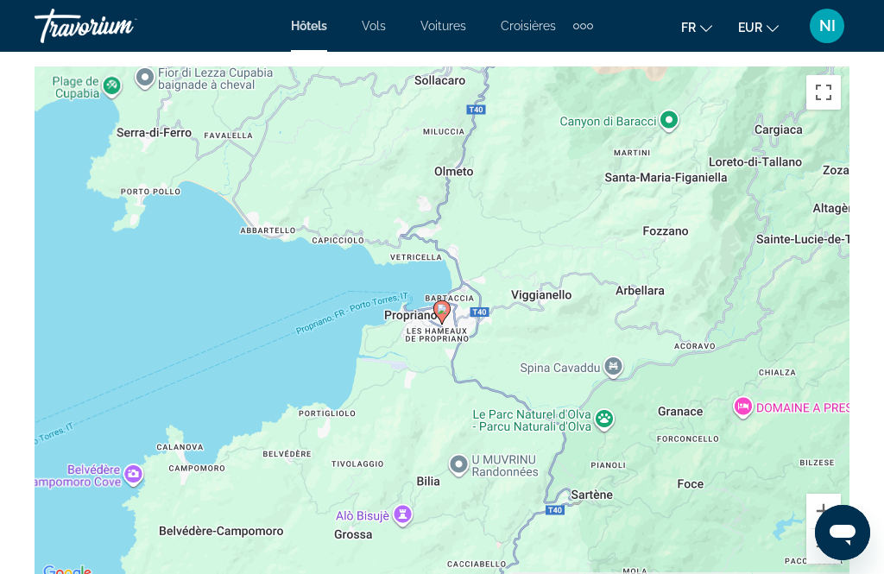
click at [819, 506] on div at bounding box center [842, 532] width 55 height 55
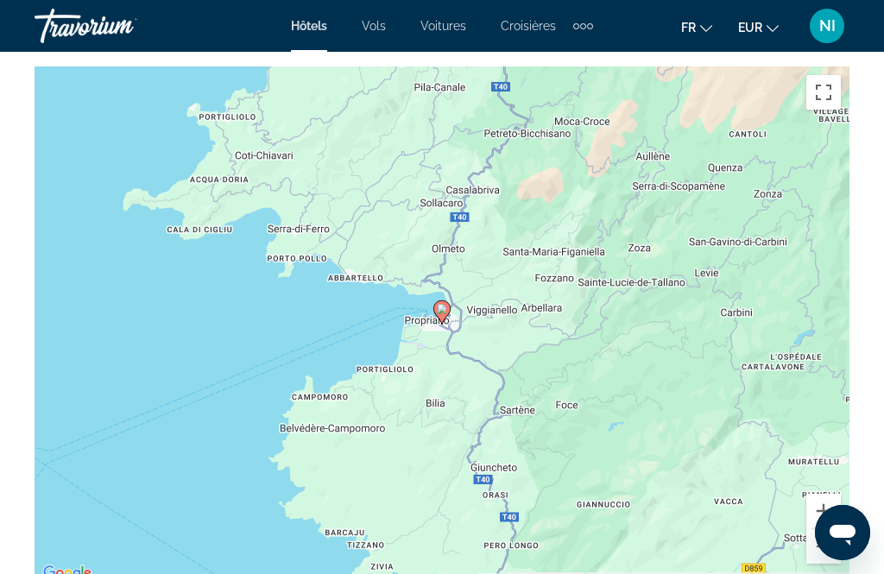
click at [821, 554] on button "Zoom arrière" at bounding box center [823, 546] width 35 height 35
click at [829, 507] on div "Ouvrir la fenêtre de messagerie" at bounding box center [843, 533] width 52 height 52
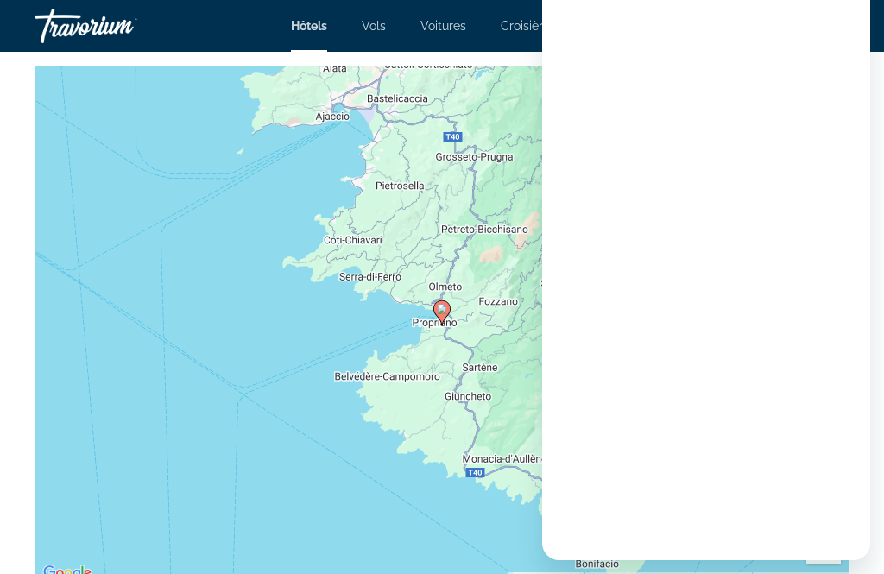
scroll to position [0, 0]
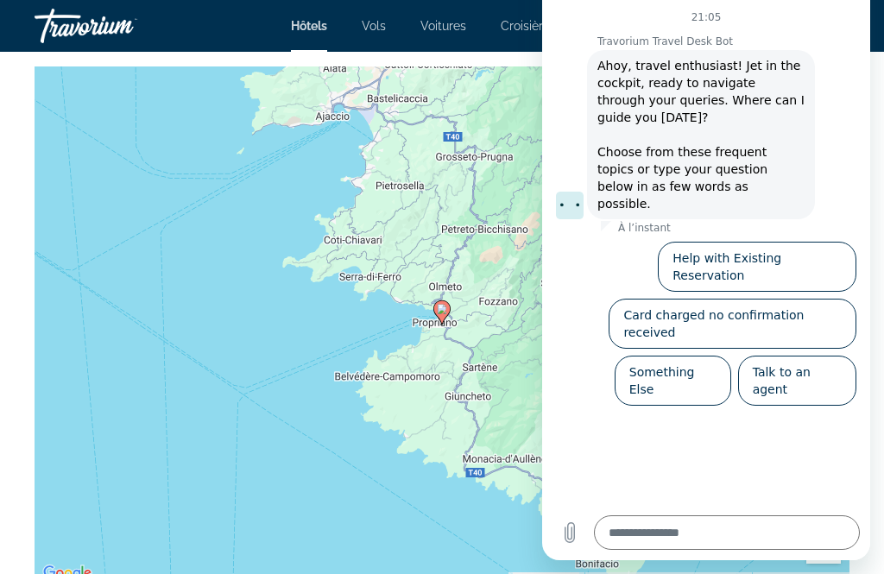
click at [439, 386] on div "Pour activer le glissement avec le clavier, appuyez sur Alt+Entrée. Une fois ce…" at bounding box center [442, 325] width 815 height 518
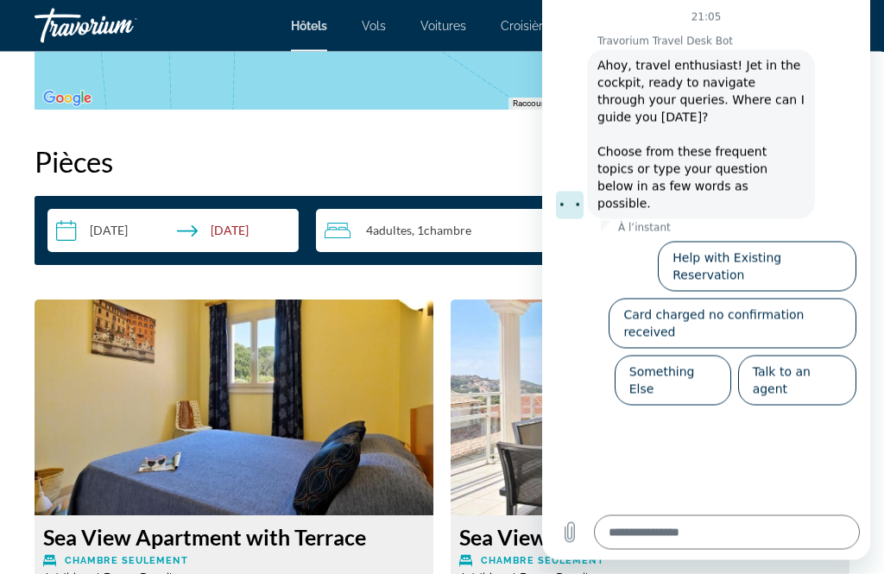
scroll to position [2677, 0]
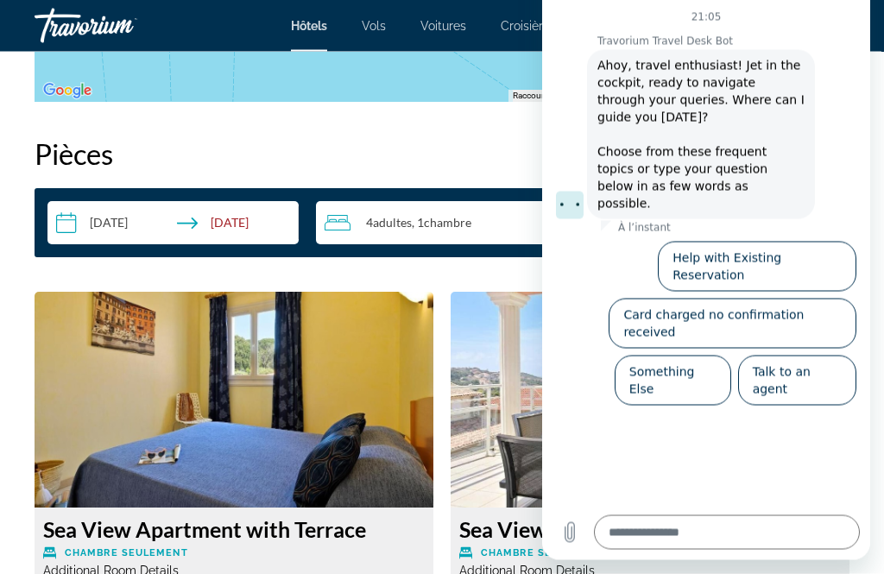
type textarea "*"
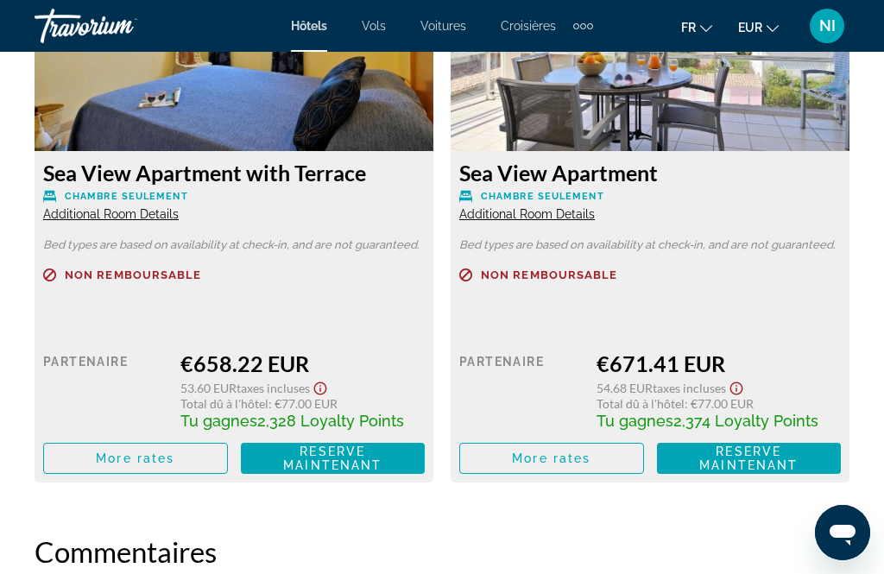
scroll to position [2990, 0]
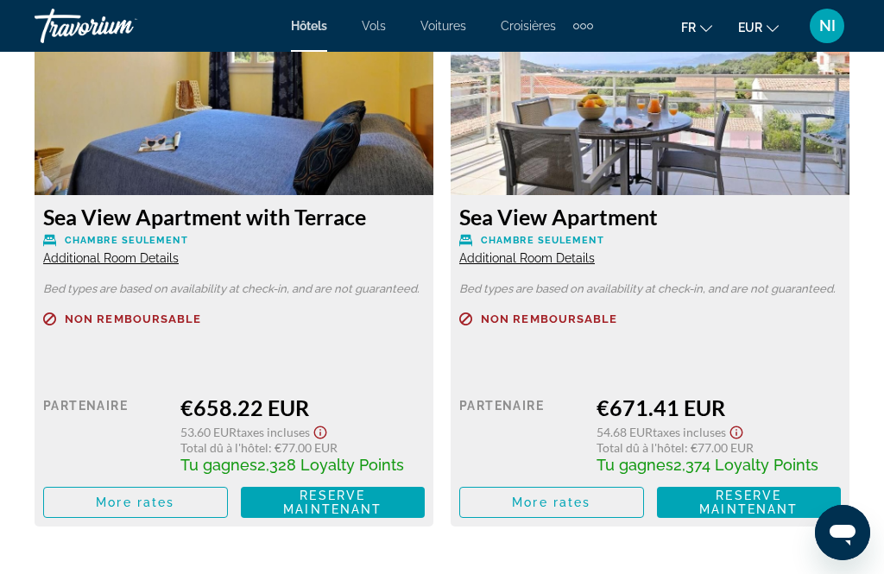
click at [749, 502] on span "Reserve maintenant" at bounding box center [748, 503] width 98 height 28
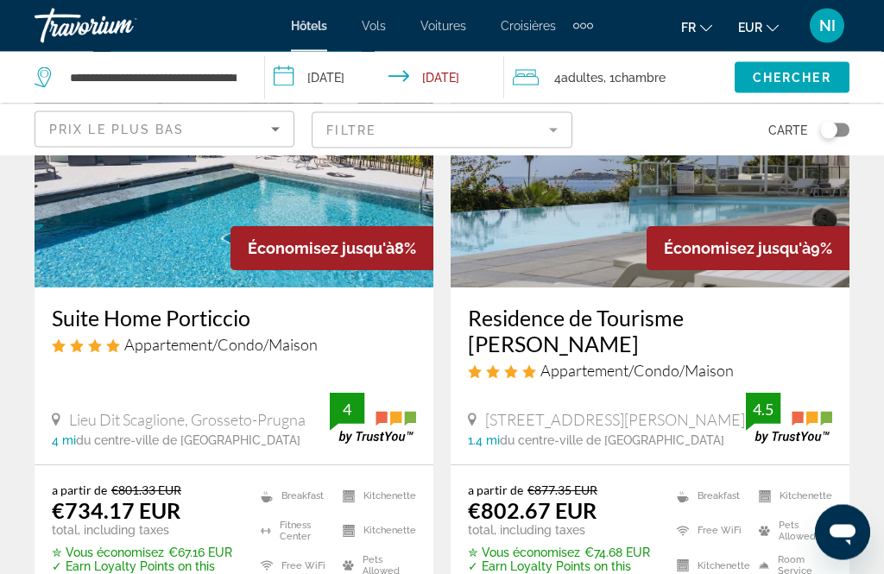
scroll to position [1512, 0]
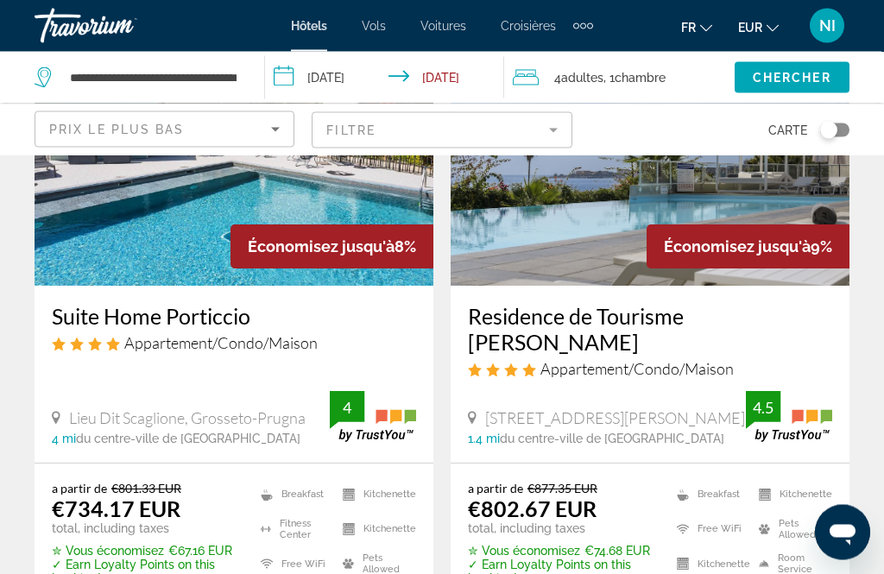
click at [629, 360] on span "Appartement/Condo/Maison" at bounding box center [636, 369] width 193 height 19
click at [654, 433] on div "1.4 mi du centre-ville de [GEOGRAPHIC_DATA] de l'hôtel" at bounding box center [607, 440] width 278 height 14
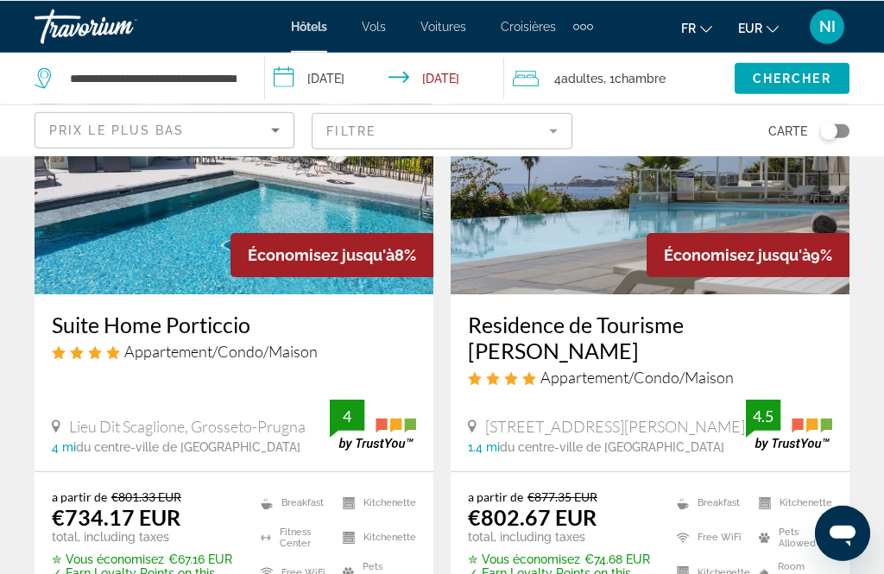
scroll to position [1394, 0]
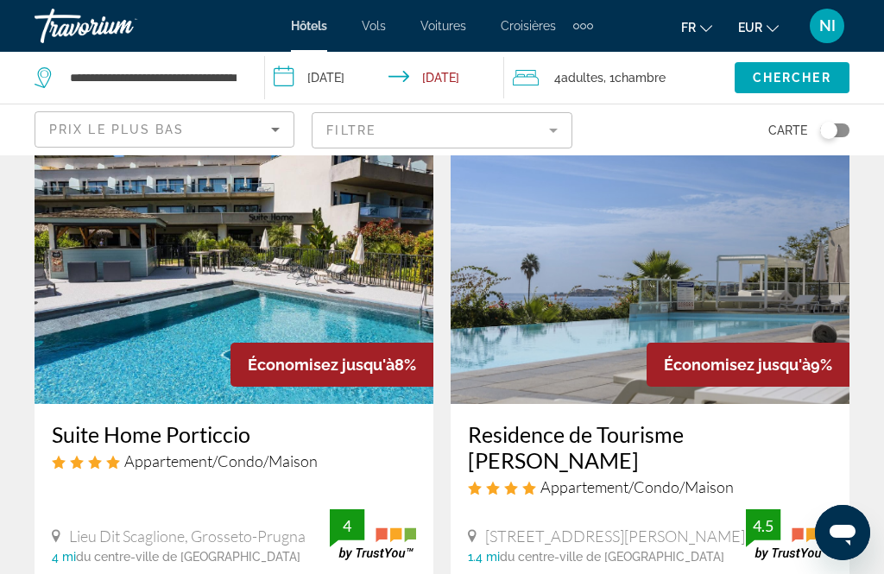
click at [605, 310] on img "Main content" at bounding box center [650, 266] width 399 height 276
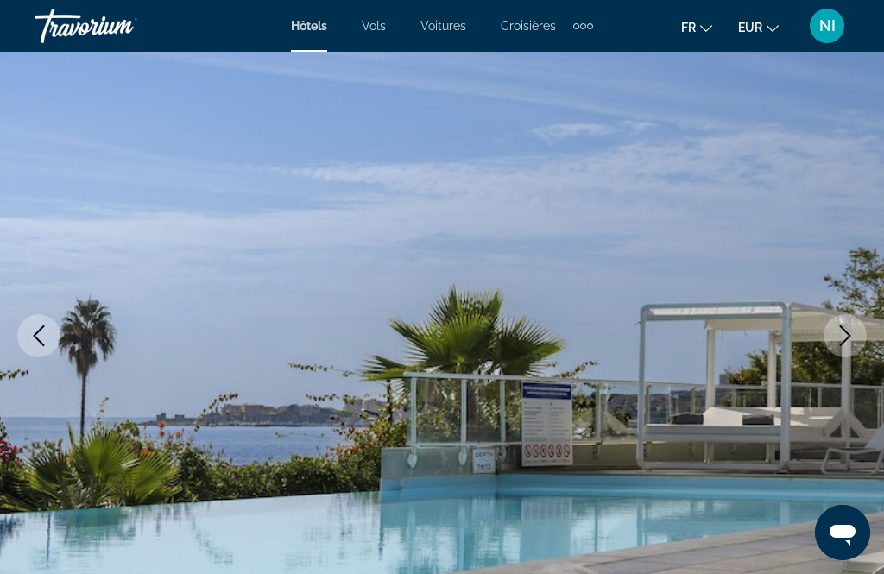
scroll to position [120, 0]
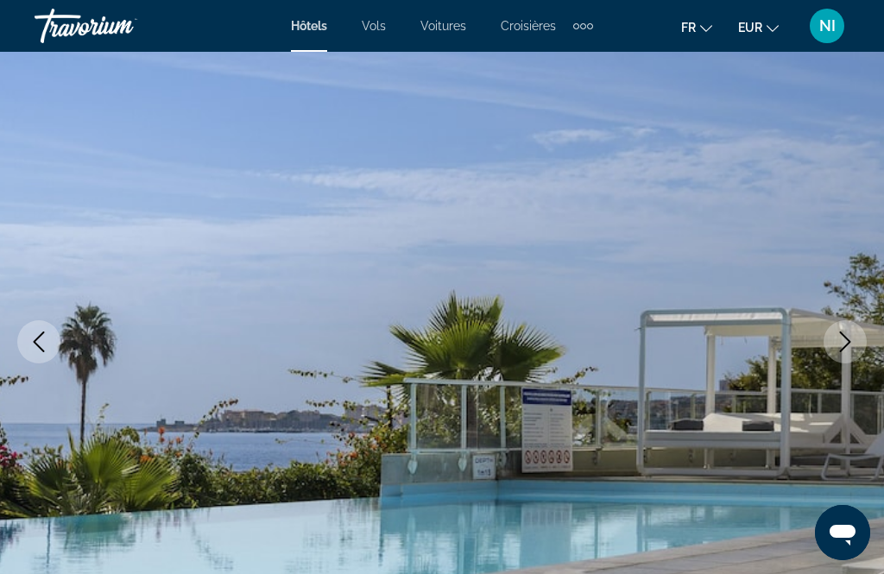
click at [851, 325] on button "Next image" at bounding box center [845, 341] width 43 height 43
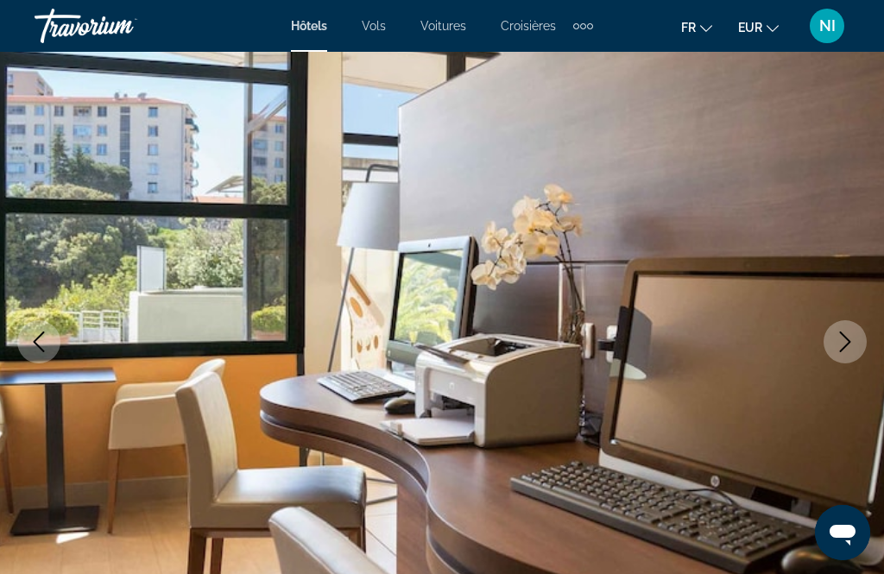
click at [851, 331] on button "Next image" at bounding box center [845, 341] width 43 height 43
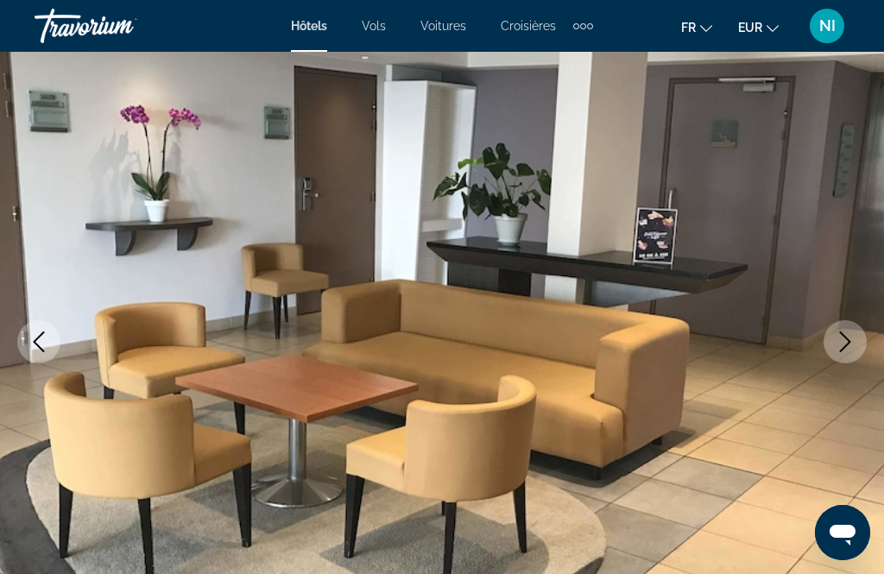
click at [852, 329] on button "Next image" at bounding box center [845, 341] width 43 height 43
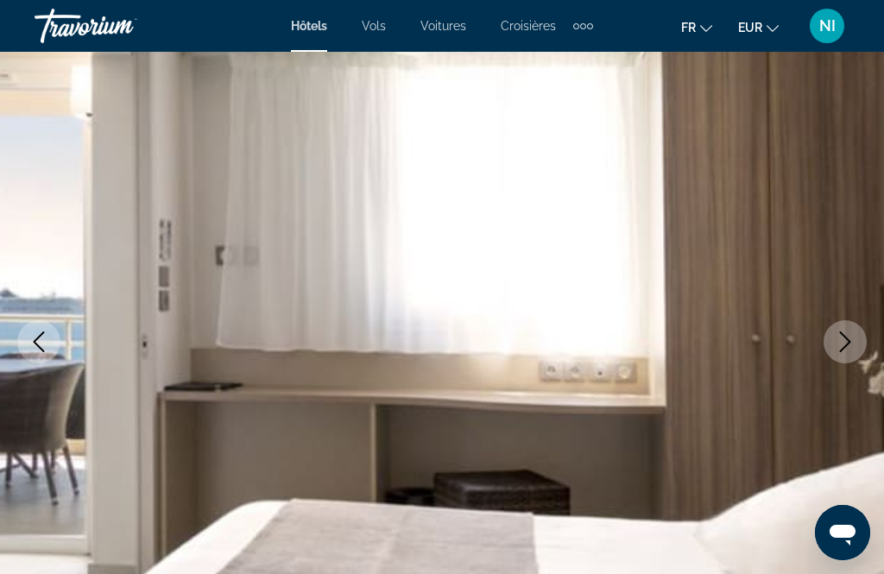
click at [838, 340] on icon "Next image" at bounding box center [845, 342] width 21 height 21
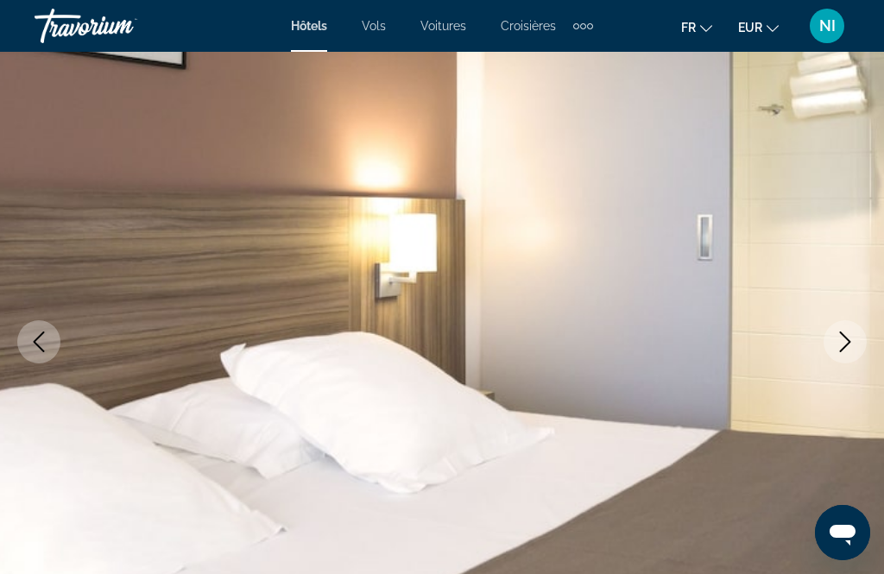
click at [842, 339] on icon "Next image" at bounding box center [845, 342] width 21 height 21
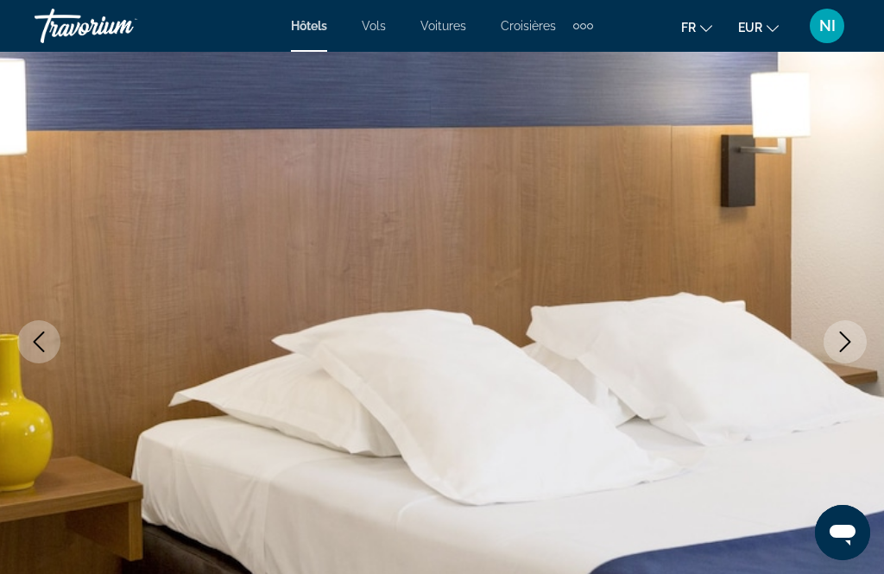
click at [847, 338] on icon "Next image" at bounding box center [845, 342] width 21 height 21
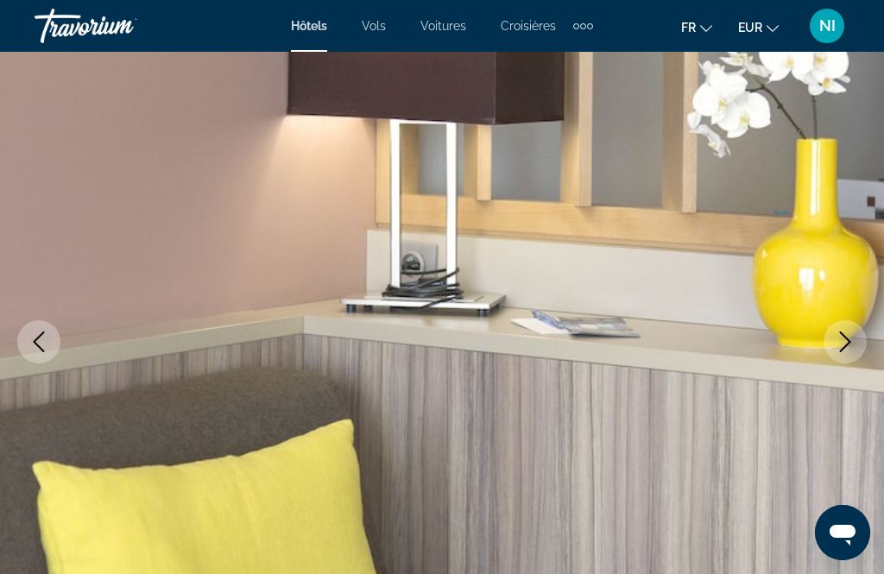
click at [844, 348] on icon "Next image" at bounding box center [845, 342] width 11 height 21
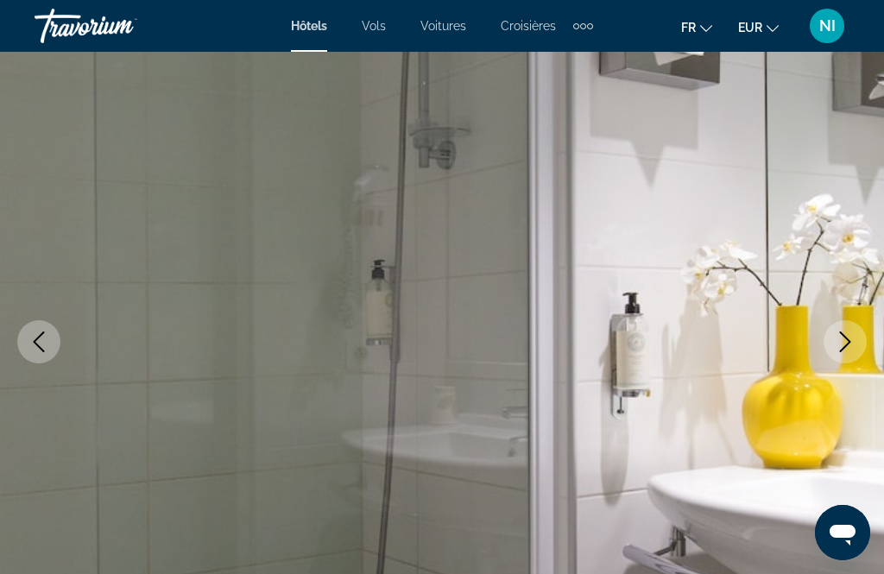
click at [847, 344] on icon "Next image" at bounding box center [845, 342] width 21 height 21
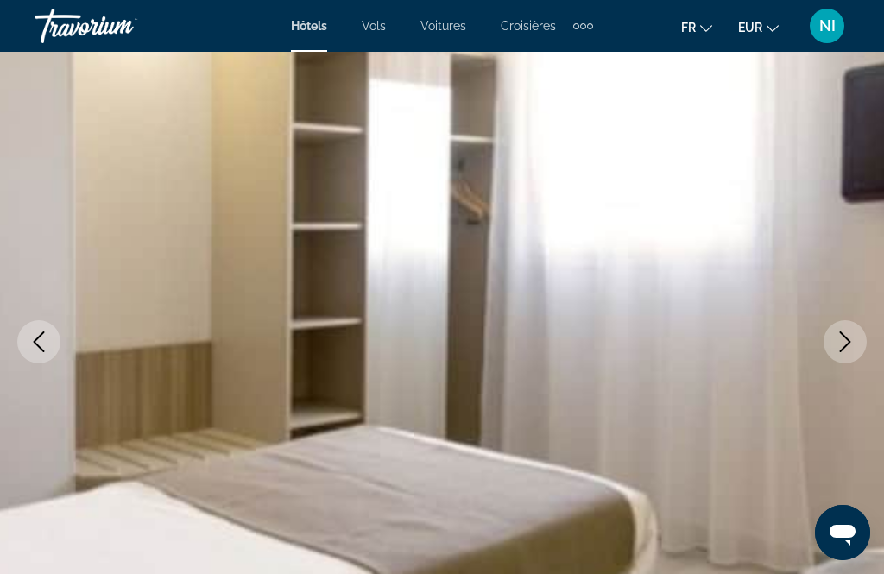
click at [846, 346] on icon "Next image" at bounding box center [845, 342] width 11 height 21
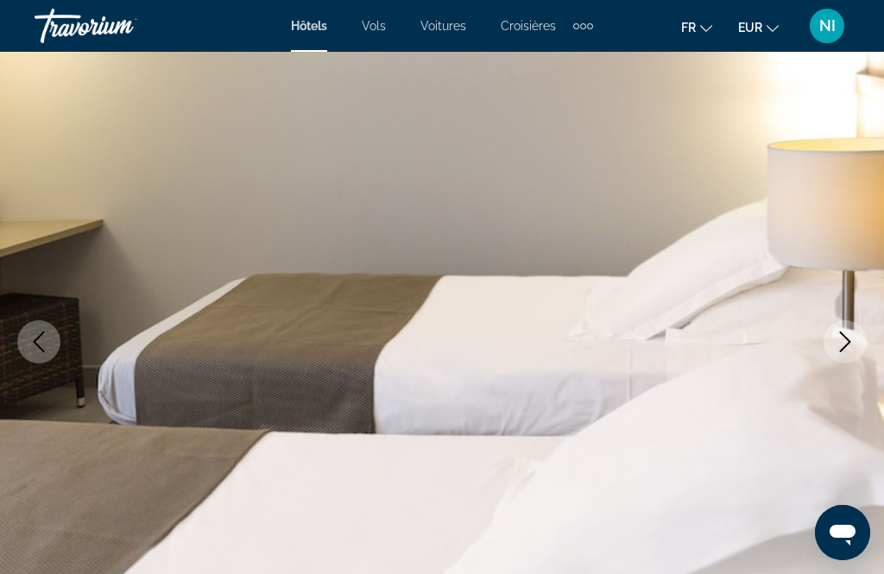
click at [848, 349] on icon "Next image" at bounding box center [845, 342] width 21 height 21
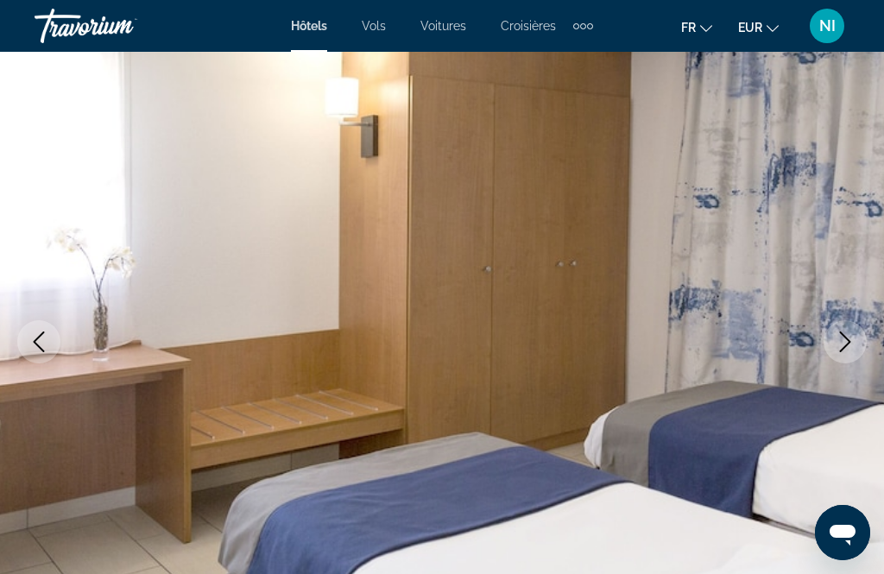
click at [845, 344] on icon "Next image" at bounding box center [845, 342] width 21 height 21
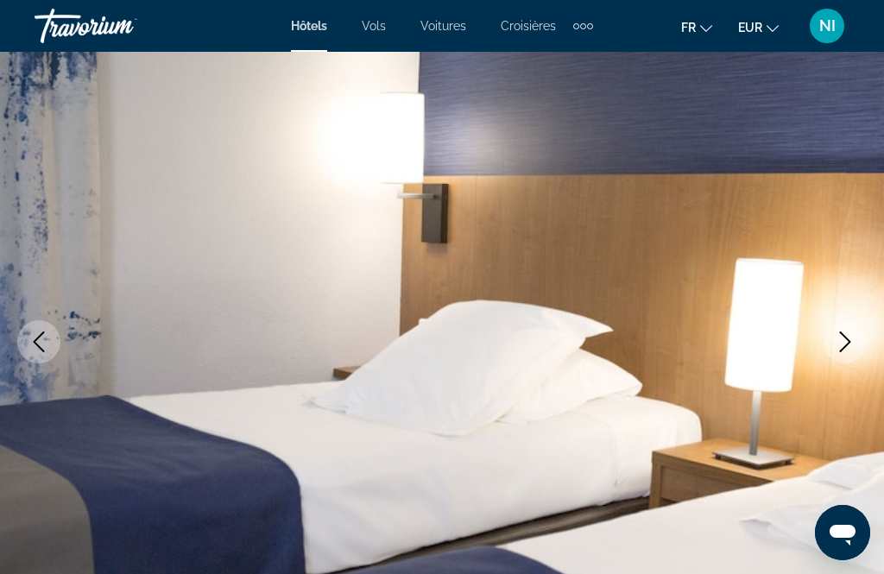
click at [848, 341] on icon "Next image" at bounding box center [845, 342] width 21 height 21
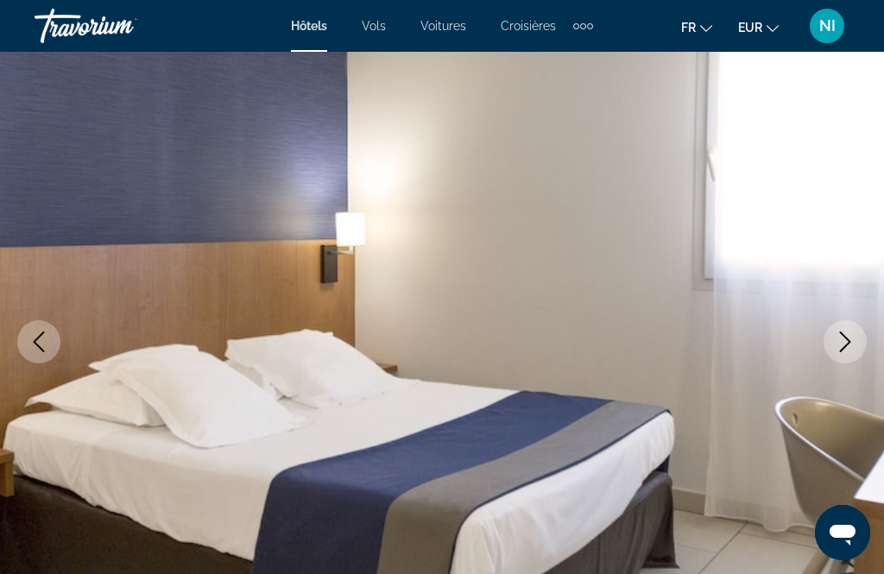
click at [849, 340] on icon "Next image" at bounding box center [845, 342] width 11 height 21
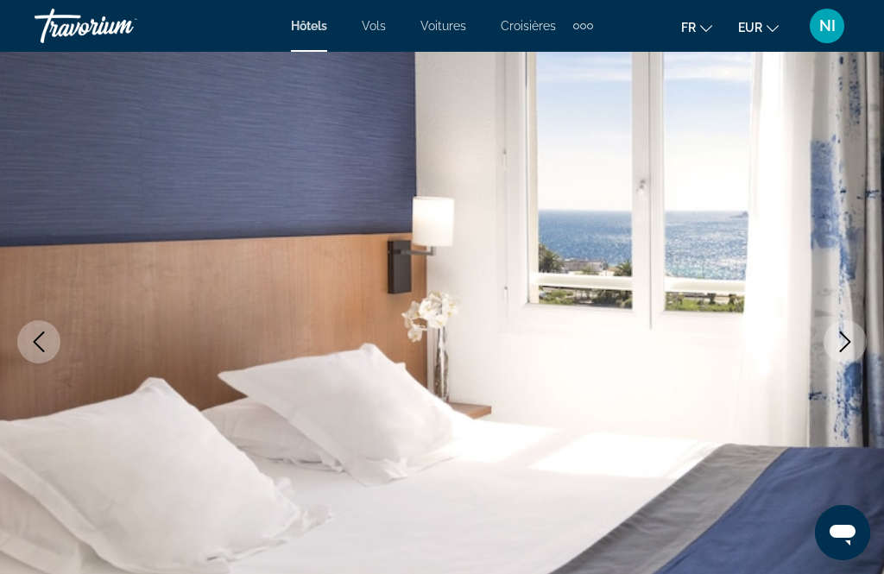
click at [844, 340] on icon "Next image" at bounding box center [845, 342] width 21 height 21
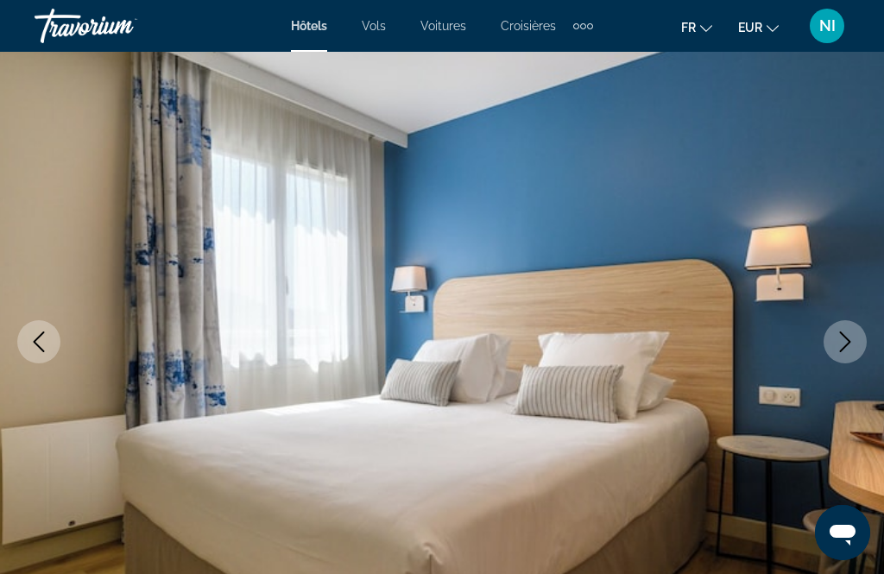
click at [844, 340] on icon "Next image" at bounding box center [845, 342] width 21 height 21
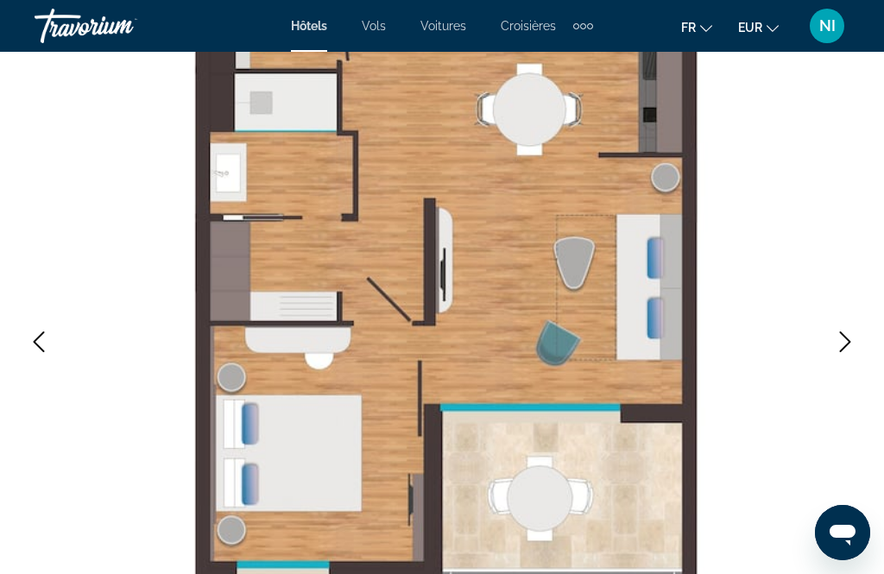
click at [845, 339] on icon "Next image" at bounding box center [845, 342] width 21 height 21
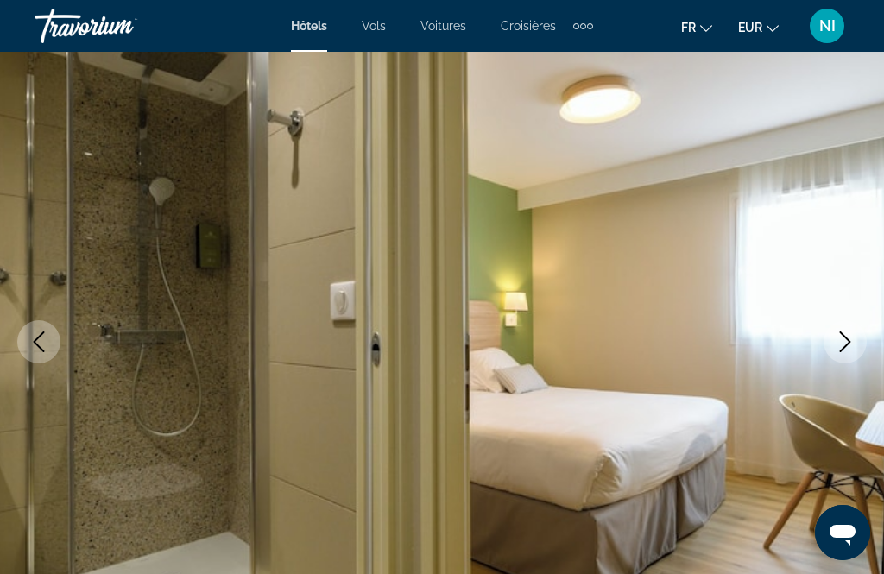
click at [42, 335] on icon "Previous image" at bounding box center [38, 342] width 21 height 21
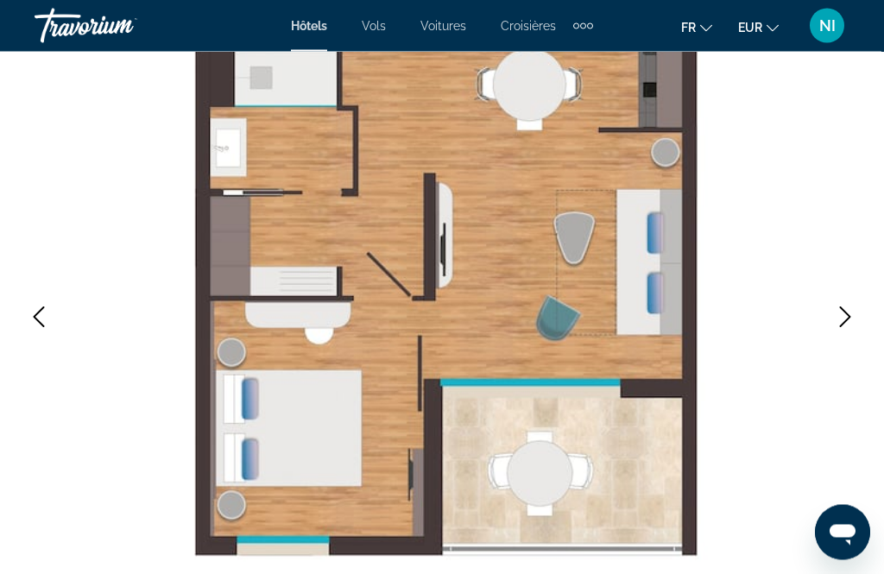
scroll to position [149, 0]
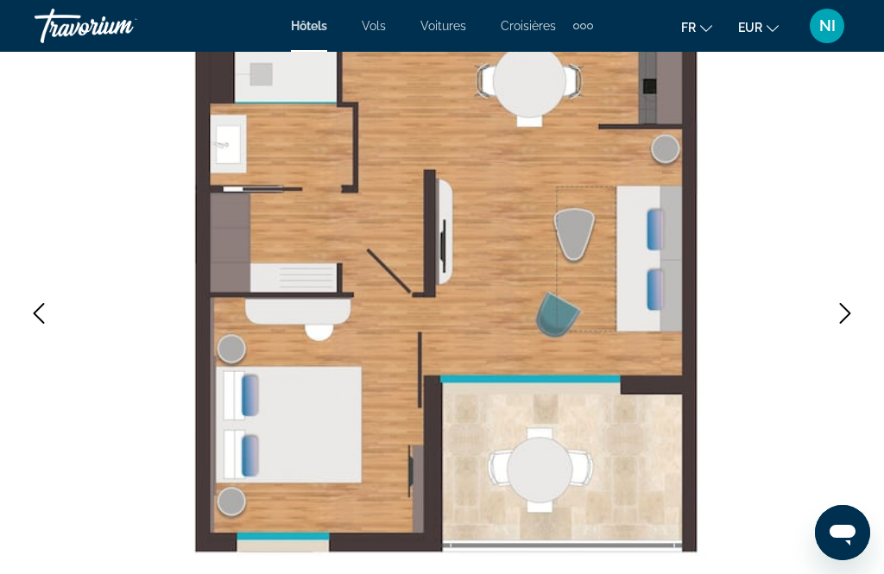
click at [852, 315] on icon "Next image" at bounding box center [845, 313] width 21 height 21
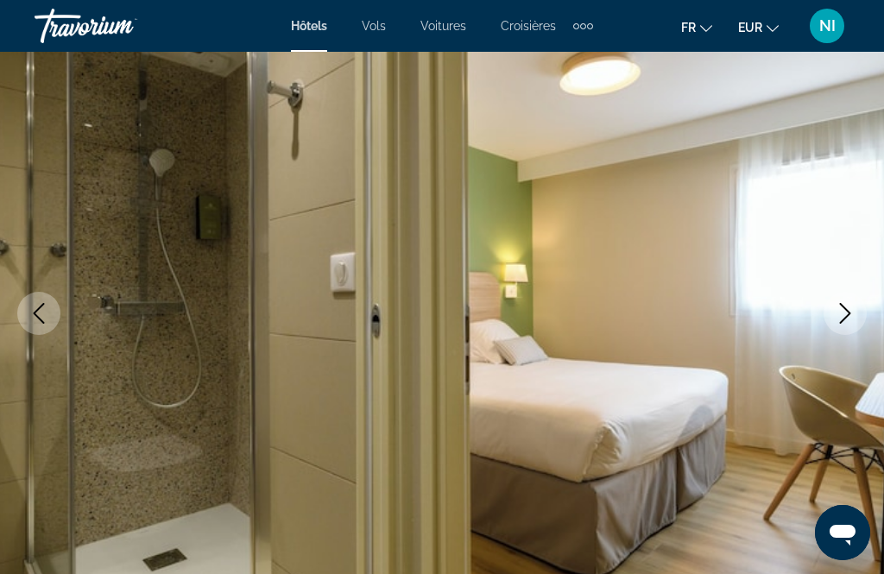
click at [844, 310] on icon "Next image" at bounding box center [845, 313] width 21 height 21
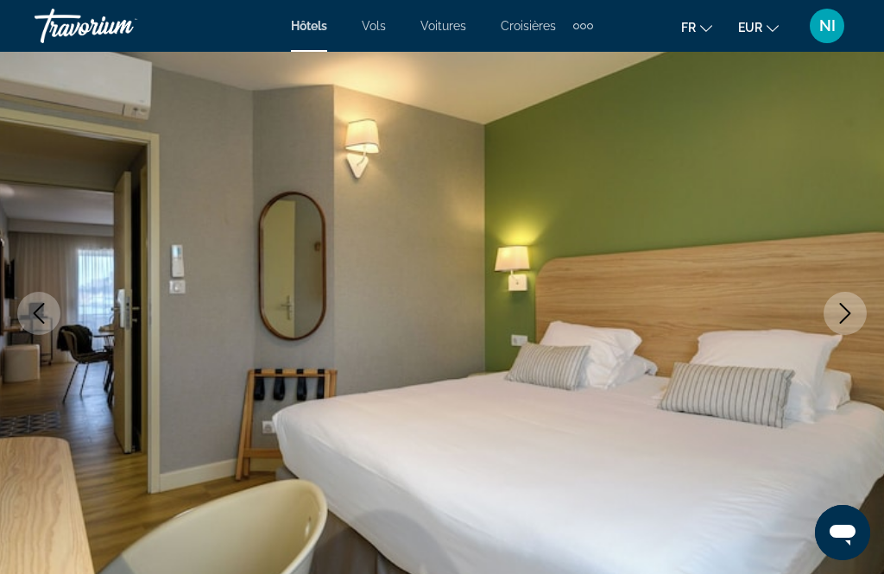
click at [844, 309] on icon "Next image" at bounding box center [845, 313] width 21 height 21
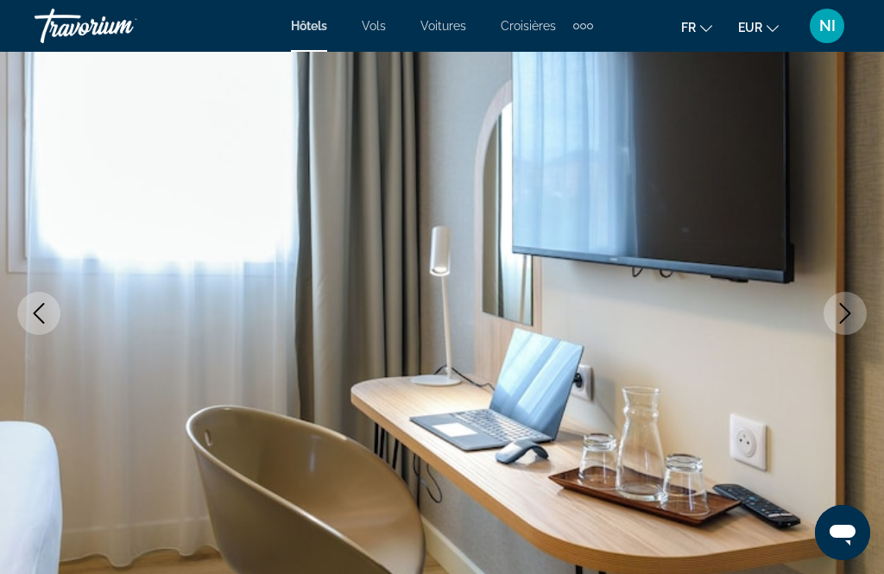
click at [836, 311] on icon "Next image" at bounding box center [845, 313] width 21 height 21
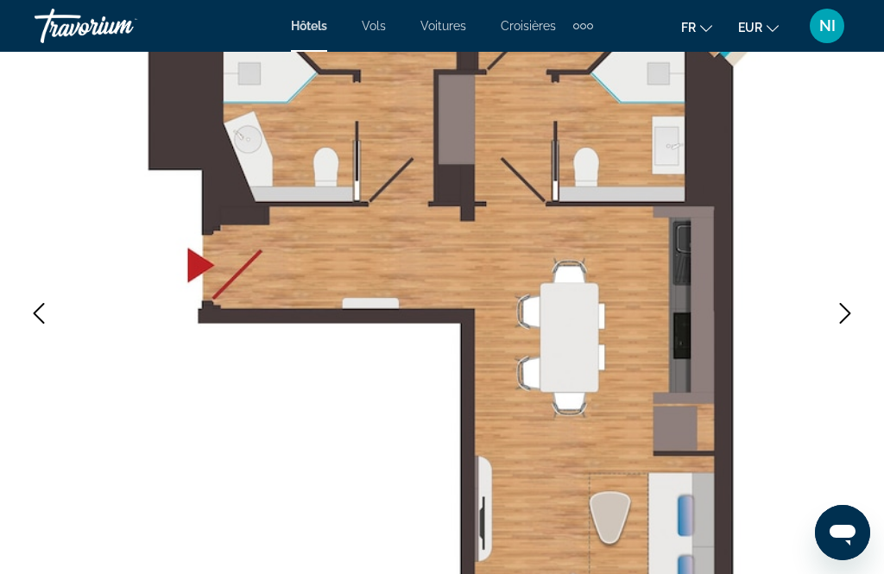
click at [841, 313] on icon "Next image" at bounding box center [845, 313] width 21 height 21
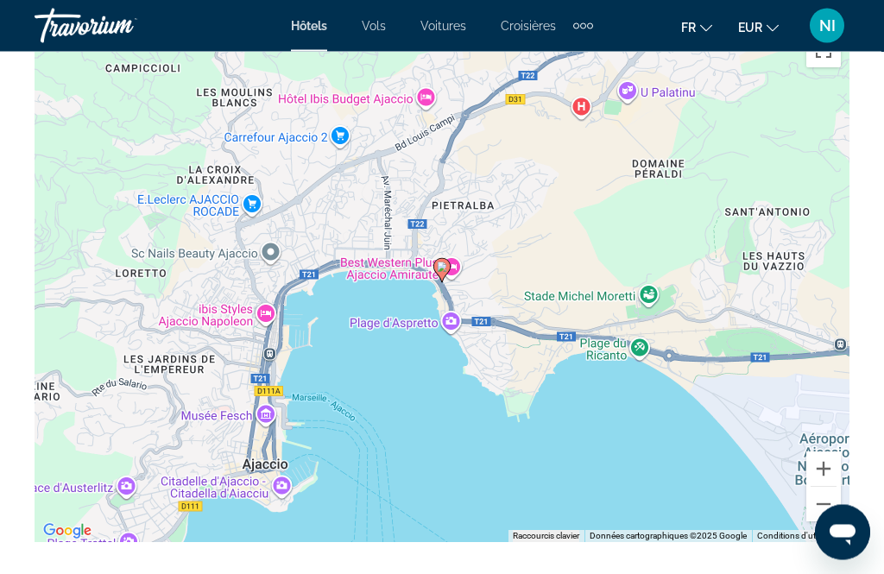
scroll to position [2238, 0]
click at [823, 502] on button "Zoom arrière" at bounding box center [823, 503] width 35 height 35
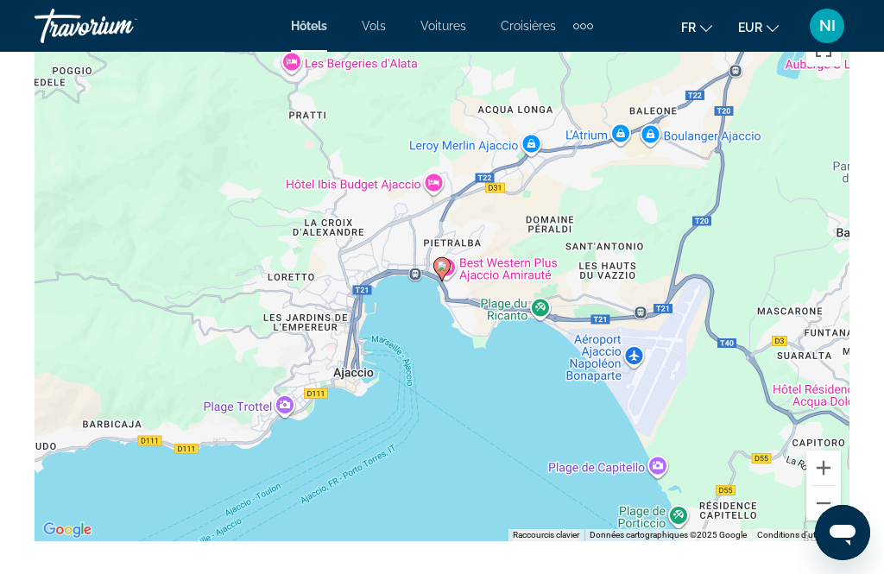
click at [820, 505] on button "Zoom arrière" at bounding box center [823, 503] width 35 height 35
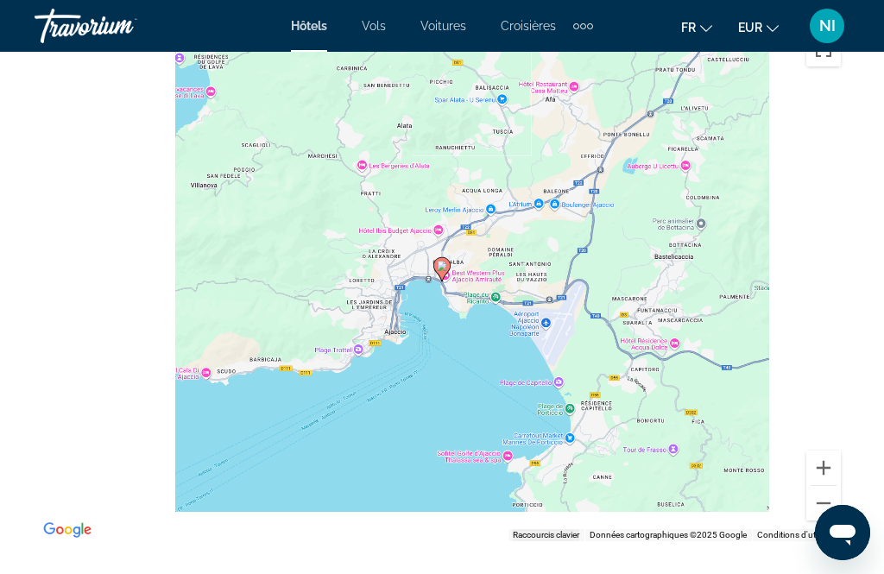
click at [817, 506] on button "Zoom arrière" at bounding box center [823, 503] width 35 height 35
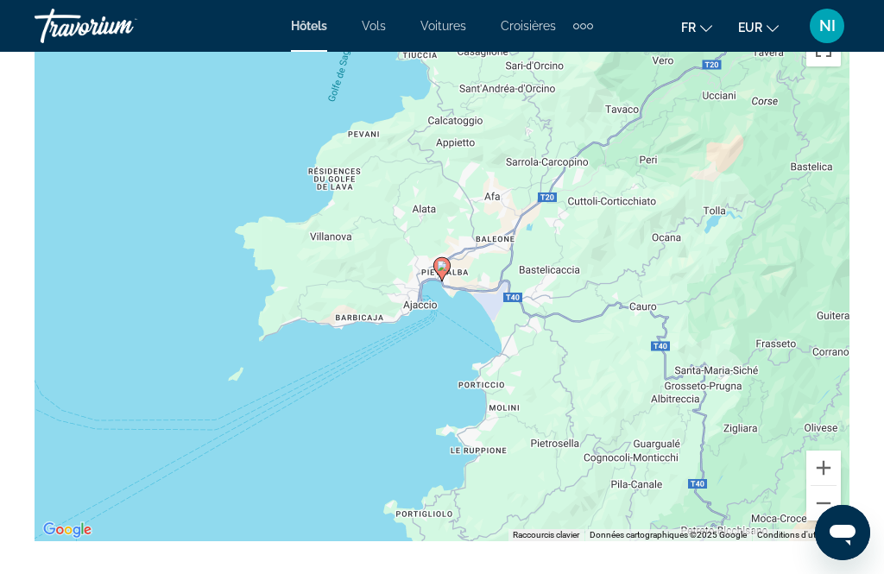
click at [817, 511] on button "Zoom arrière" at bounding box center [823, 503] width 35 height 35
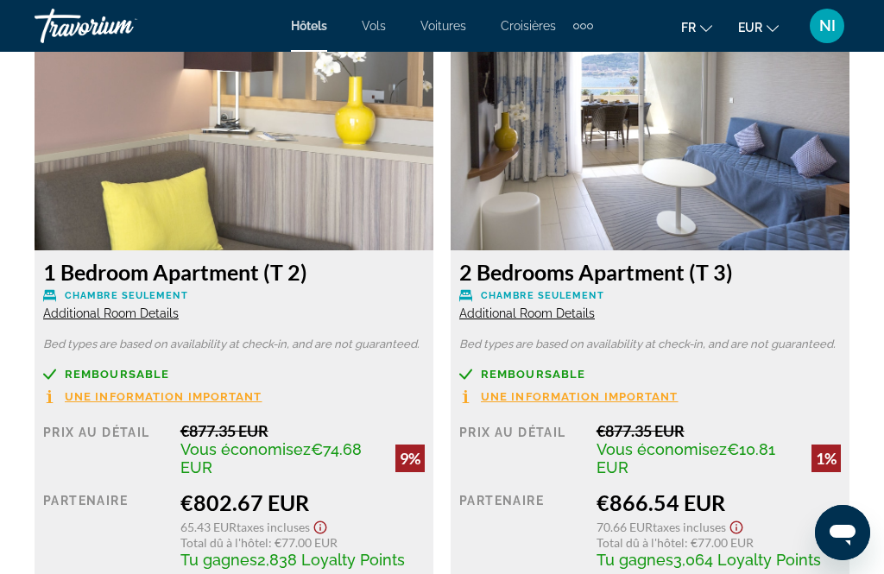
scroll to position [2949, 0]
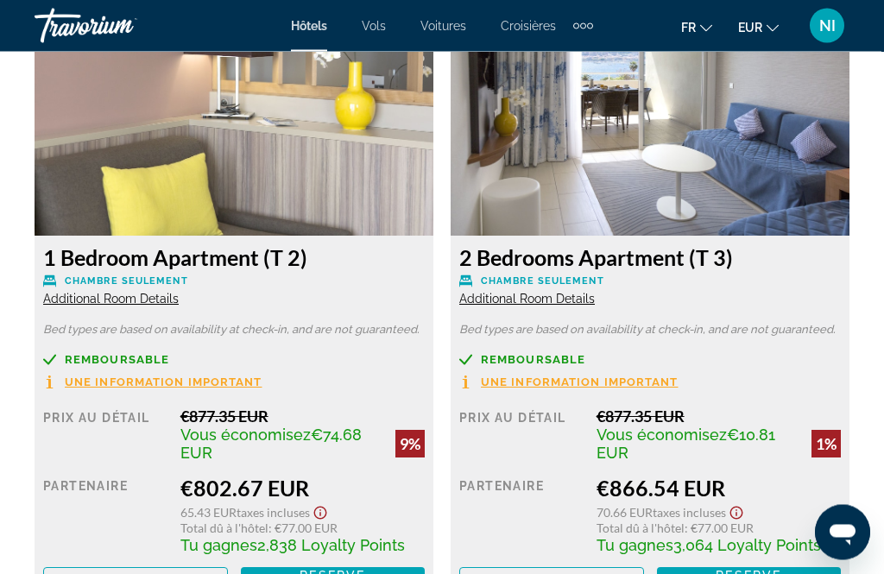
click at [577, 300] on span "Additional Room Details" at bounding box center [527, 300] width 136 height 14
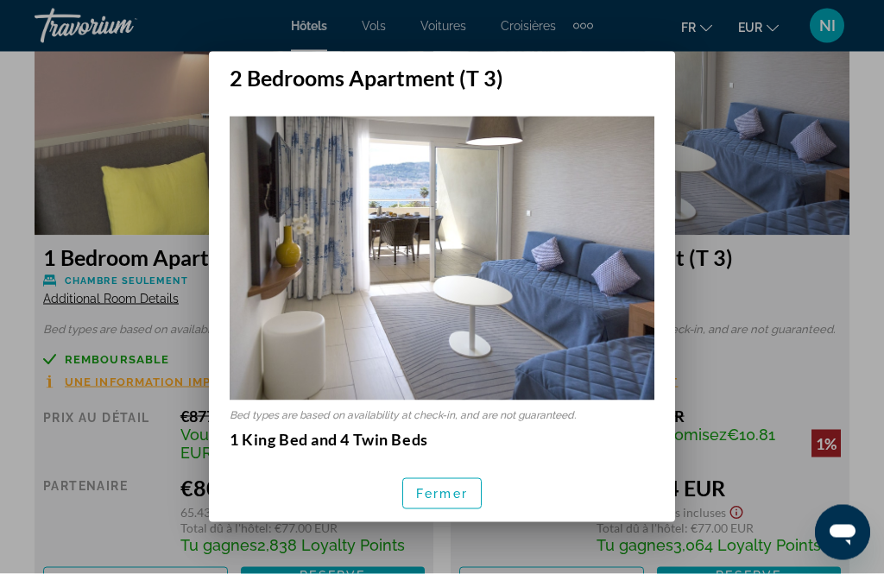
scroll to position [0, 0]
click at [429, 501] on span "Fermer" at bounding box center [442, 494] width 52 height 14
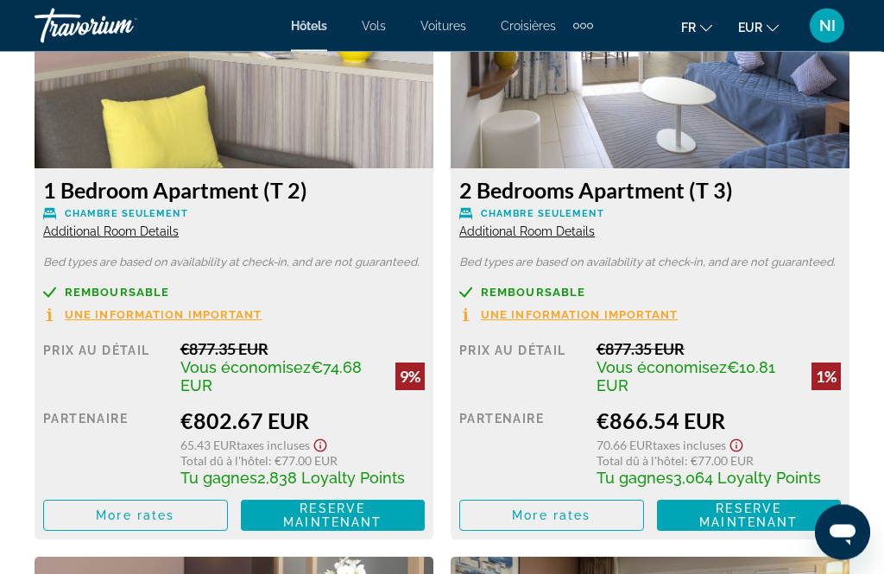
scroll to position [3017, 0]
click at [755, 515] on span "Reserve maintenant" at bounding box center [748, 516] width 98 height 28
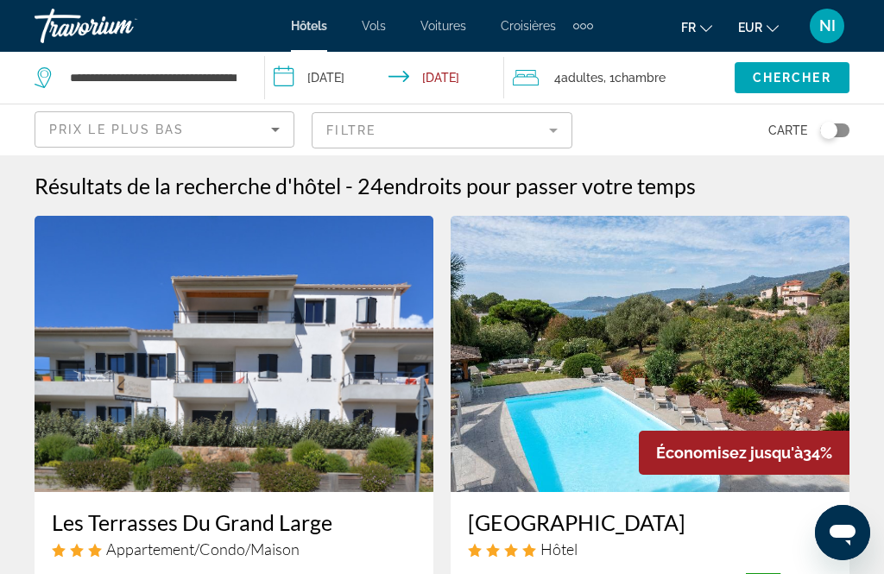
click at [436, 21] on span "Voitures" at bounding box center [443, 26] width 46 height 14
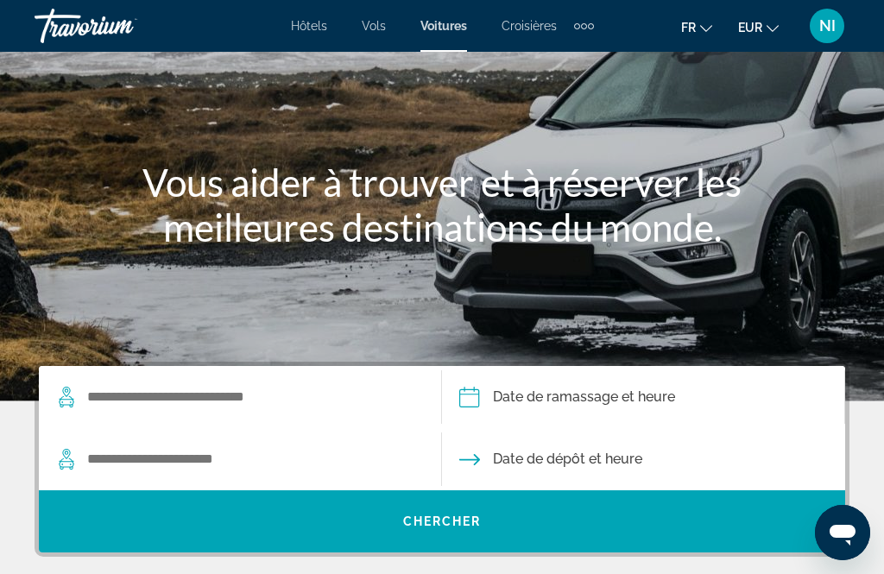
scroll to position [119, 0]
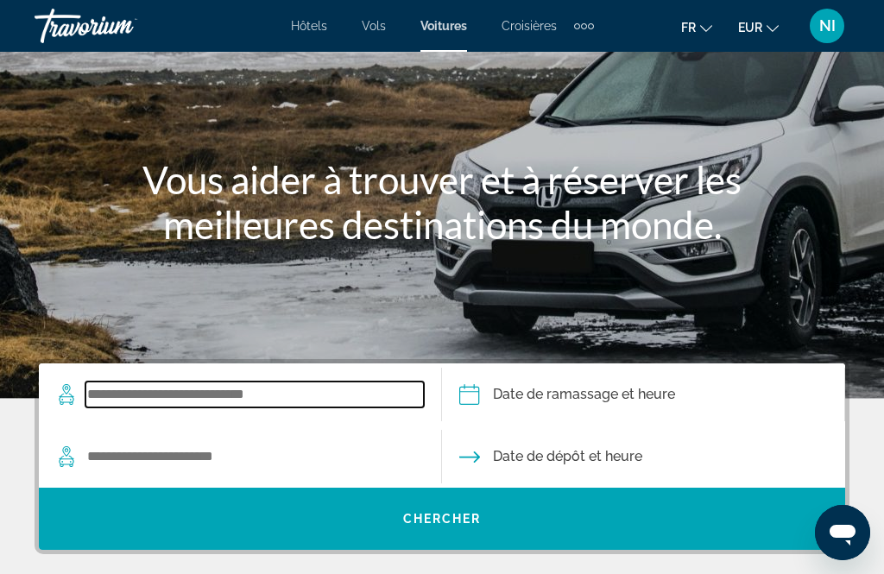
click at [174, 394] on input "Search widget" at bounding box center [254, 395] width 338 height 26
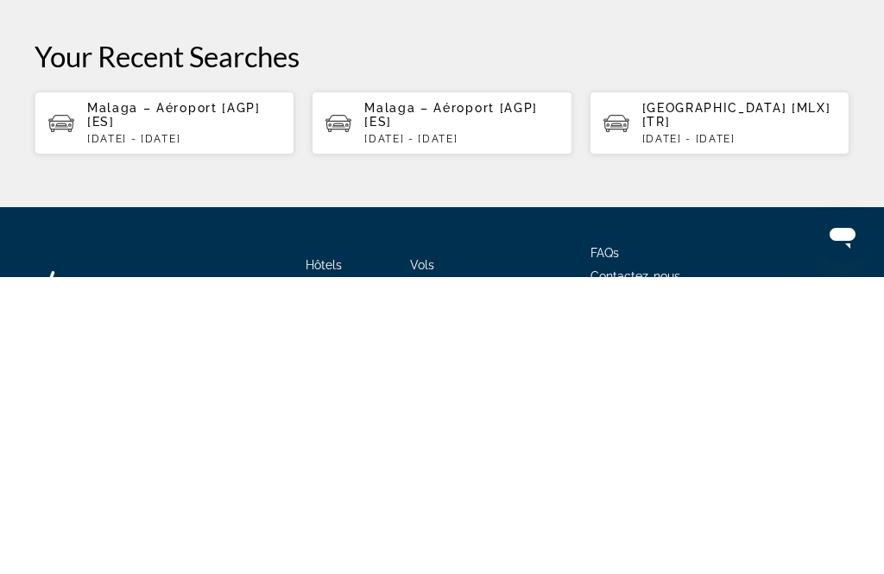
scroll to position [375, 0]
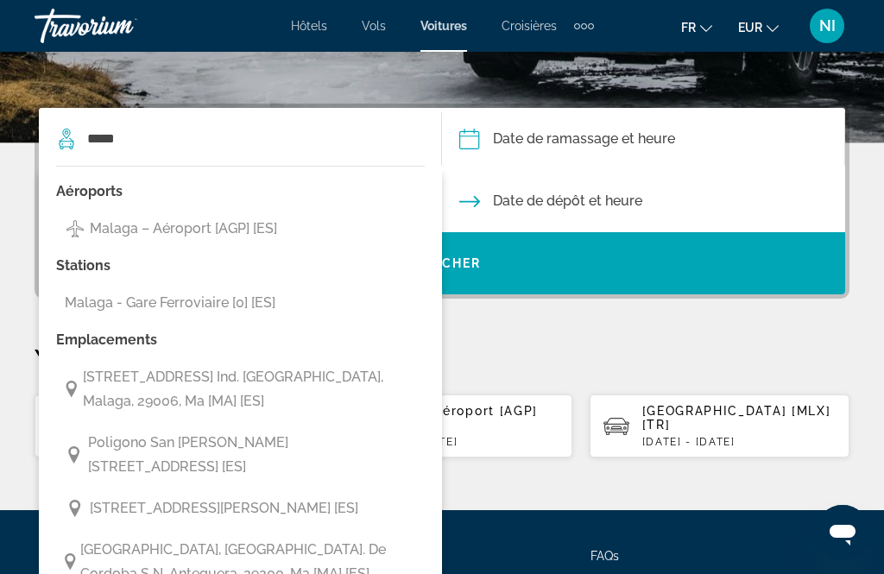
click at [186, 223] on span "Malaga – Aéroport [AGP] [ES]" at bounding box center [183, 229] width 187 height 24
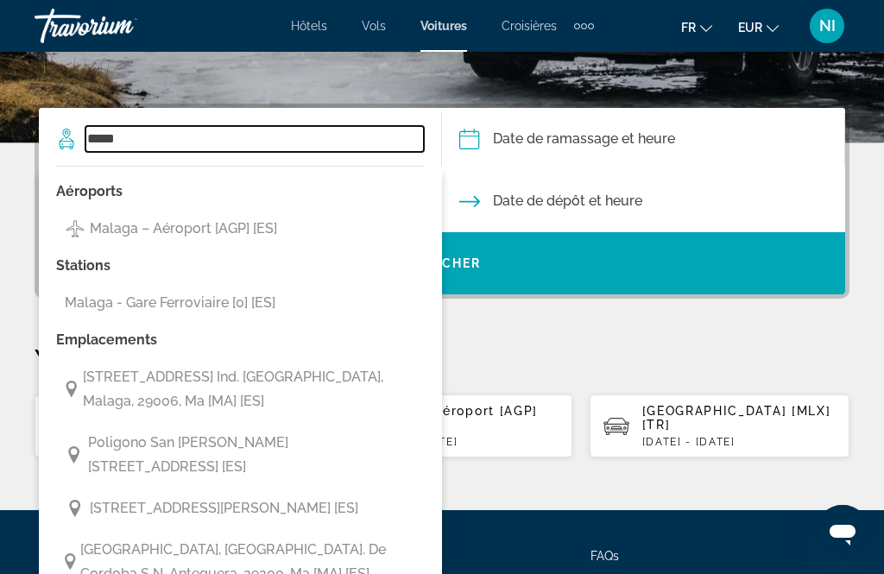
type input "**********"
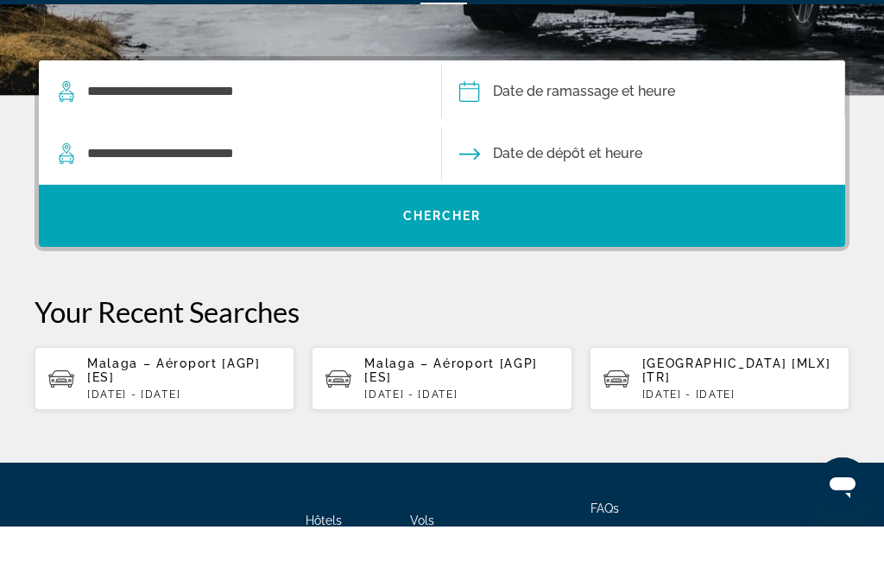
click at [557, 108] on input "Pickup date" at bounding box center [643, 141] width 410 height 67
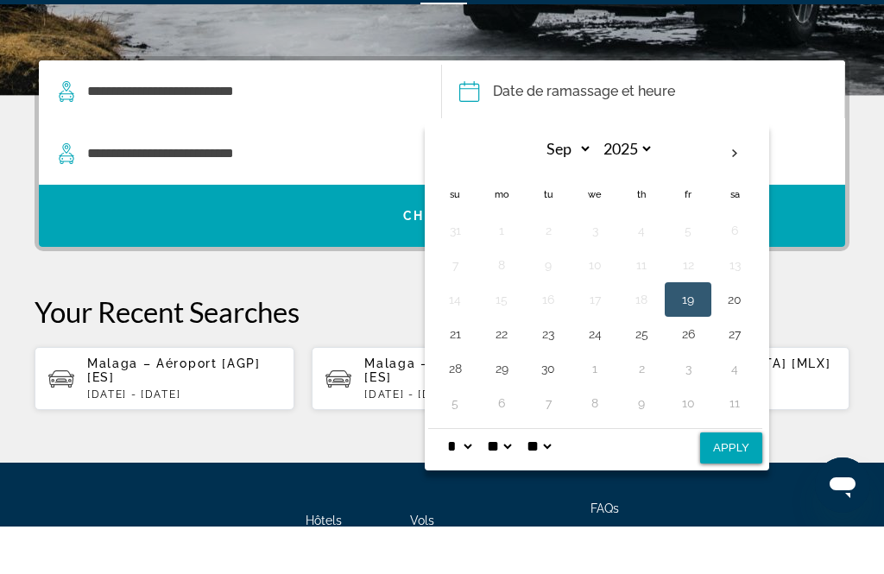
scroll to position [422, 0]
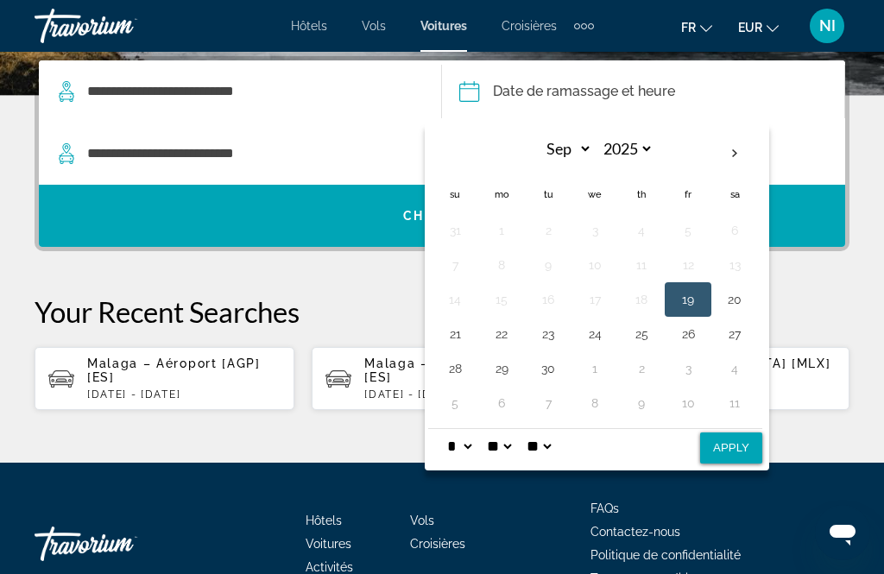
click at [733, 167] on th "Next month" at bounding box center [734, 154] width 47 height 38
select select "*"
click at [455, 362] on button "26" at bounding box center [455, 369] width 28 height 24
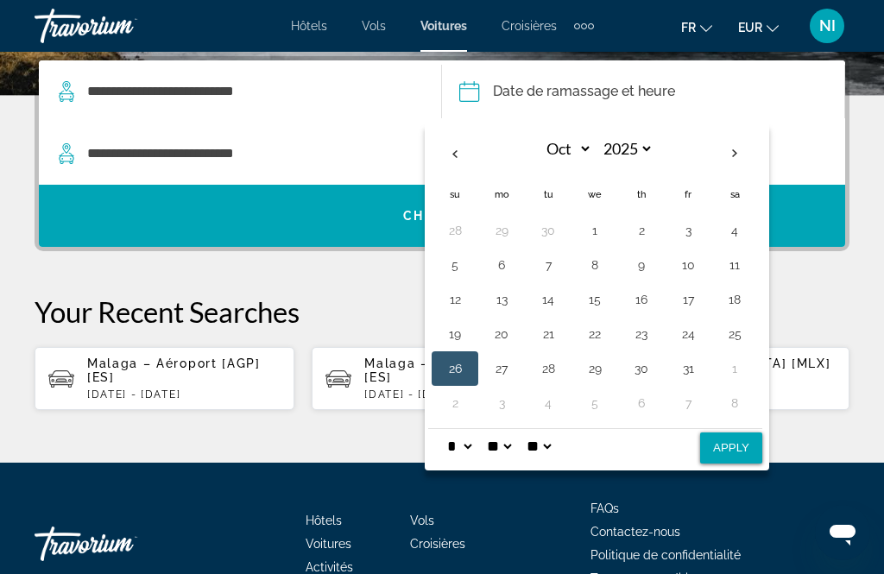
click at [742, 449] on button "Apply" at bounding box center [731, 448] width 62 height 31
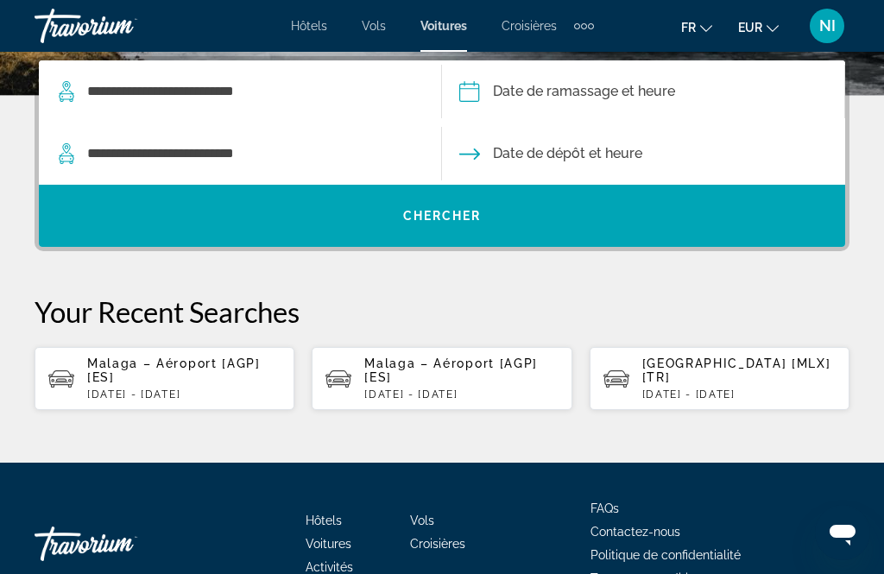
type input "**********"
select select "*"
select select "**"
click at [537, 149] on input "Drop-off date" at bounding box center [643, 156] width 410 height 67
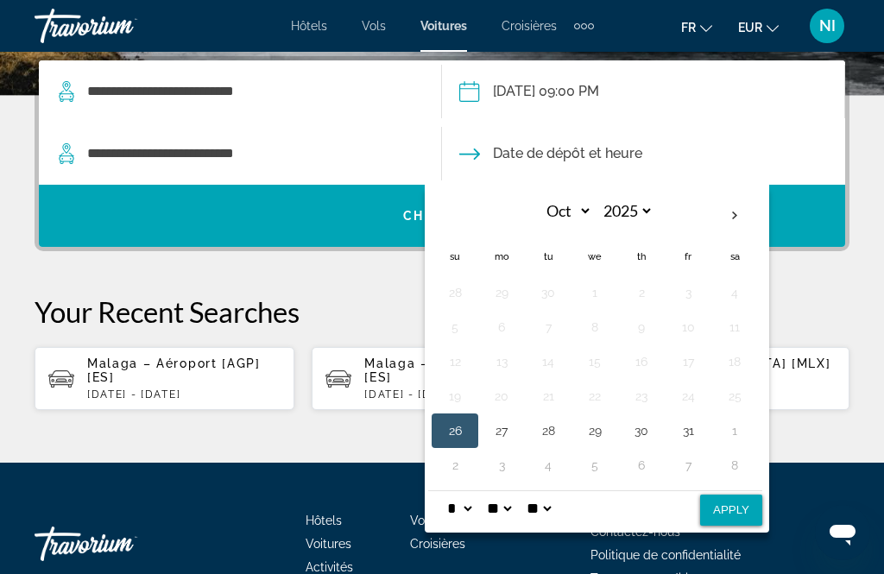
click at [728, 210] on th "Next month" at bounding box center [734, 216] width 47 height 38
select select "**"
click at [452, 331] on button "2" at bounding box center [455, 327] width 28 height 24
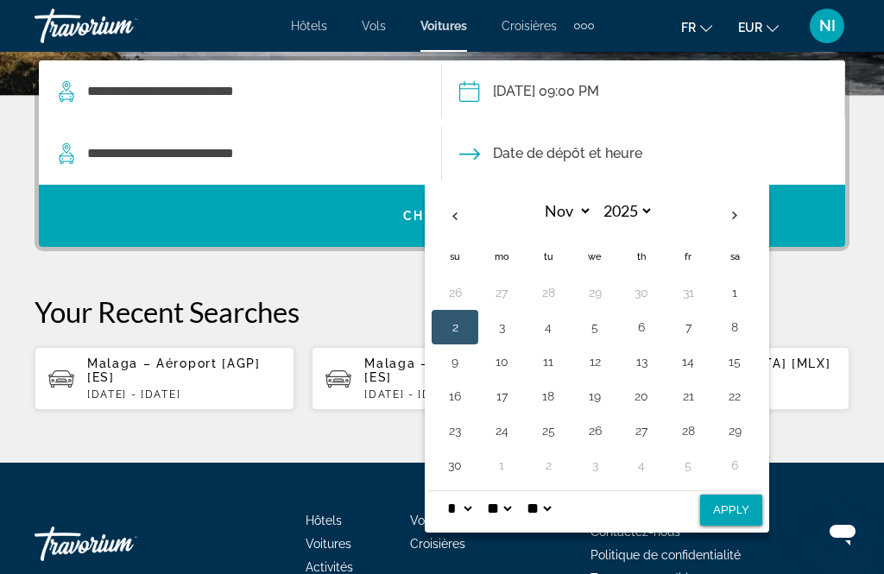
click at [741, 510] on button "Apply" at bounding box center [731, 510] width 62 height 31
type input "**********"
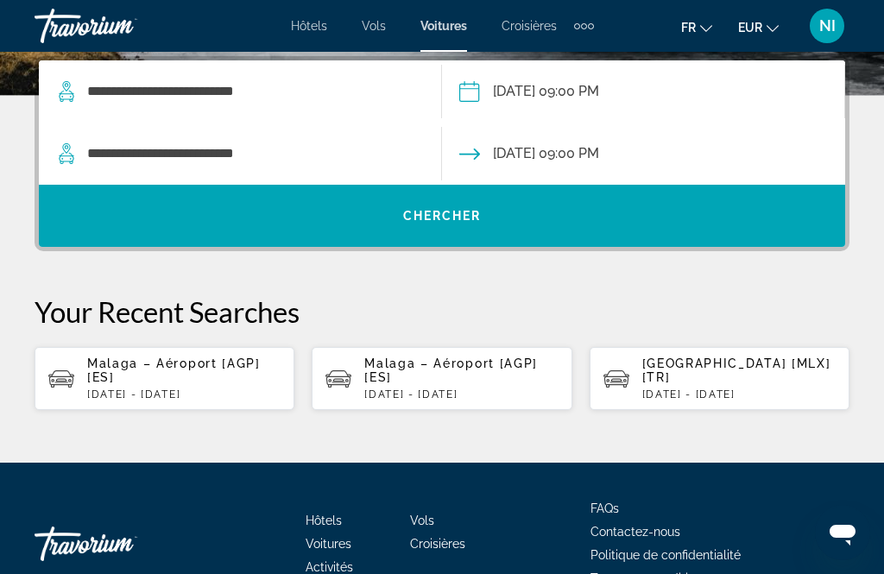
click at [435, 212] on span "Chercher" at bounding box center [442, 216] width 79 height 14
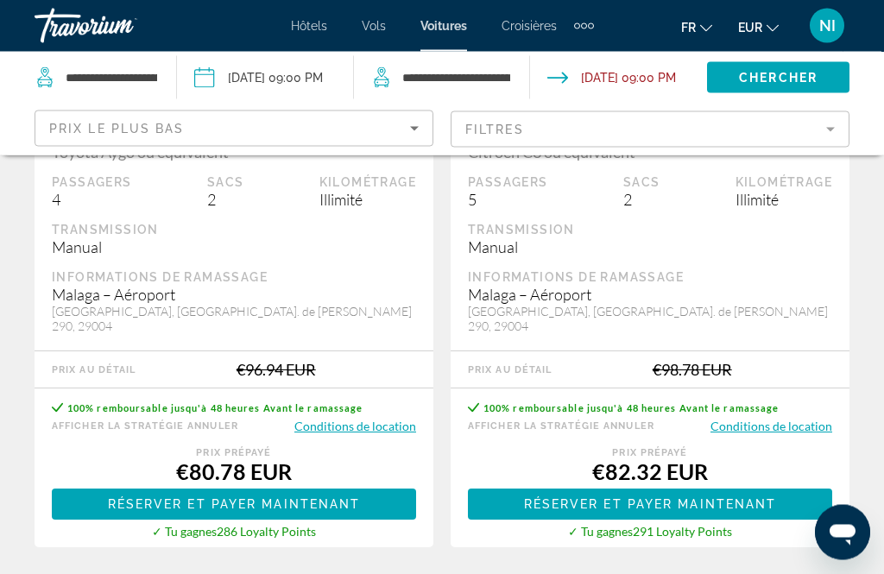
scroll to position [422, 0]
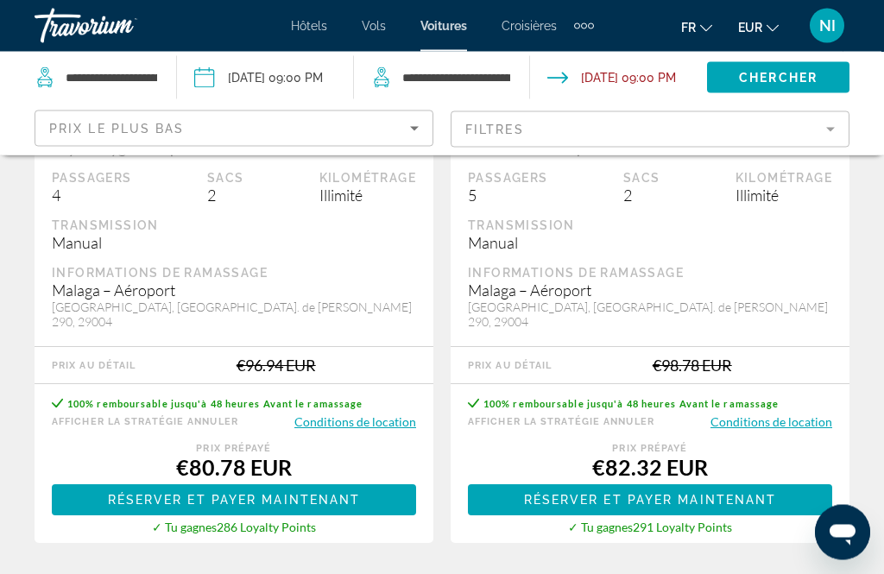
click at [369, 414] on button "Conditions de location" at bounding box center [355, 422] width 122 height 16
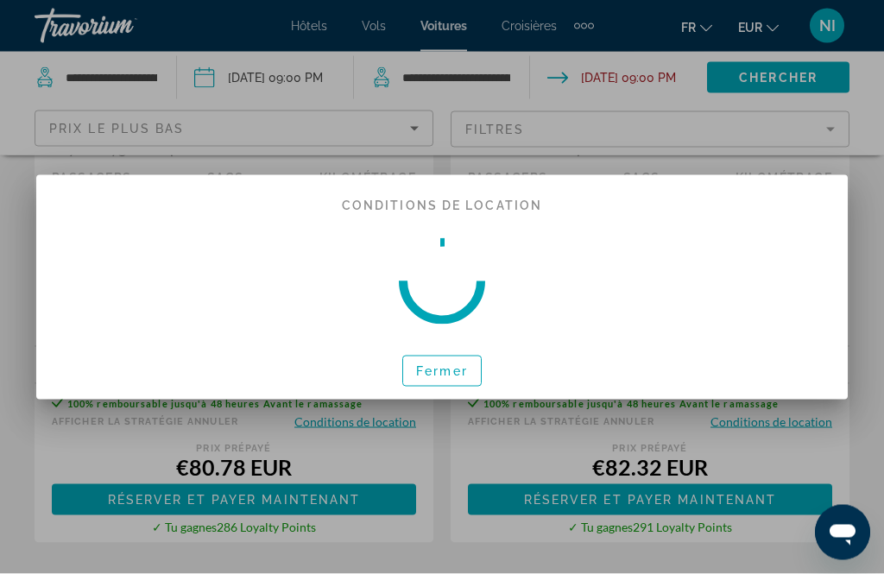
scroll to position [0, 0]
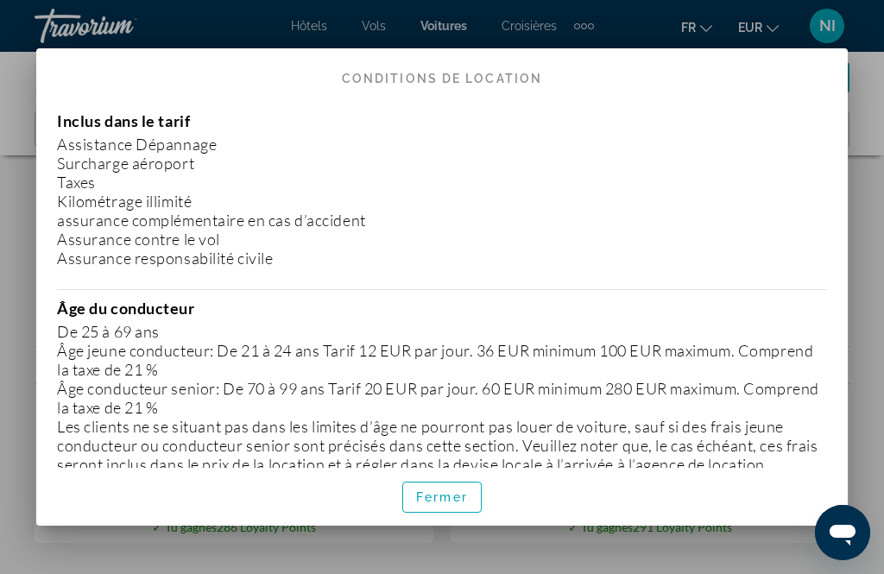
click at [3, 187] on div at bounding box center [442, 287] width 884 height 574
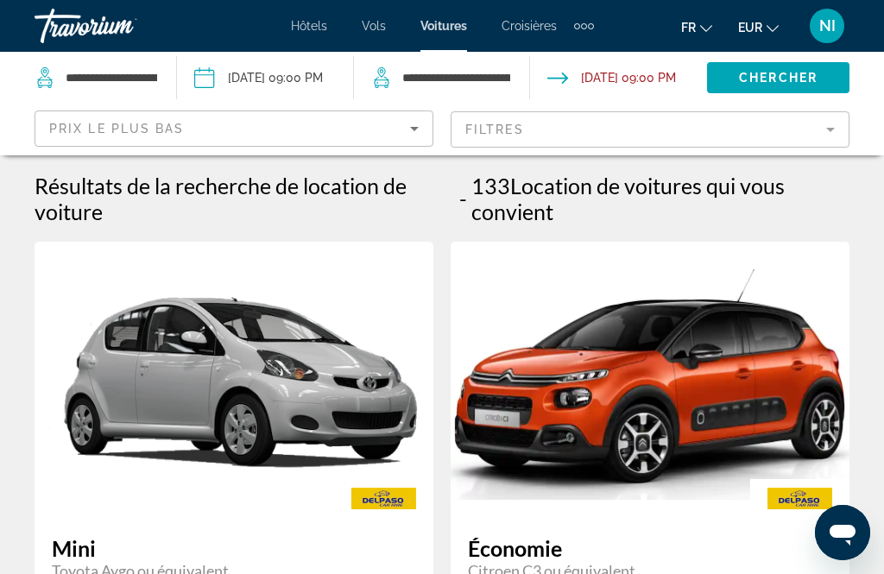
scroll to position [423, 0]
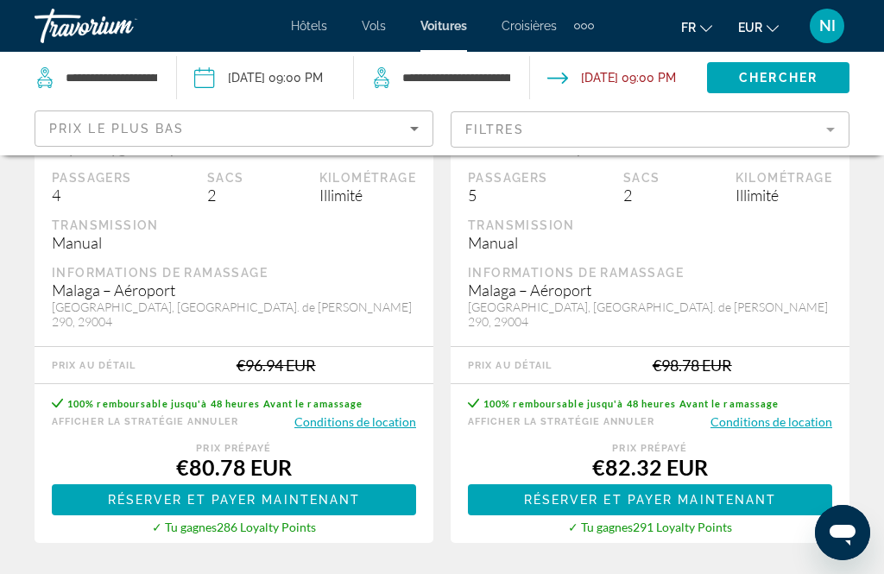
click at [372, 414] on button "Conditions de location" at bounding box center [355, 422] width 122 height 16
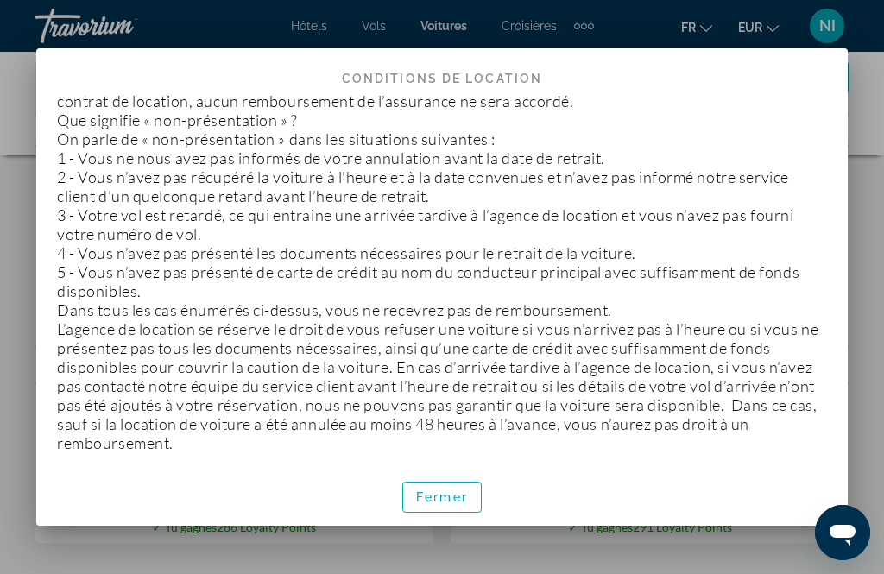
scroll to position [3392, 0]
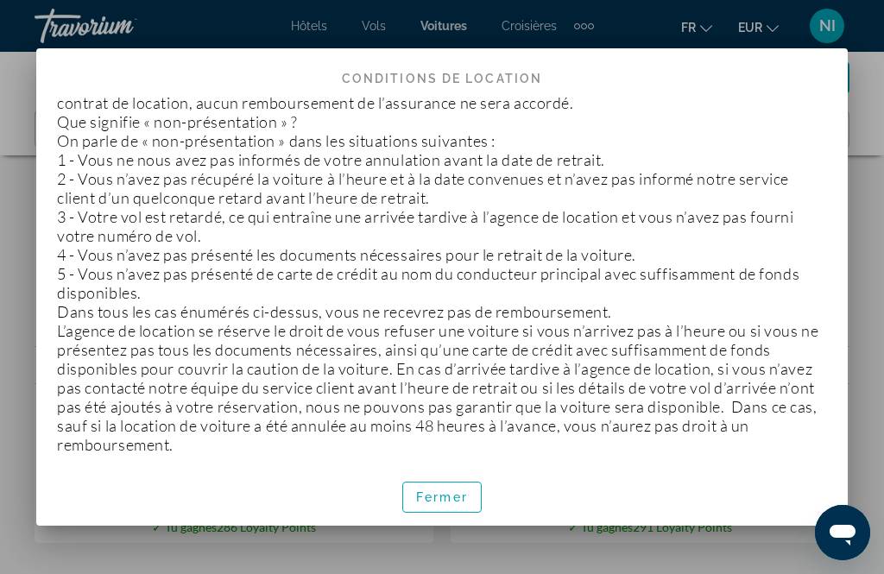
click at [443, 504] on span "Fermer" at bounding box center [442, 497] width 52 height 14
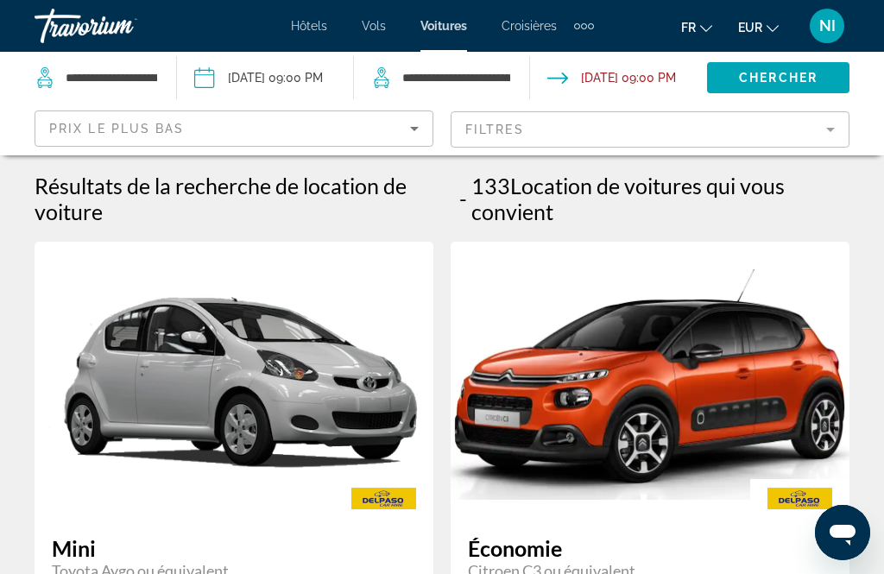
scroll to position [423, 0]
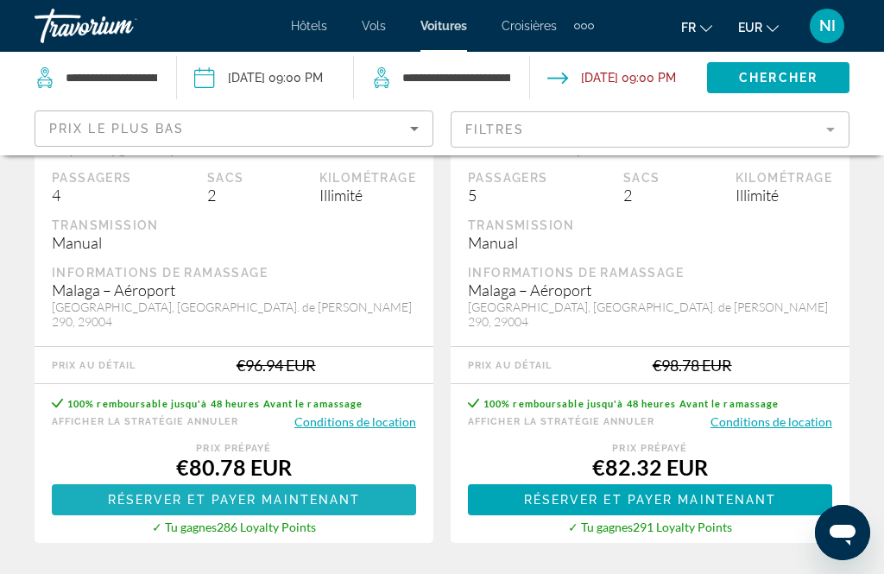
click at [348, 493] on span "Réserver et payer maintenant" at bounding box center [234, 500] width 253 height 14
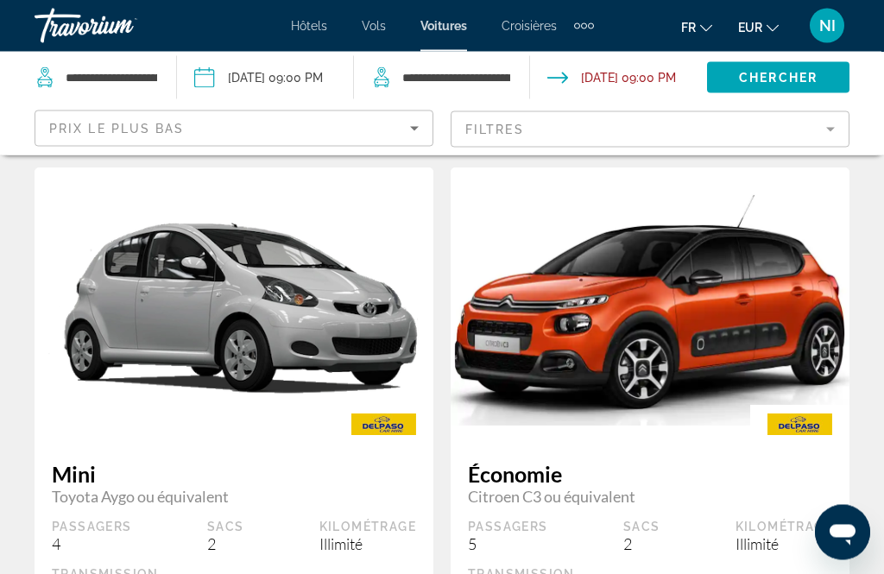
scroll to position [74, 0]
